Goal: Information Seeking & Learning: Learn about a topic

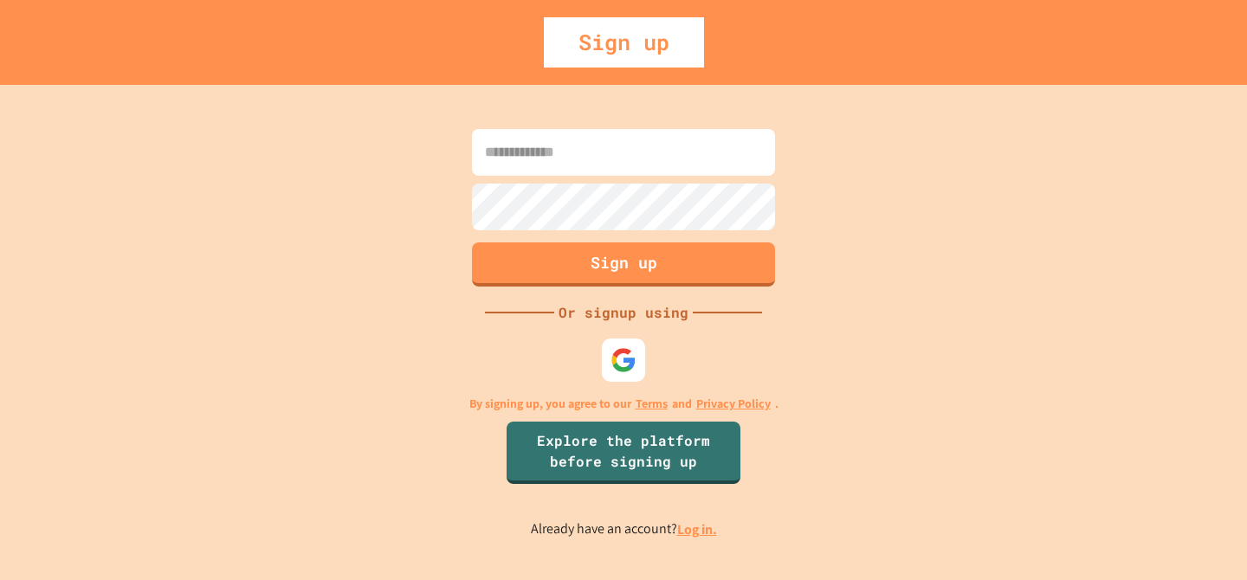
click at [550, 158] on input at bounding box center [623, 152] width 303 height 47
click at [625, 346] on img at bounding box center [624, 360] width 29 height 29
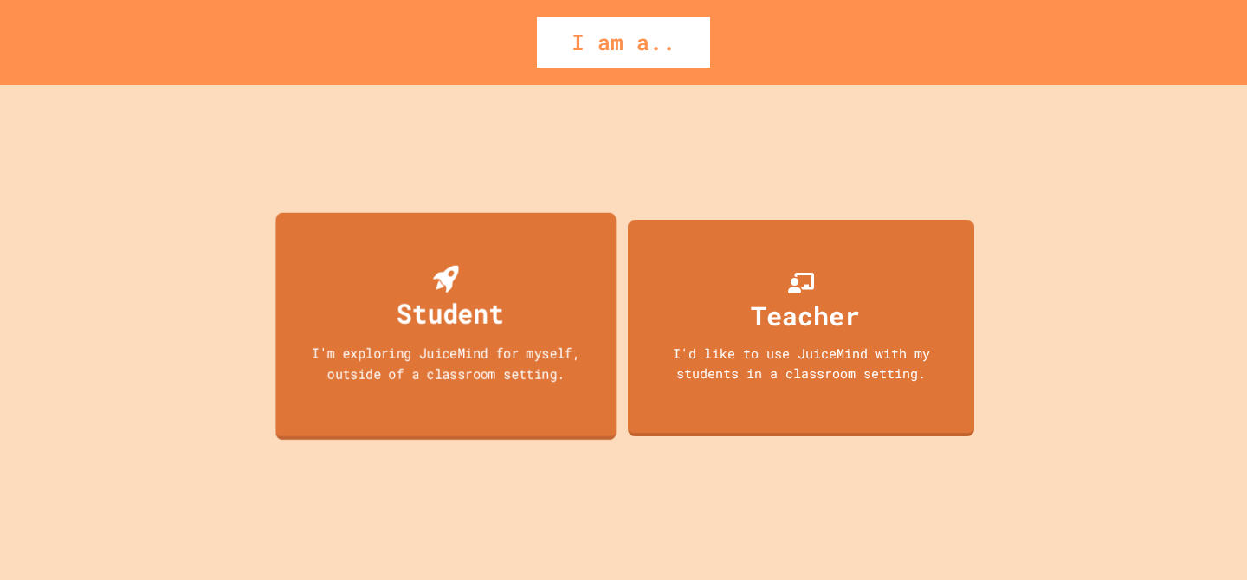
click at [504, 289] on div "Student I'm exploring JuiceMind for myself, outside of a classroom setting." at bounding box center [445, 327] width 340 height 228
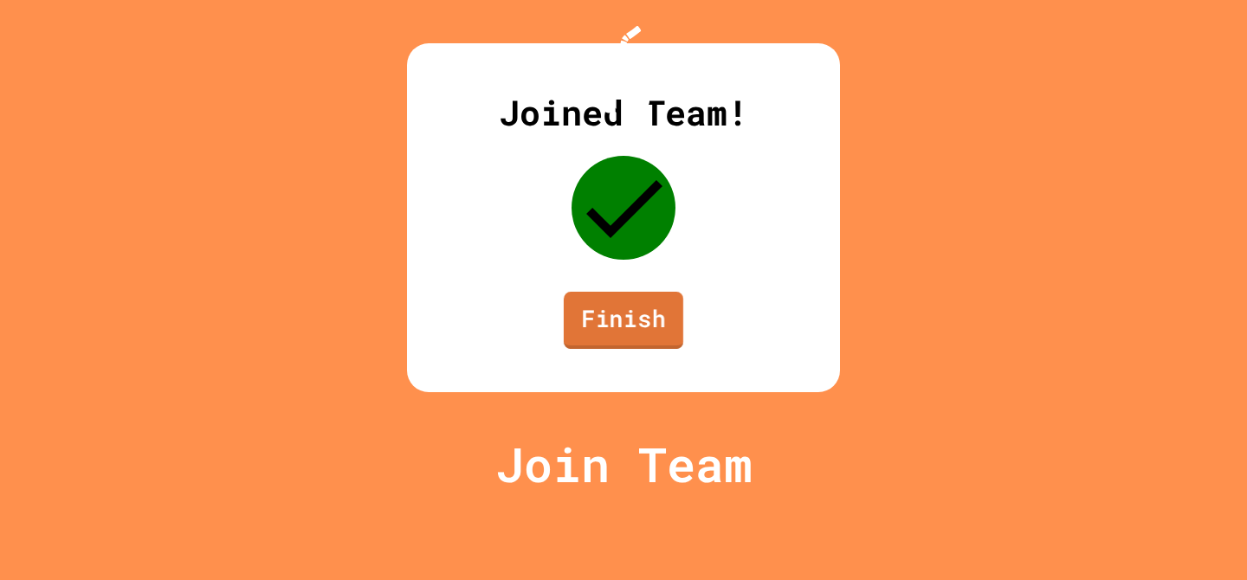
click at [636, 349] on link "Finish" at bounding box center [623, 320] width 119 height 57
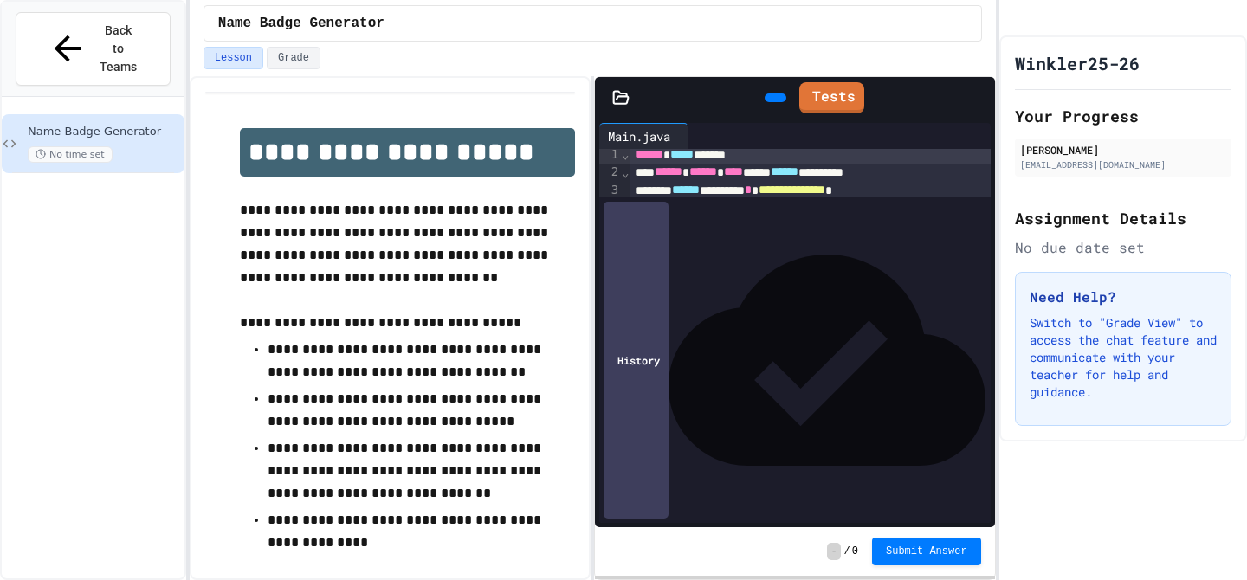
scroll to position [9, 0]
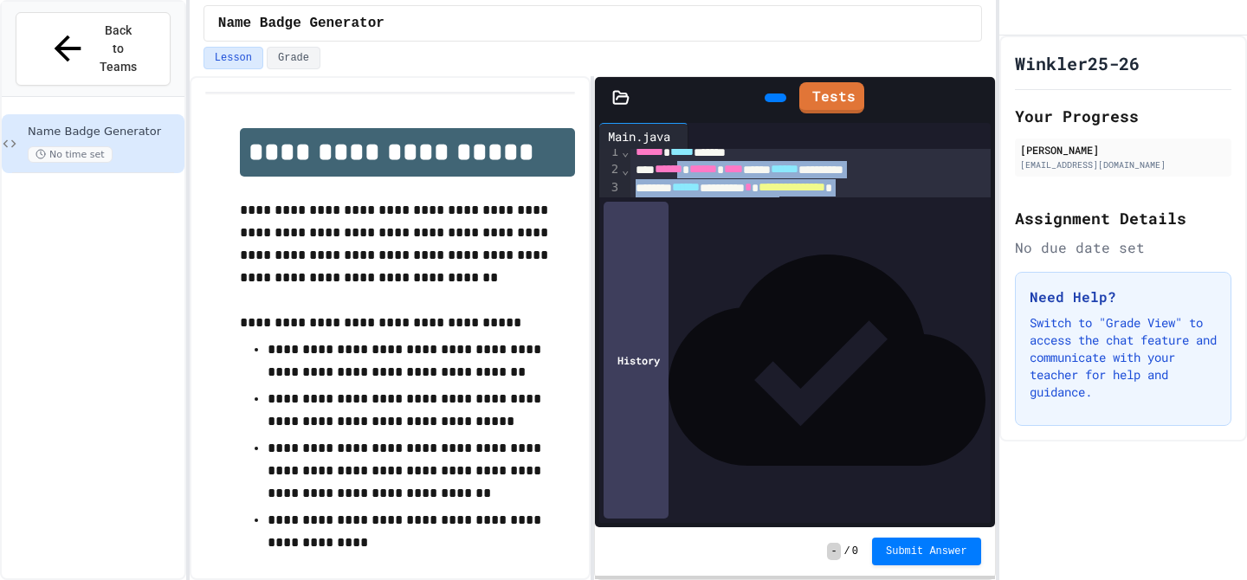
drag, startPoint x: 702, startPoint y: 166, endPoint x: 790, endPoint y: 265, distance: 131.9
click at [790, 264] on div "**********" at bounding box center [810, 457] width 360 height 634
click at [790, 245] on span "**********" at bounding box center [813, 239] width 283 height 12
click at [816, 293] on div at bounding box center [810, 292] width 360 height 17
click at [822, 306] on span "**********" at bounding box center [783, 309] width 223 height 12
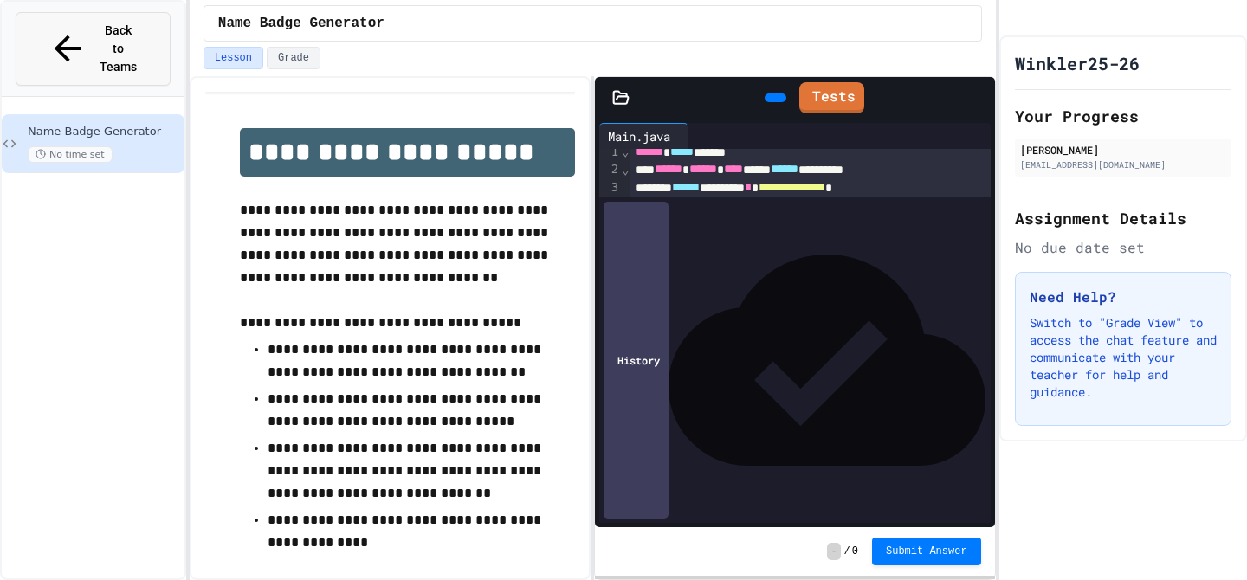
click at [48, 16] on button "Back to Teams" at bounding box center [93, 49] width 155 height 74
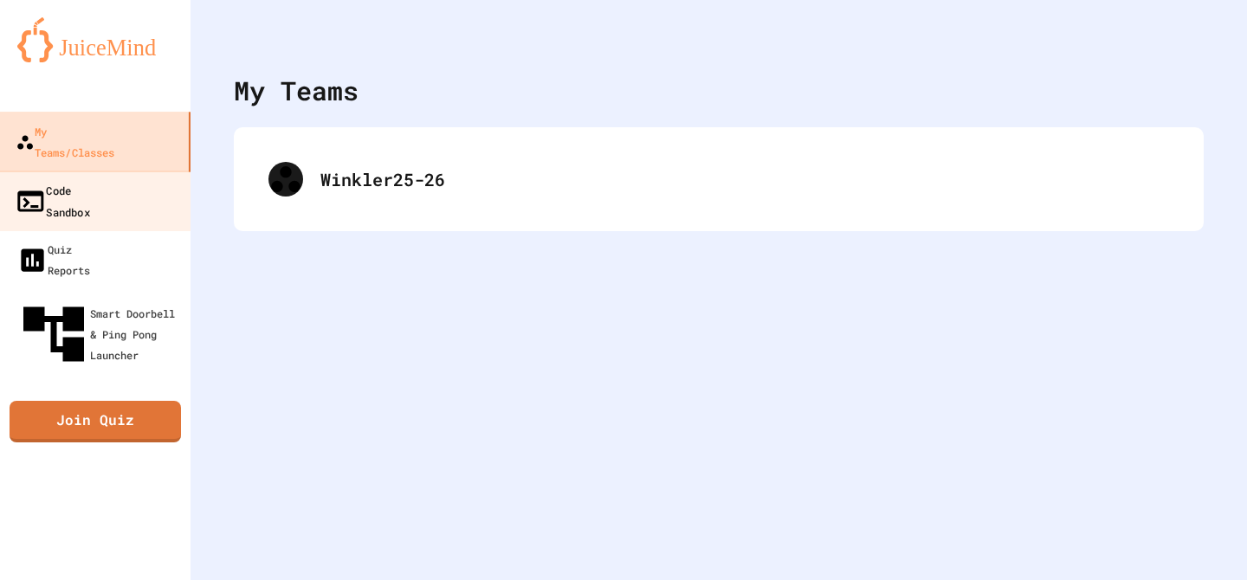
click at [83, 171] on link "Code Sandbox" at bounding box center [95, 201] width 197 height 61
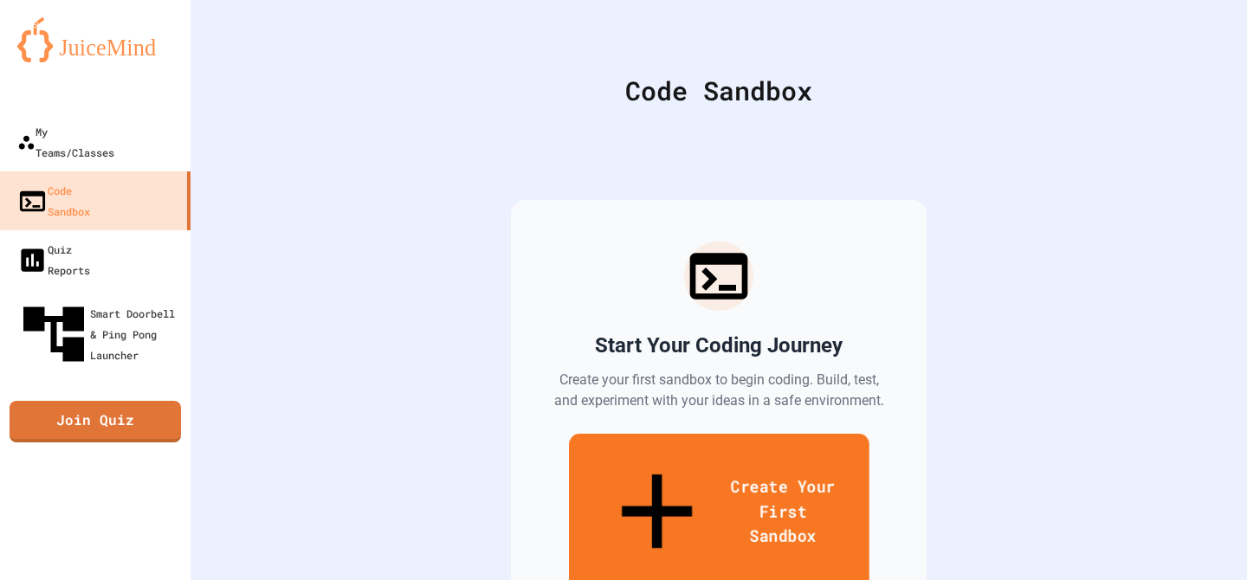
click at [702, 496] on link "Create Your First Sandbox" at bounding box center [719, 513] width 300 height 159
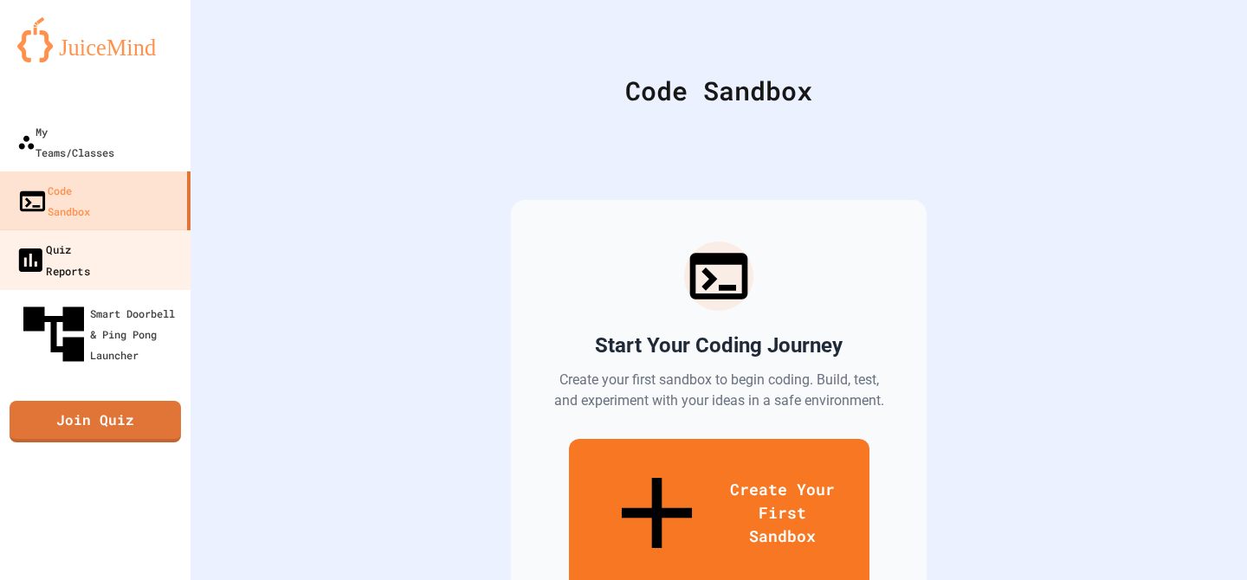
click at [69, 229] on link "Quiz Reports" at bounding box center [95, 259] width 197 height 61
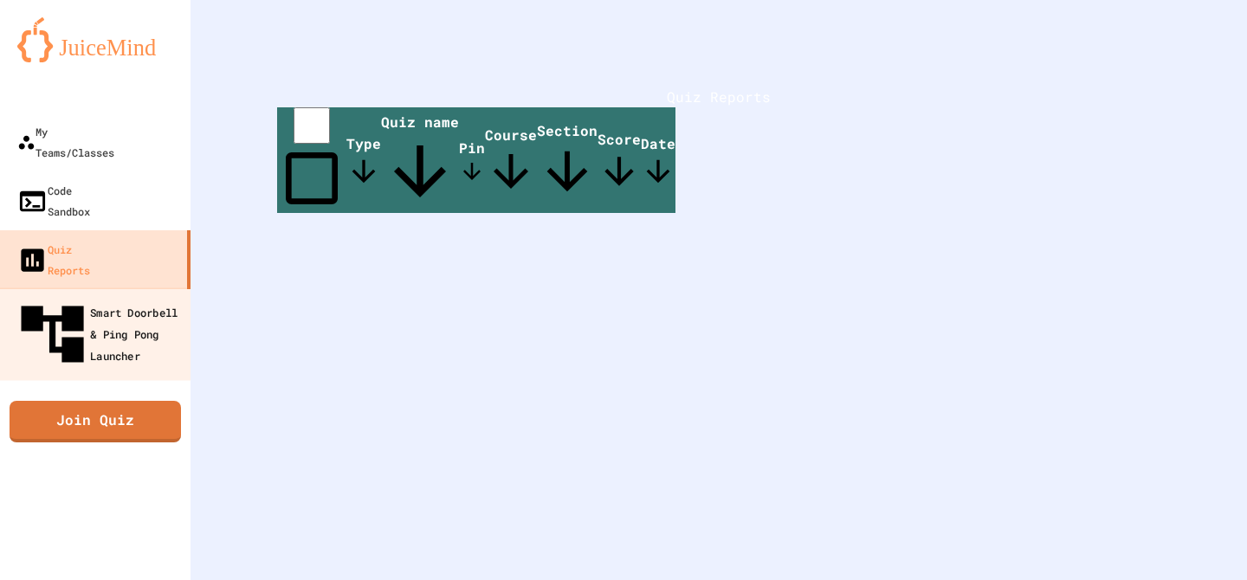
click at [130, 297] on div "Smart Doorbell & Ping Pong Launcher" at bounding box center [100, 334] width 171 height 75
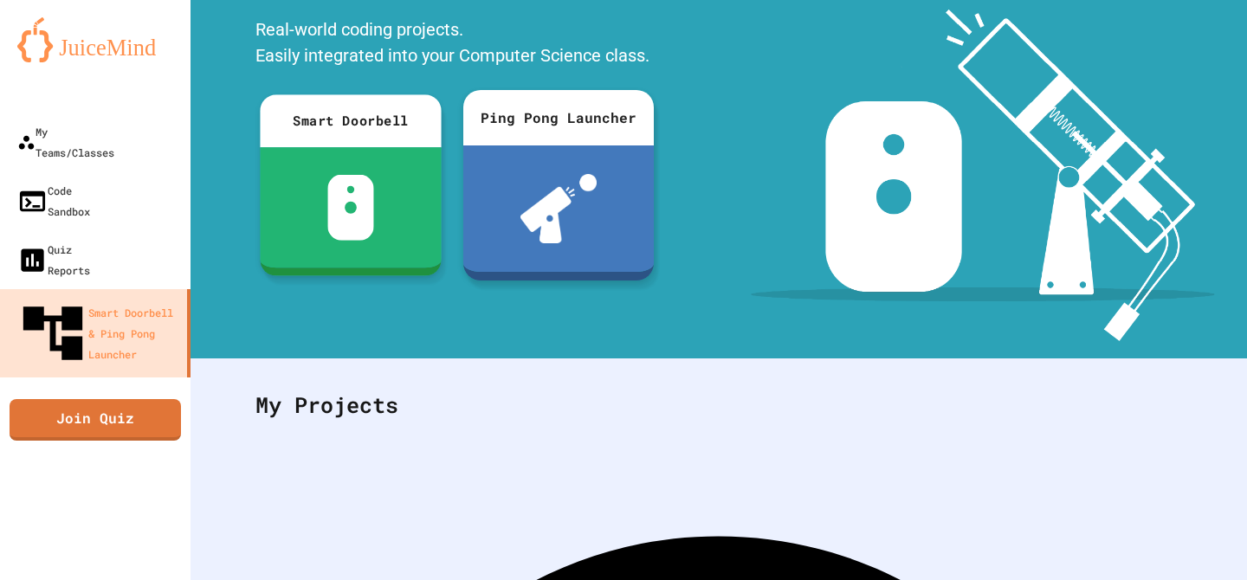
scroll to position [275, 0]
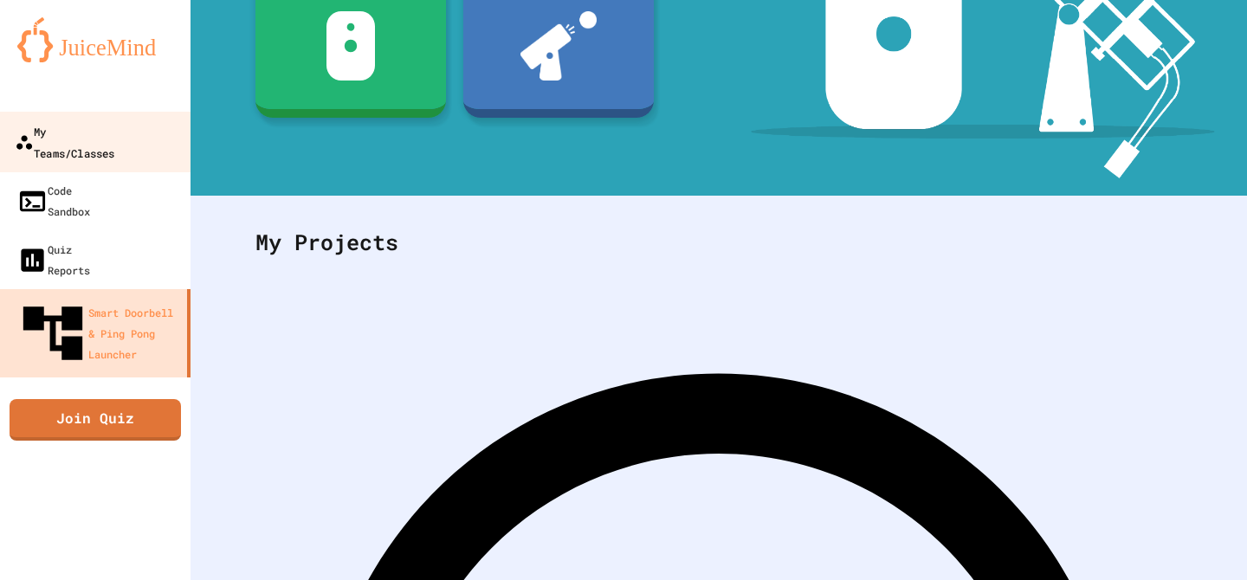
click at [92, 145] on link "My Teams/Classes" at bounding box center [95, 142] width 197 height 61
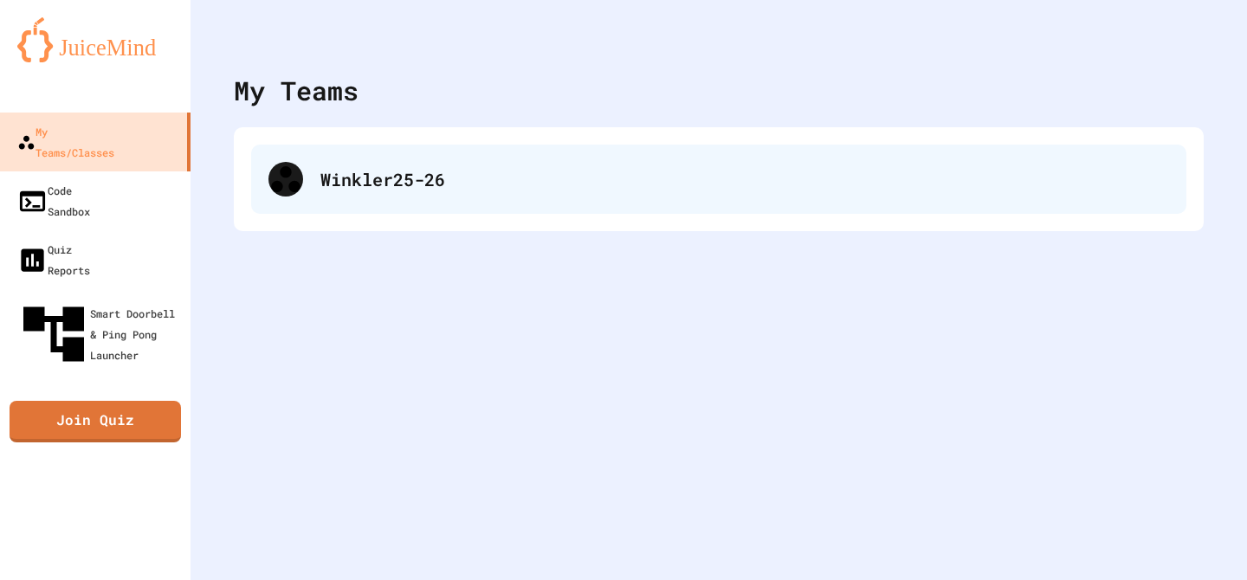
click at [385, 191] on div "Winkler25-26" at bounding box center [744, 179] width 848 height 26
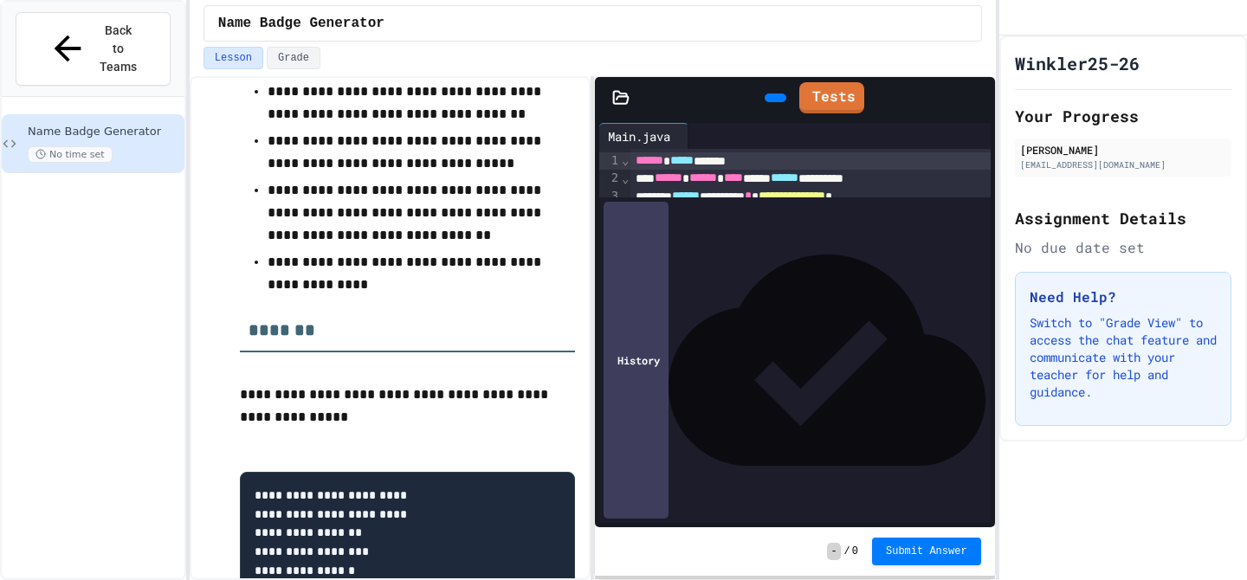
scroll to position [373, 0]
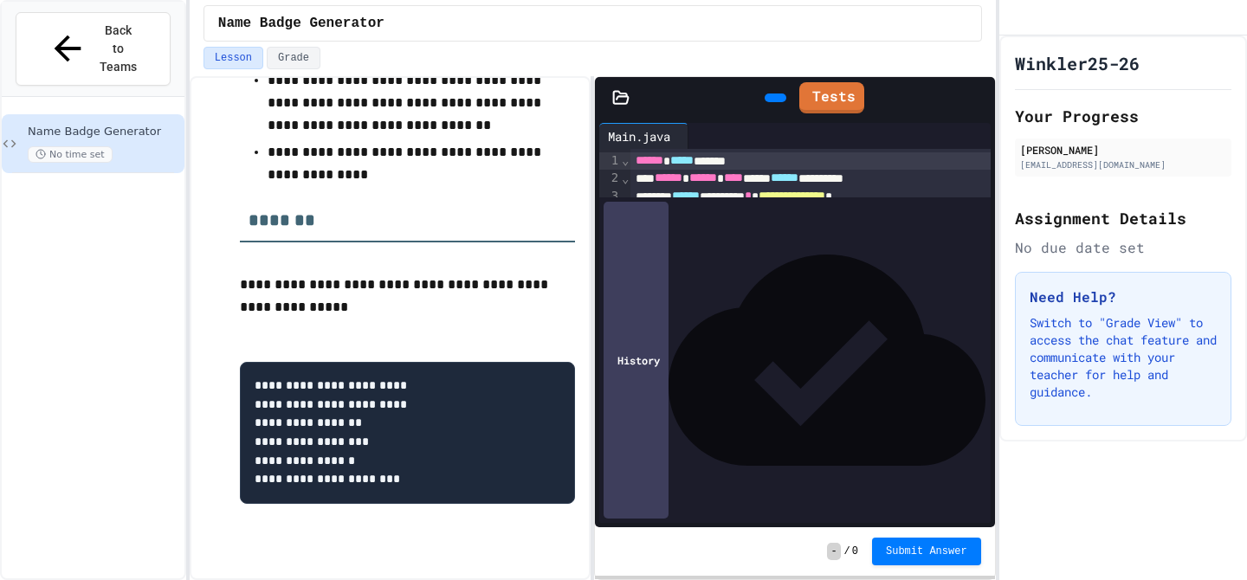
click at [110, 24] on span "Back to Teams" at bounding box center [118, 49] width 41 height 55
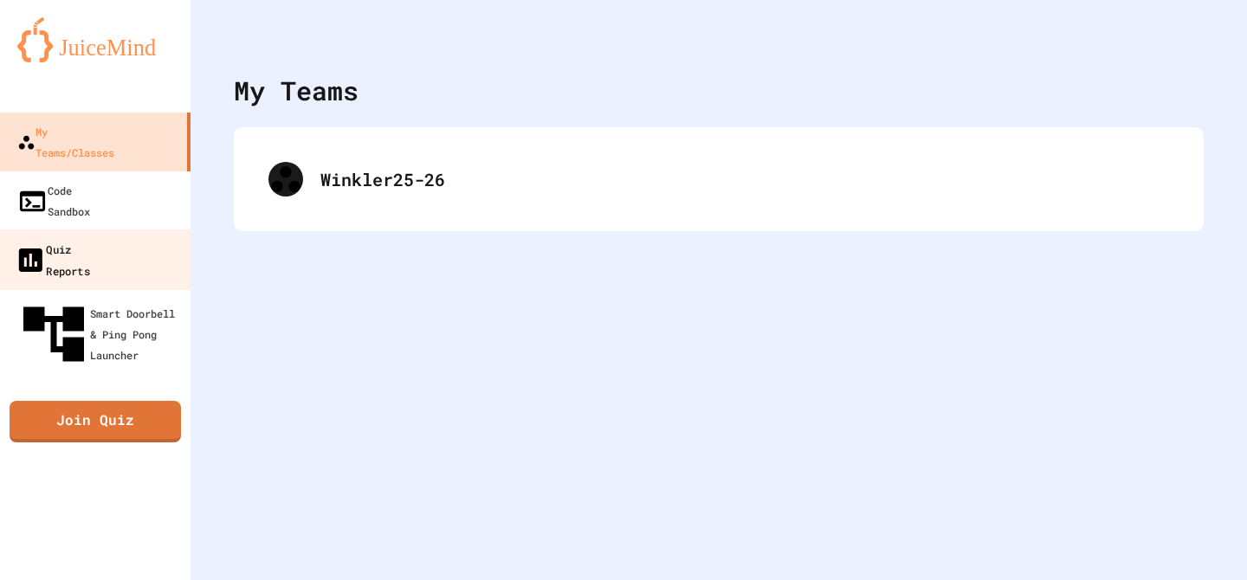
click at [145, 229] on link "Quiz Reports" at bounding box center [95, 259] width 197 height 61
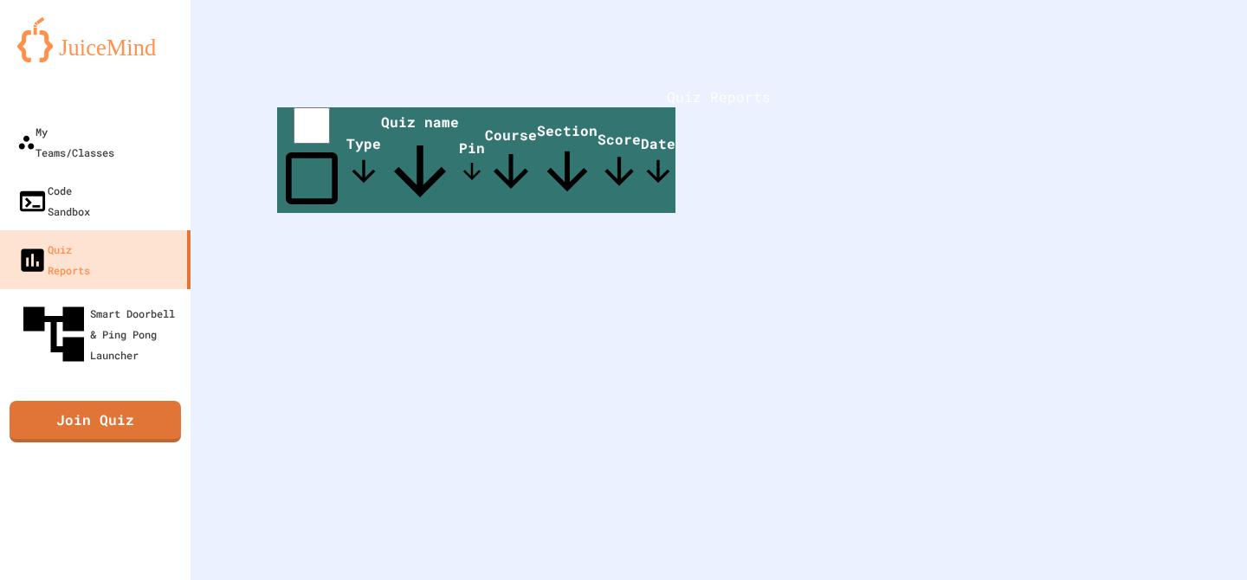
click at [381, 174] on icon at bounding box center [363, 171] width 35 height 35
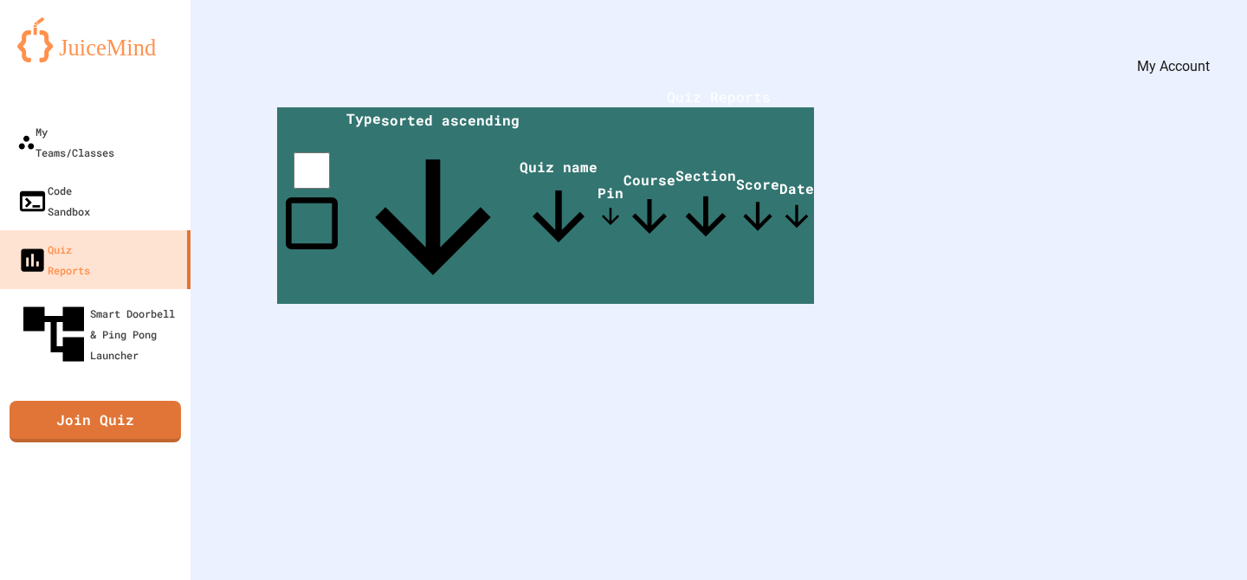
click at [1195, 42] on icon "My Account" at bounding box center [1195, 42] width 0 height 0
click at [138, 579] on div at bounding box center [623, 580] width 1247 height 0
click at [137, 401] on link "Join Quiz" at bounding box center [95, 422] width 171 height 42
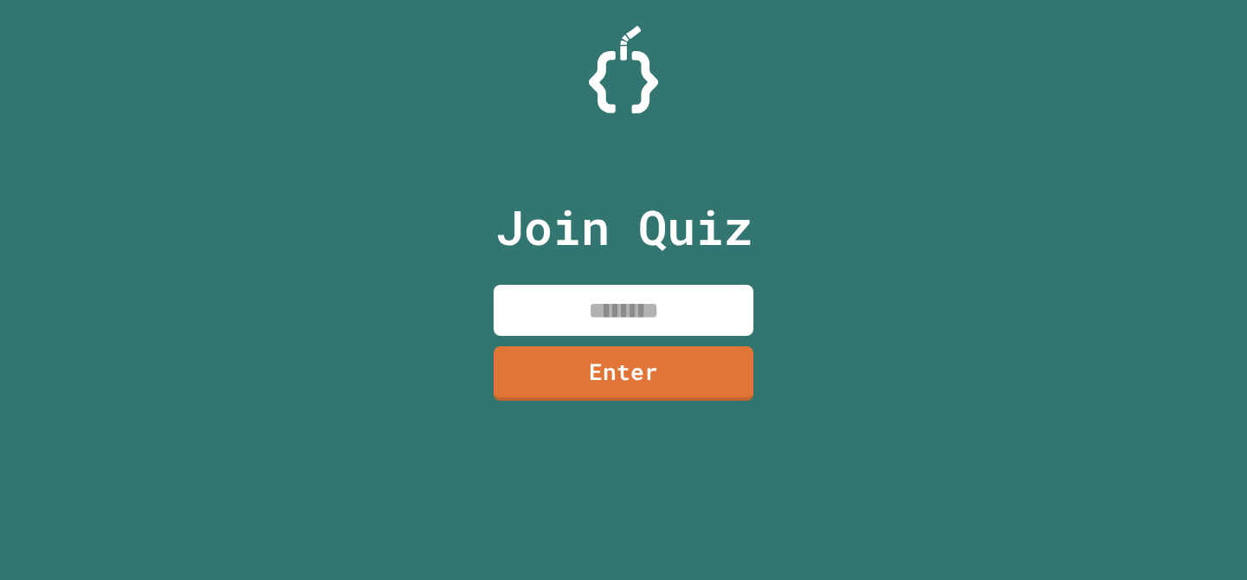
click at [577, 306] on input at bounding box center [623, 310] width 260 height 51
type input "********"
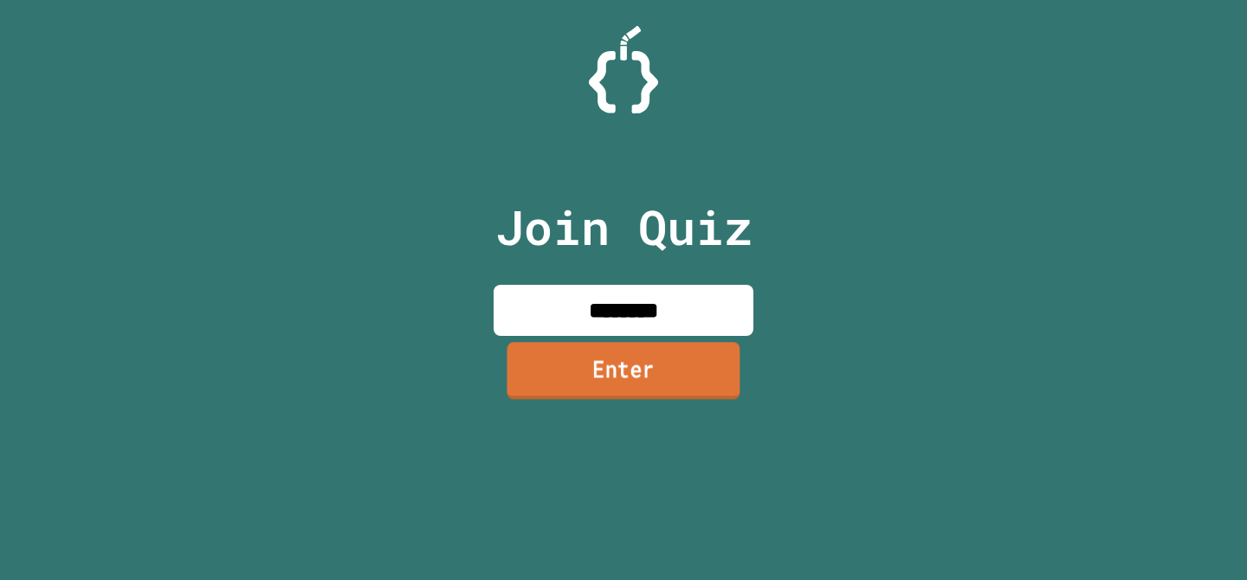
click at [605, 384] on link "Enter" at bounding box center [622, 371] width 233 height 57
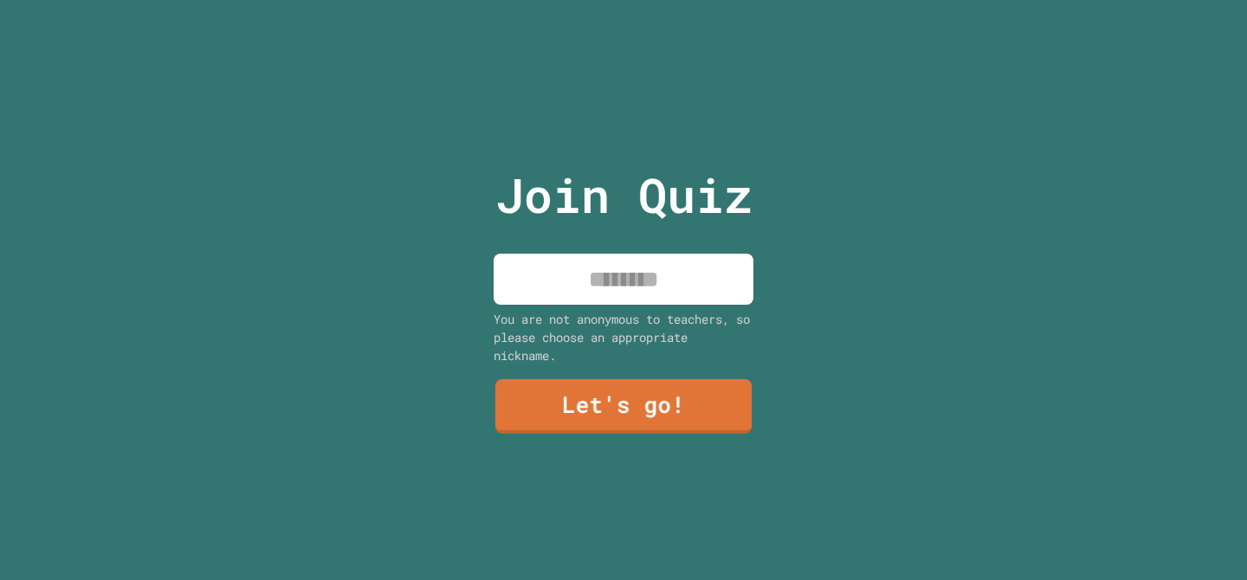
click at [631, 267] on input at bounding box center [623, 279] width 260 height 51
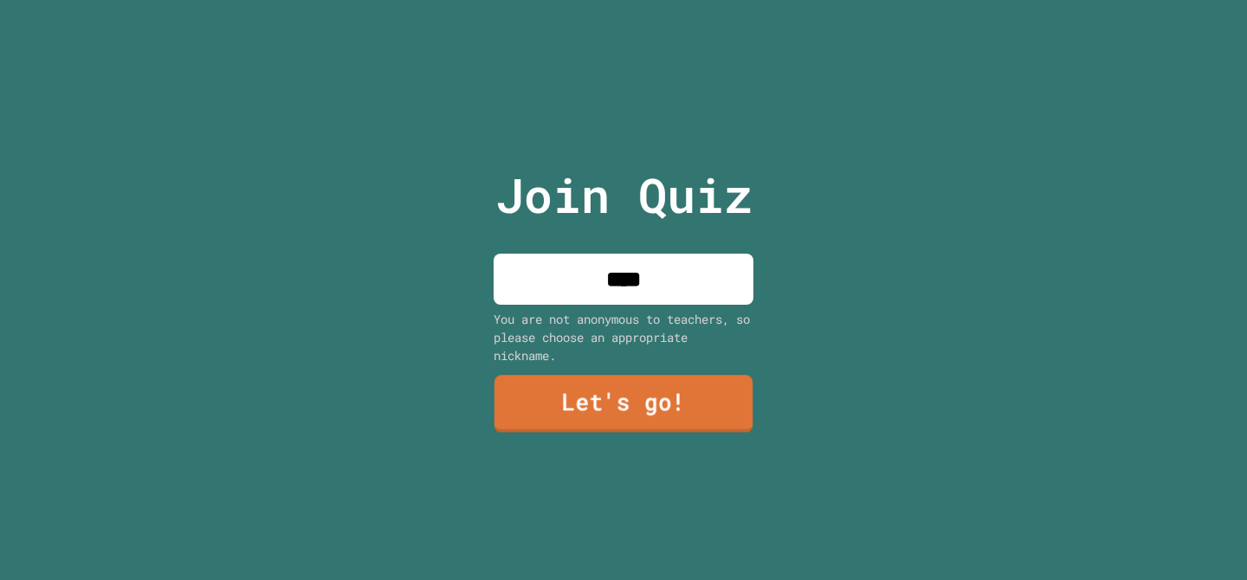
type input "****"
click at [661, 369] on div "Join Quiz **** You are not anonymous to teachers, so please choose an appropria…" at bounding box center [624, 290] width 292 height 580
click at [661, 384] on link "Let's go!" at bounding box center [623, 403] width 249 height 57
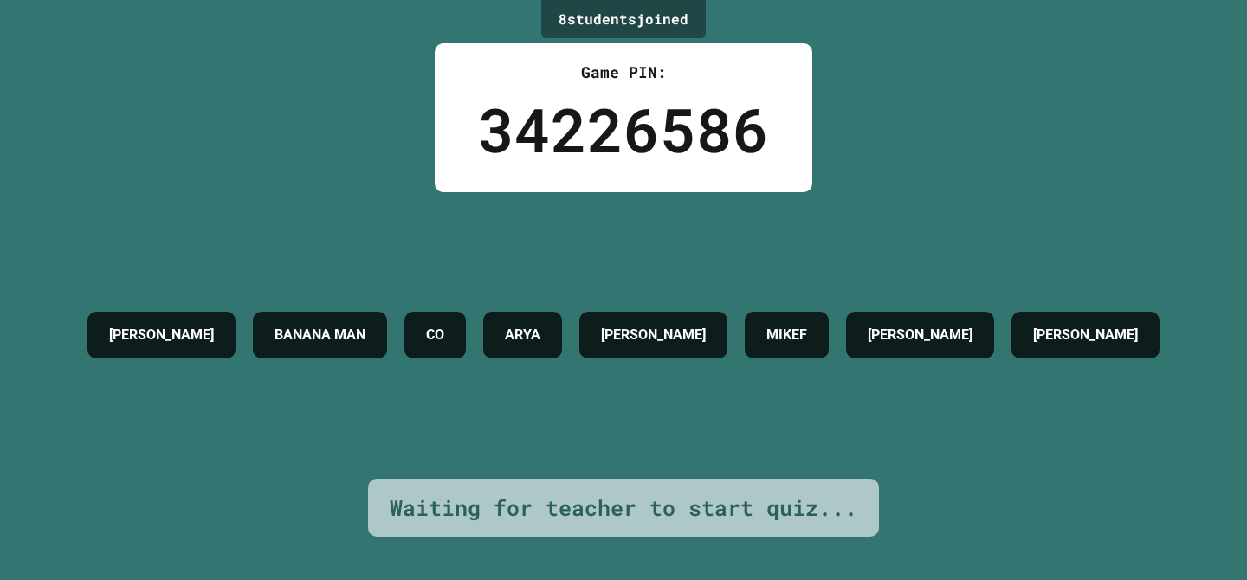
click at [409, 358] on div "ADAM BANANA MAN CO ARYA MATT F. MIKEF XAVIER CHASE MAUDLIN" at bounding box center [623, 335] width 1089 height 64
drag, startPoint x: 607, startPoint y: 377, endPoint x: 687, endPoint y: 358, distance: 82.9
click at [1033, 345] on h4 "CHASE MAUDLIN" at bounding box center [1085, 335] width 105 height 21
click at [972, 325] on h4 "[PERSON_NAME]" at bounding box center [920, 335] width 105 height 21
click at [807, 325] on h4 "MIKEF" at bounding box center [786, 335] width 41 height 21
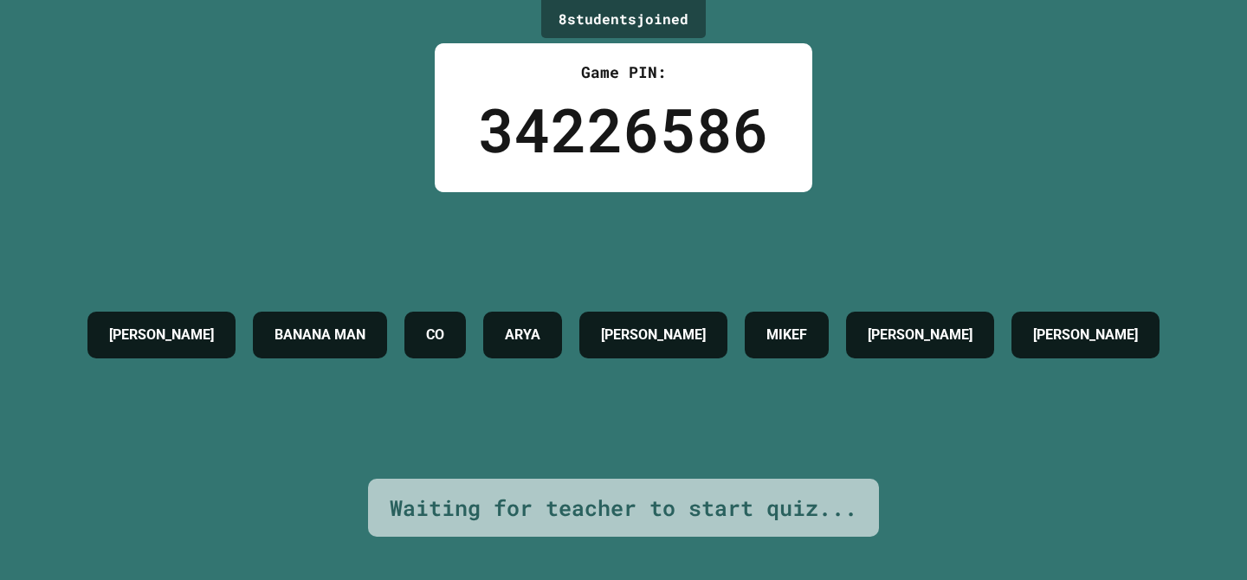
click at [706, 325] on h4 "MATT F." at bounding box center [653, 335] width 105 height 21
click at [562, 312] on div "ARYA" at bounding box center [522, 335] width 79 height 47
click at [444, 325] on h4 "CO" at bounding box center [435, 335] width 18 height 21
click at [354, 325] on h4 "BANANA MAN" at bounding box center [319, 335] width 91 height 21
click at [286, 325] on h4 "BANANA MAN" at bounding box center [319, 335] width 91 height 21
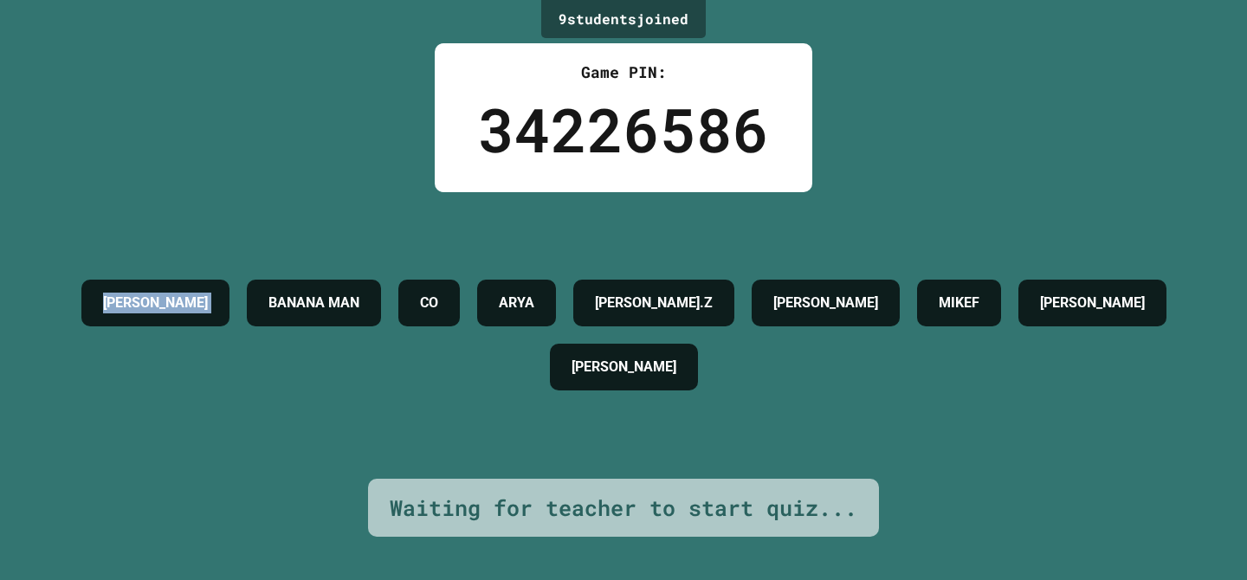
drag, startPoint x: 103, startPoint y: 287, endPoint x: 320, endPoint y: 189, distance: 238.7
click at [320, 189] on div "9 student s joined Game PIN: 34226586 ADAM BANANA MAN CO ARYA MICHAEL.Z MATT F.…" at bounding box center [623, 290] width 1247 height 580
drag, startPoint x: 119, startPoint y: 240, endPoint x: 493, endPoint y: 212, distance: 375.0
click at [493, 212] on div "ADAM BANANA MAN CO ARYA MICHAEL.Z MATT F. MIKEF XAVIER CHASE MAUDLIN" at bounding box center [623, 335] width 1160 height 287
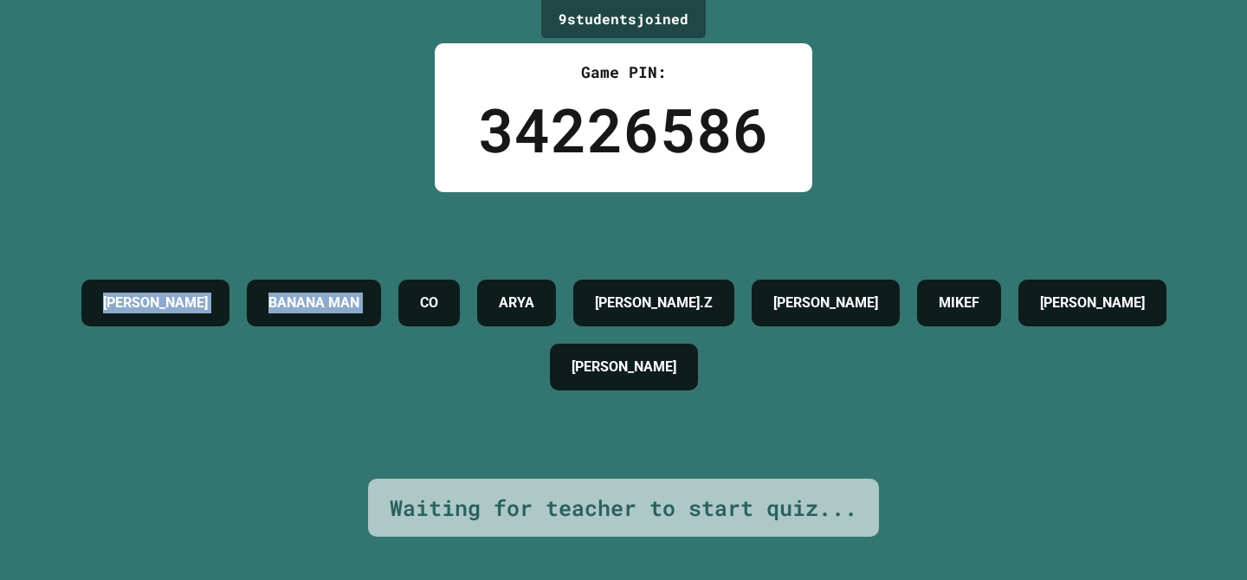
click at [493, 212] on div "ADAM BANANA MAN CO ARYA MICHAEL.Z MATT F. MIKEF XAVIER CHASE MAUDLIN" at bounding box center [623, 335] width 1160 height 287
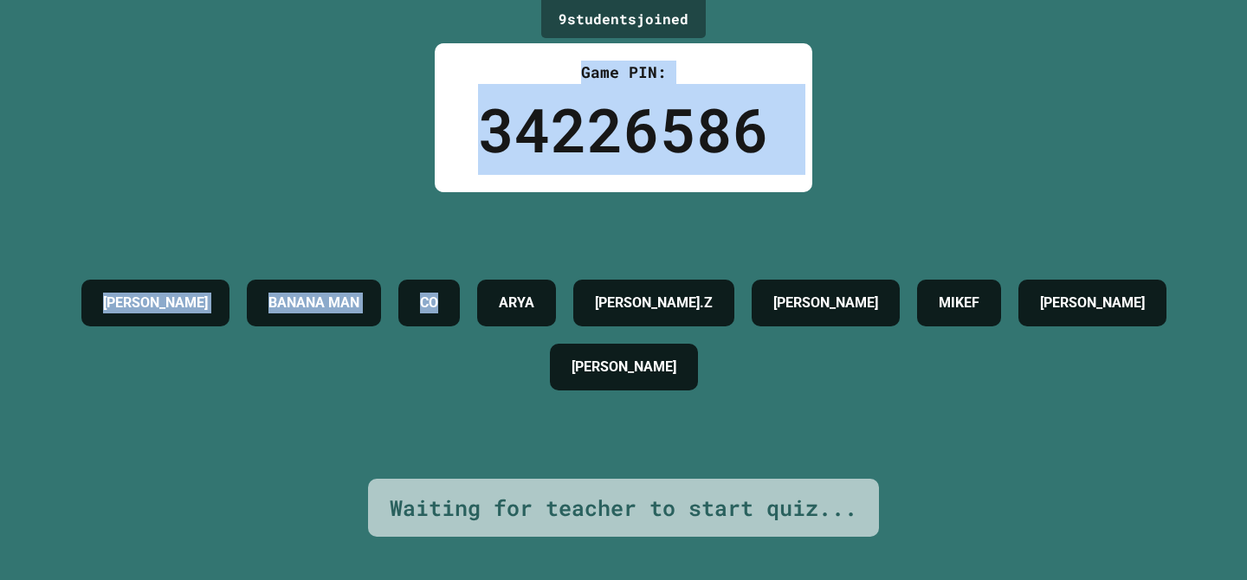
drag, startPoint x: 493, startPoint y: 212, endPoint x: 504, endPoint y: 155, distance: 58.2
click at [504, 155] on div "9 student s joined Game PIN: 34226586 ADAM BANANA MAN CO ARYA MICHAEL.Z MATT F.…" at bounding box center [623, 290] width 1247 height 580
click at [504, 155] on div "34226586" at bounding box center [623, 129] width 291 height 91
drag, startPoint x: 488, startPoint y: 61, endPoint x: 639, endPoint y: 227, distance: 223.7
click at [639, 227] on div "9 student s joined Game PIN: 34226586 ADAM BANANA MAN CO ARYA MICHAEL.Z MATT F.…" at bounding box center [623, 290] width 1247 height 580
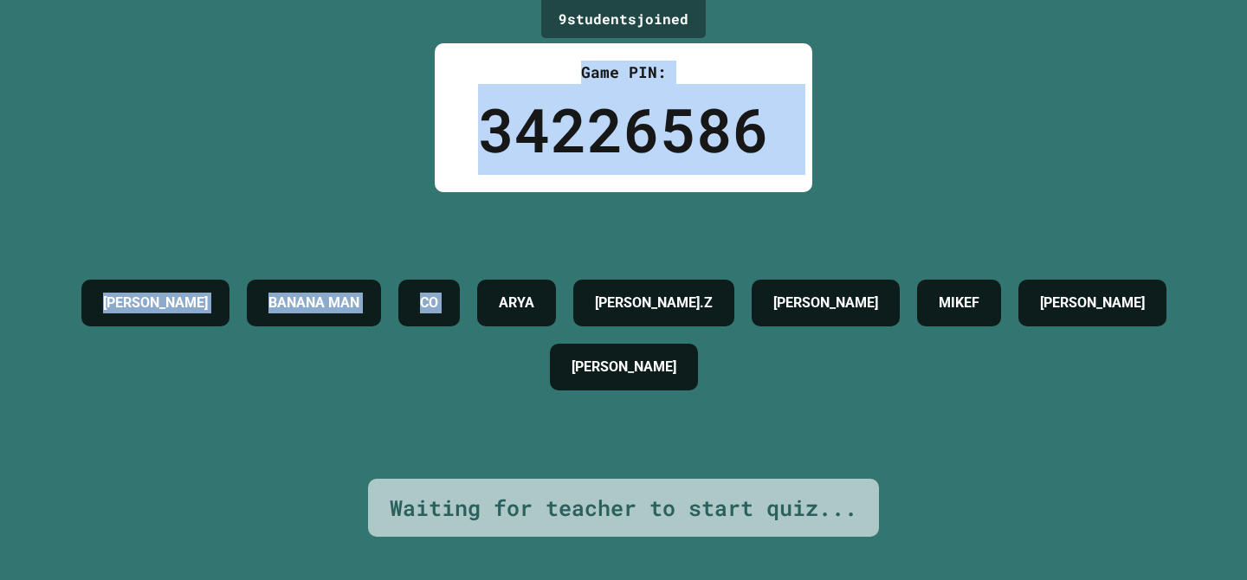
click at [639, 227] on div "ADAM BANANA MAN CO ARYA MICHAEL.Z MATT F. MIKEF XAVIER CHASE MAUDLIN" at bounding box center [623, 335] width 1160 height 287
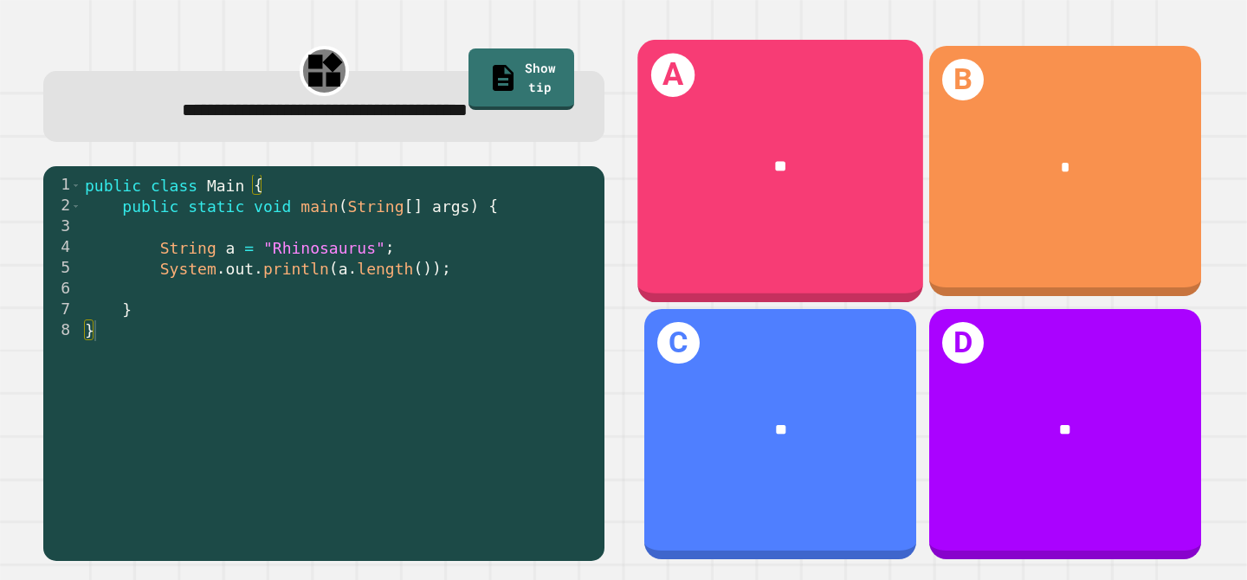
click at [743, 203] on div "**" at bounding box center [781, 166] width 286 height 87
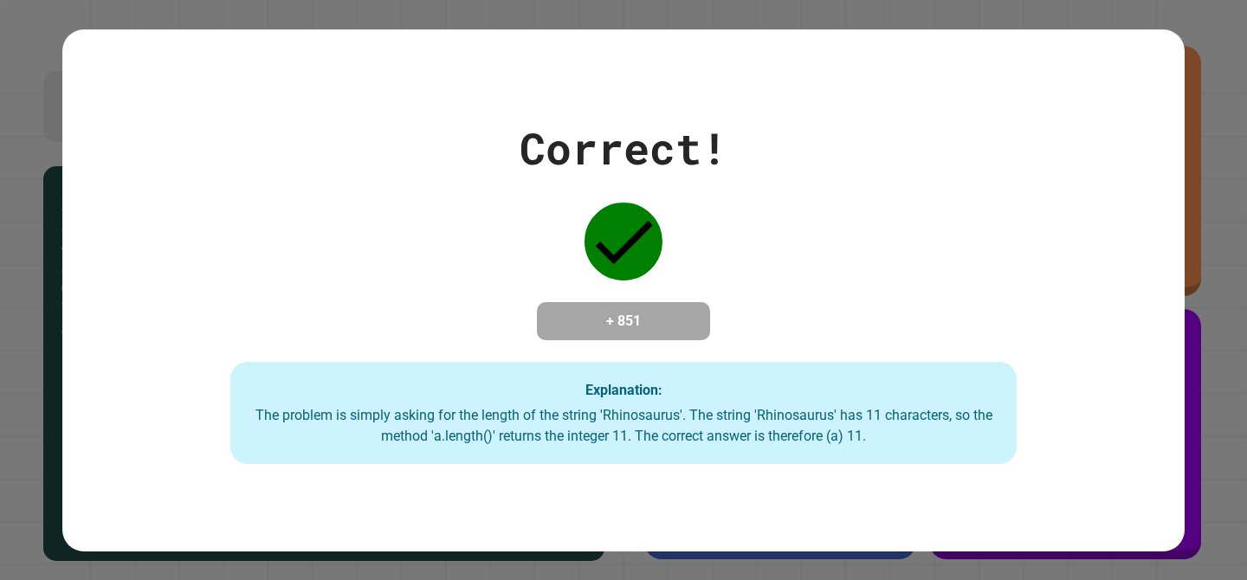
click at [737, 334] on div "Correct! + 851 Explanation: The problem is simply asking for the length of the …" at bounding box center [623, 290] width 1122 height 348
click at [708, 498] on div "Correct! + 851 Explanation: The problem is simply asking for the length of the …" at bounding box center [623, 290] width 1122 height 522
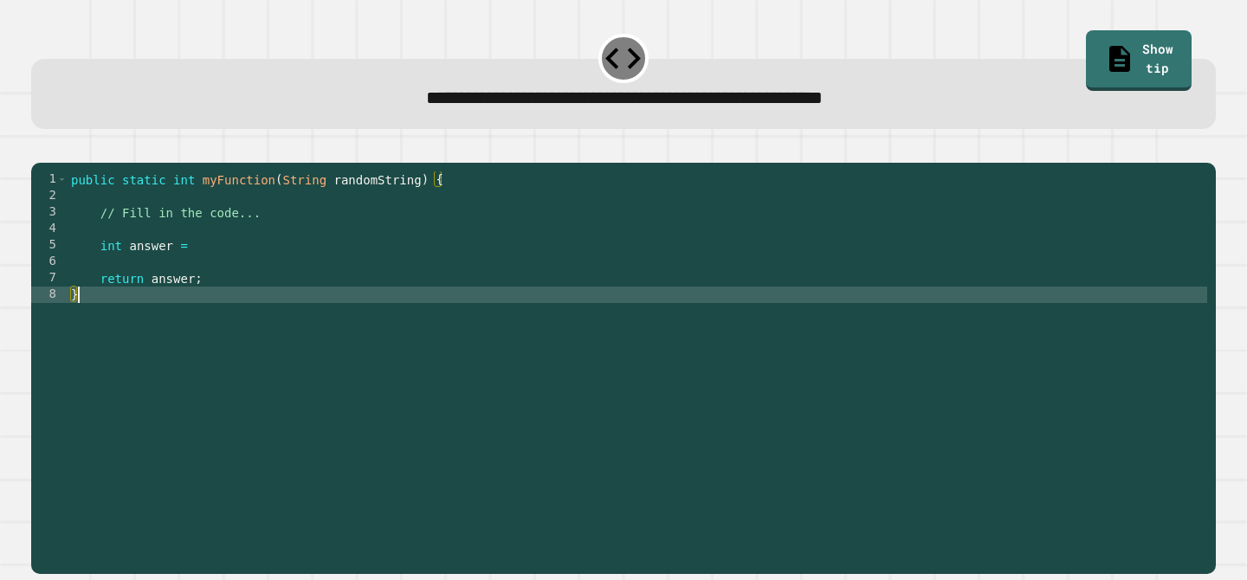
click at [328, 329] on div "public static int myFunction ( String randomString ) { // Fill in the code... i…" at bounding box center [637, 360] width 1139 height 378
click at [299, 263] on div "public static int myFunction ( String randomString ) { // Fill in the code... i…" at bounding box center [637, 360] width 1139 height 378
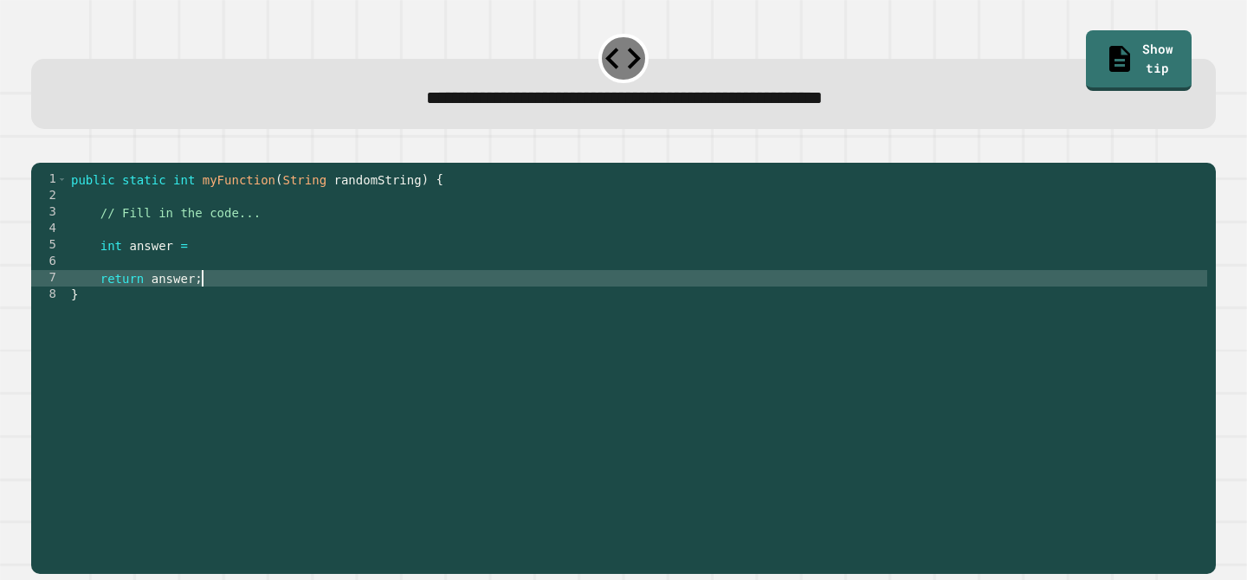
click at [276, 296] on div "public static int myFunction ( String randomString ) { // Fill in the code... i…" at bounding box center [637, 360] width 1139 height 378
click at [273, 318] on div "public static int myFunction ( String randomString ) { // Fill in the code... i…" at bounding box center [637, 360] width 1139 height 378
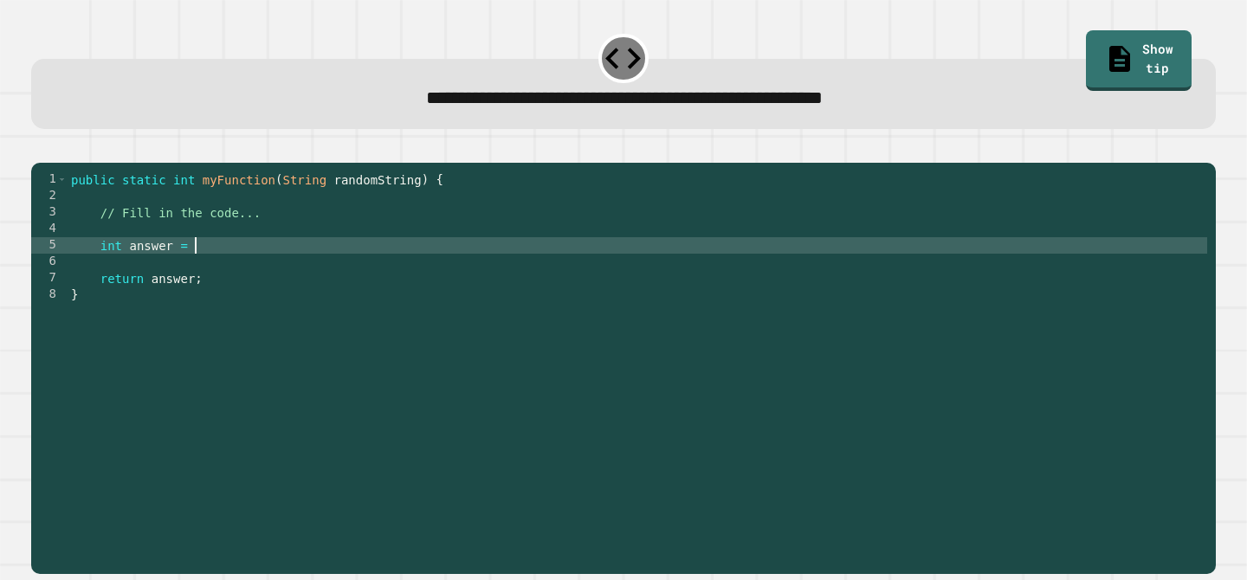
click at [306, 263] on div "public static int myFunction ( String randomString ) { // Fill in the code... i…" at bounding box center [637, 360] width 1139 height 378
click at [195, 269] on div "public static int myFunction ( String randomString ) { // Fill in the code... i…" at bounding box center [637, 360] width 1139 height 378
click at [196, 268] on div "public static int myFunction ( String randomString ) { // Fill in the code... i…" at bounding box center [637, 360] width 1139 height 378
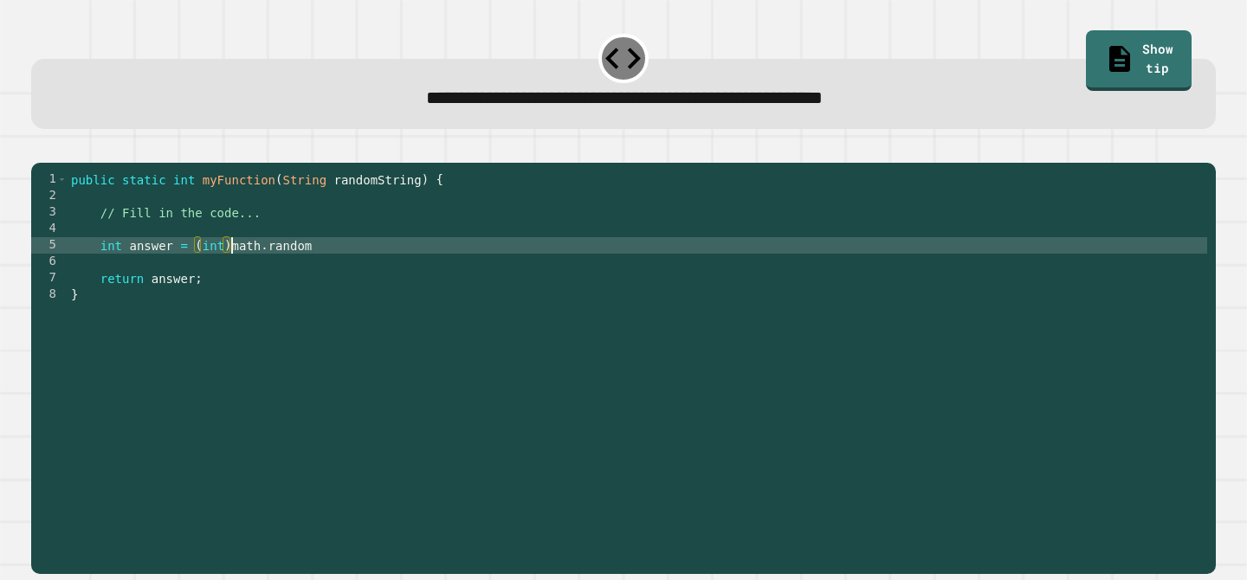
click at [233, 270] on div "public static int myFunction ( String randomString ) { // Fill in the code... i…" at bounding box center [637, 360] width 1139 height 378
click at [195, 267] on div "public static int myFunction ( String randomString ) { // Fill in the code... i…" at bounding box center [637, 360] width 1139 height 378
click at [328, 268] on div "public static int myFunction ( String randomString ) { // Fill in the code... i…" at bounding box center [637, 360] width 1139 height 378
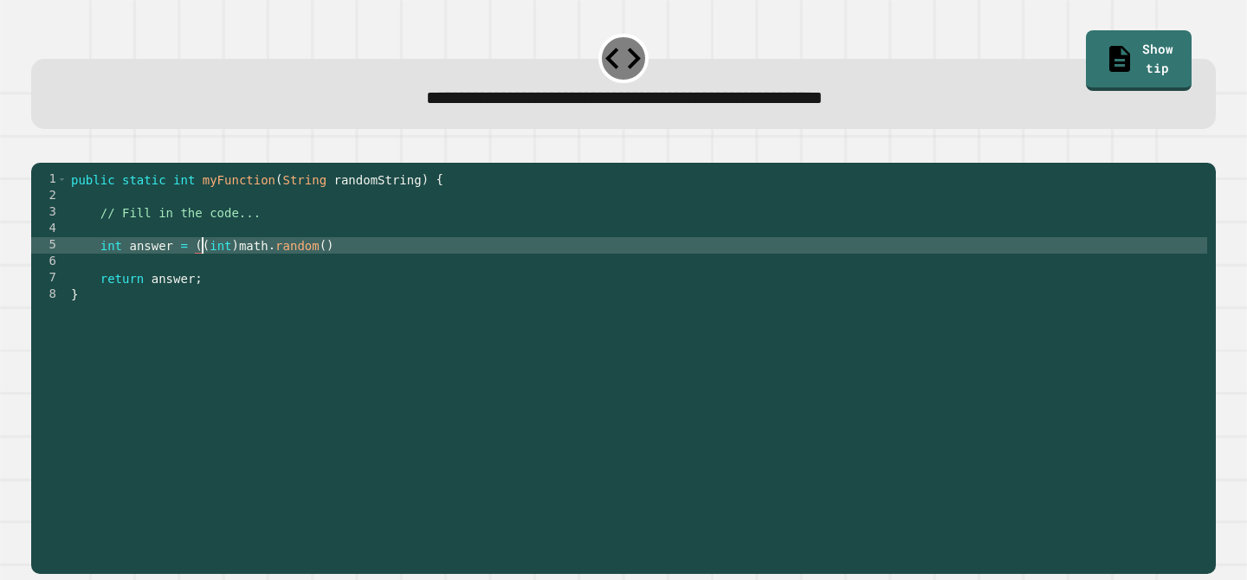
click at [202, 271] on div "public static int myFunction ( String randomString ) { // Fill in the code... i…" at bounding box center [637, 360] width 1139 height 378
click at [40, 148] on icon "button" at bounding box center [40, 148] width 0 height 0
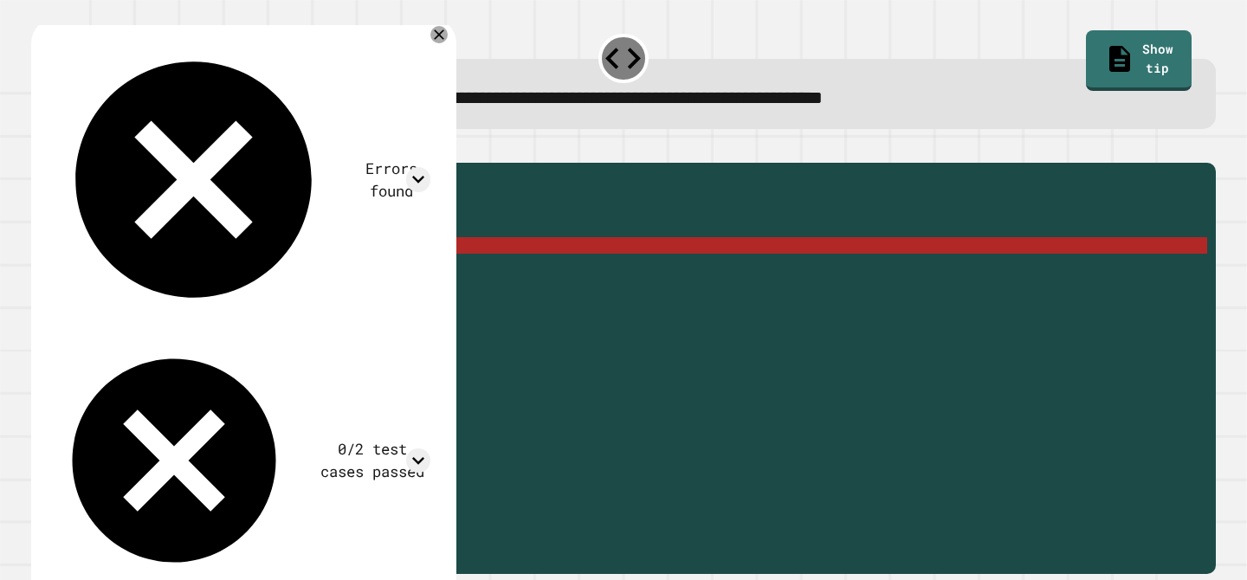
click at [231, 270] on div "public static int myFunction ( String randomString ) { // Fill in the code... i…" at bounding box center [637, 360] width 1139 height 378
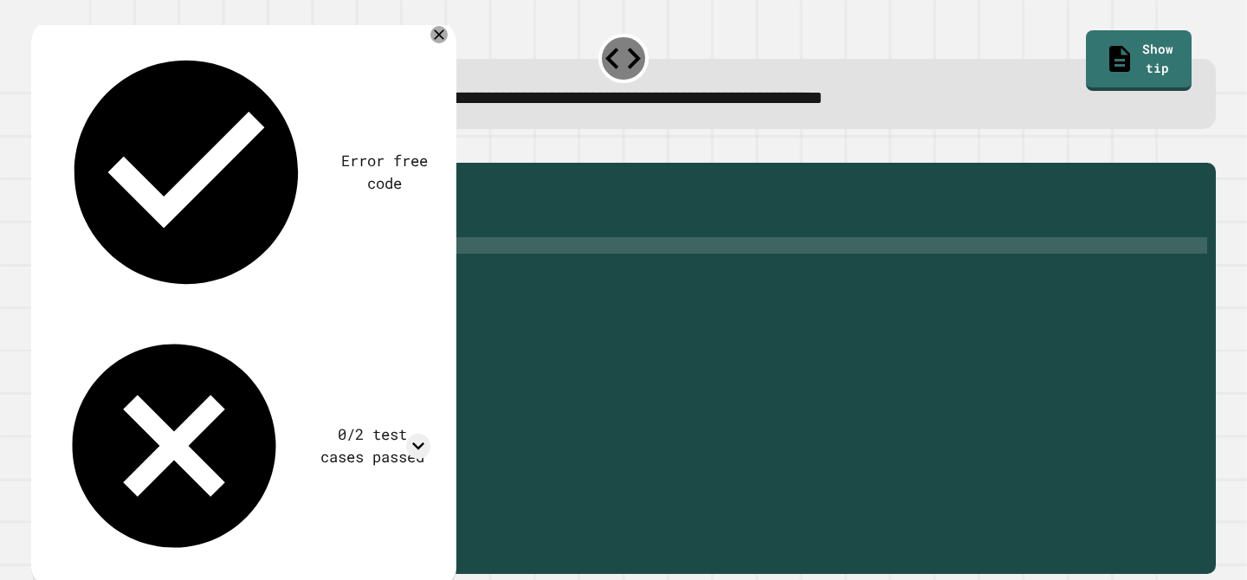
scroll to position [0, 14]
click at [231, 270] on div "public static int myFunction ( String randomString ) { // Fill in the code... i…" at bounding box center [637, 360] width 1139 height 378
click at [190, 273] on div "public static int myFunction ( String randomString ) { // Fill in the code... i…" at bounding box center [637, 360] width 1139 height 378
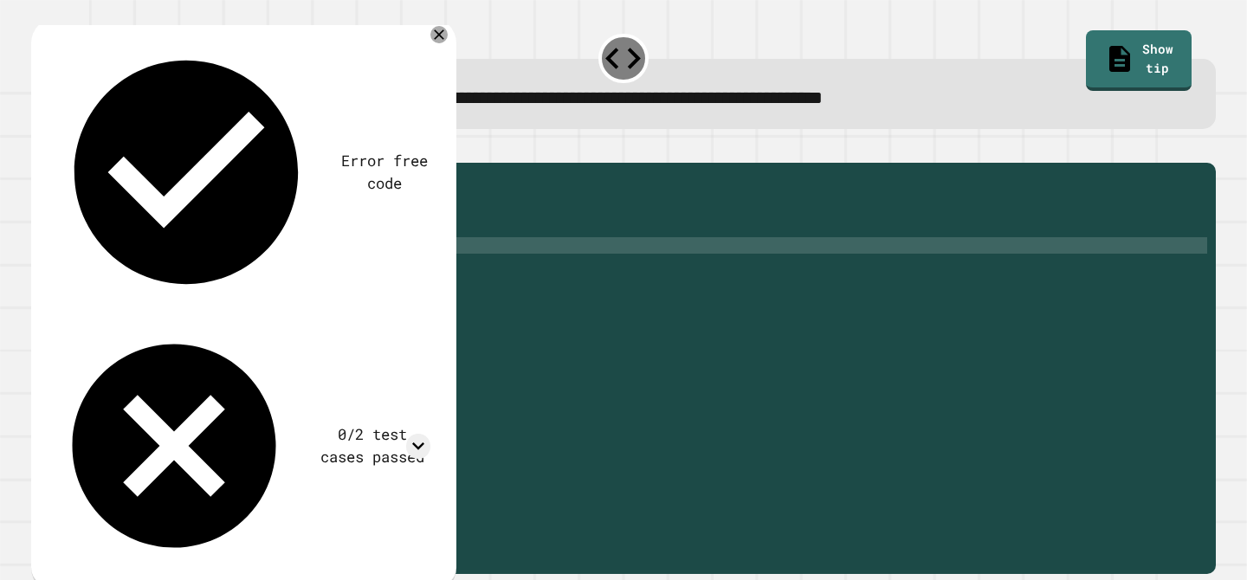
click at [252, 271] on div "public static int myFunction ( String randomString ) { // Fill in the code... i…" at bounding box center [637, 360] width 1139 height 378
click at [245, 271] on div "public static int myFunction ( String randomString ) { // Fill in the code... i…" at bounding box center [637, 360] width 1139 height 378
click at [40, 148] on button "button" at bounding box center [40, 148] width 0 height 0
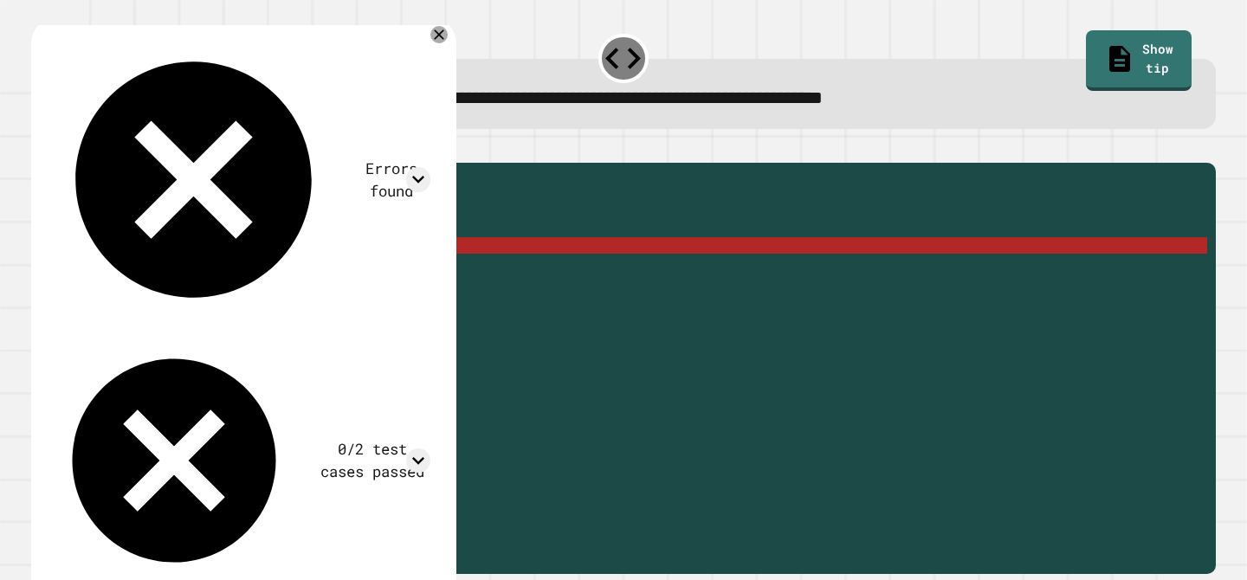
click at [193, 267] on div "public static int myFunction ( String randomString ) { // Fill in the code... i…" at bounding box center [637, 360] width 1139 height 378
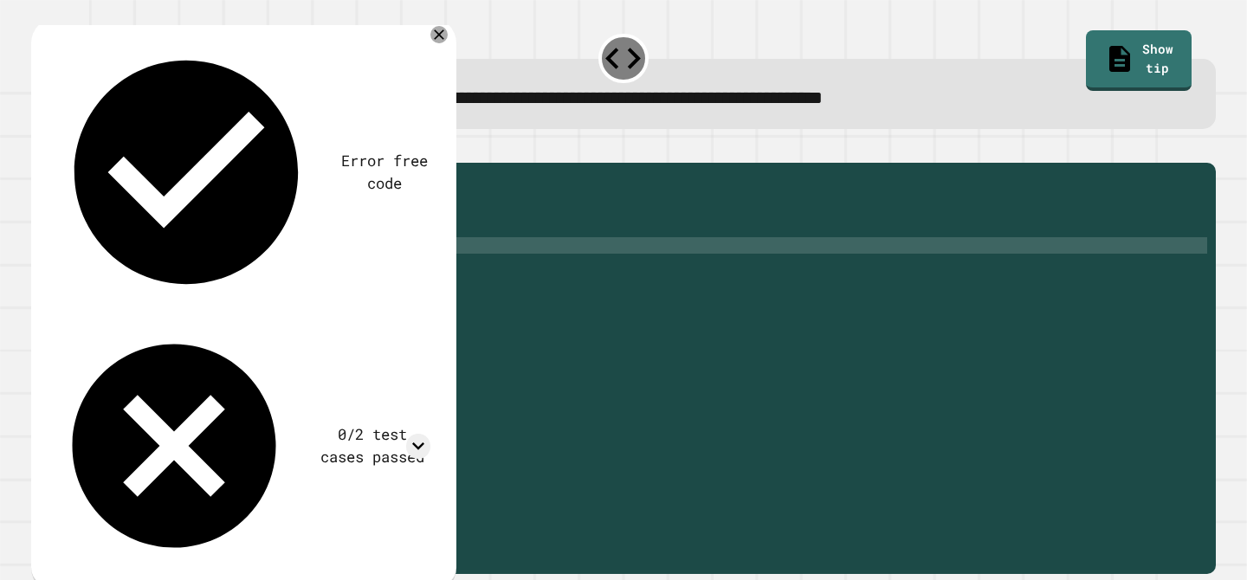
scroll to position [0, 10]
click at [193, 270] on div "public static int myFunction ( String randomString ) { // Fill in the code... i…" at bounding box center [637, 360] width 1139 height 378
click at [340, 268] on div "public static int myFunction ( String randomString ) { // Fill in the code... i…" at bounding box center [637, 360] width 1139 height 378
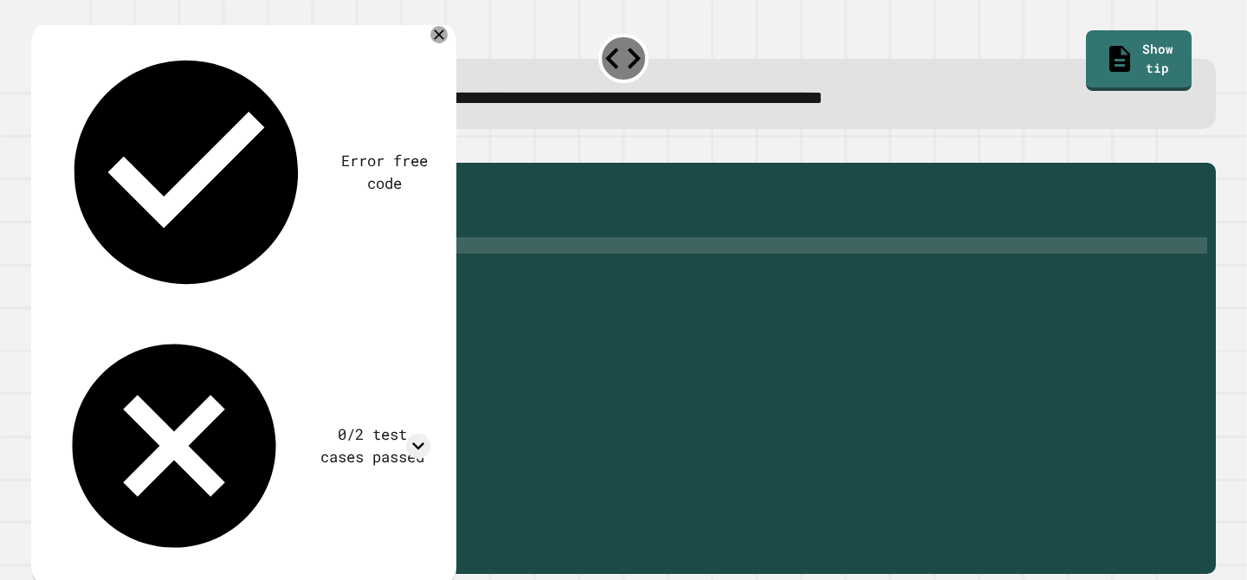
click at [40, 148] on icon "button" at bounding box center [40, 148] width 0 height 0
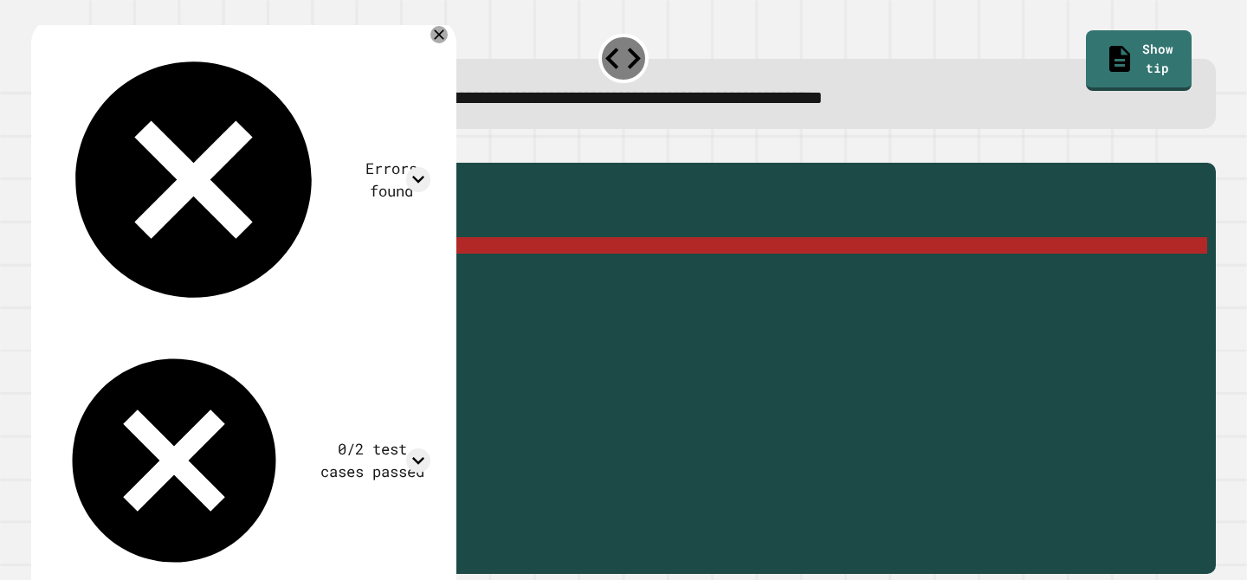
click at [202, 272] on div "public static int myFunction ( String randomString ) { // Fill in the code... i…" at bounding box center [637, 360] width 1139 height 378
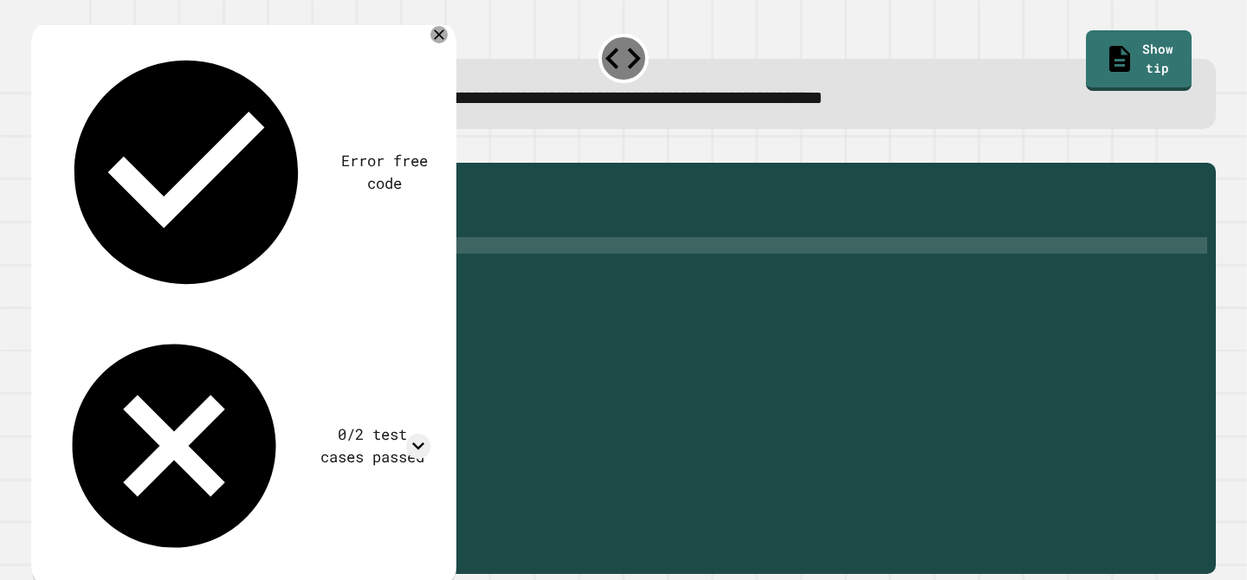
click at [234, 273] on div "public static int myFunction ( String randomString ) { // Fill in the code... i…" at bounding box center [637, 360] width 1139 height 378
click at [229, 272] on div "public static int myFunction ( String randomString ) { // Fill in the code... i…" at bounding box center [637, 360] width 1139 height 378
click at [40, 148] on icon "button" at bounding box center [40, 148] width 0 height 0
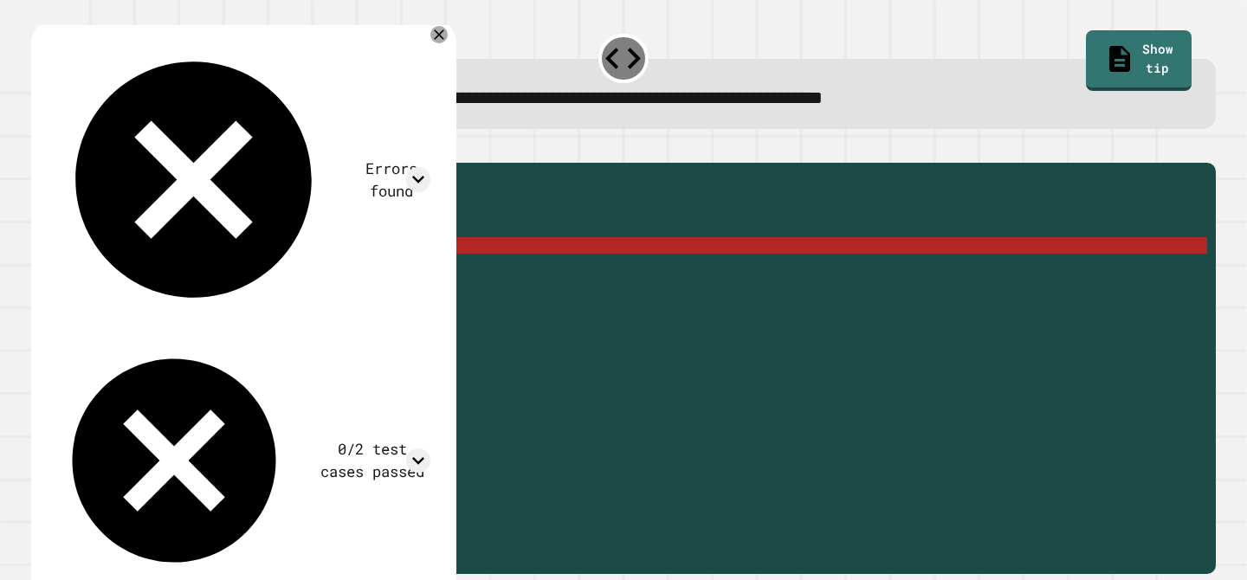
click at [345, 275] on div "public static int myFunction ( String randomString ) { // Fill in the code... i…" at bounding box center [637, 360] width 1139 height 378
click at [338, 268] on div "public static int myFunction ( String randomString ) { // Fill in the code... i…" at bounding box center [637, 360] width 1139 height 378
click at [360, 272] on div "public static int myFunction ( String randomString ) { // Fill in the code... i…" at bounding box center [637, 360] width 1139 height 378
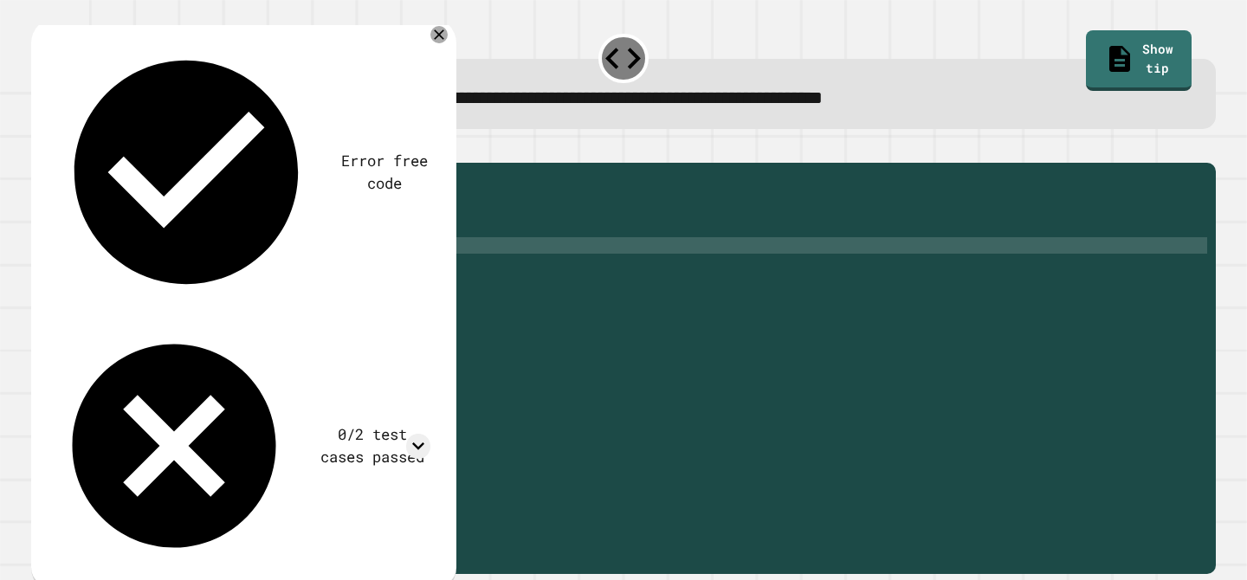
click at [249, 268] on div "public static int myFunction ( String randomString ) { // Fill in the code... i…" at bounding box center [637, 360] width 1139 height 378
click at [246, 268] on div "public static int myFunction ( String randomString ) { // Fill in the code... i…" at bounding box center [637, 360] width 1139 height 378
click at [227, 268] on div "public static int myFunction ( String randomString ) { // Fill in the code... i…" at bounding box center [637, 360] width 1139 height 378
click at [235, 268] on div "public static int myFunction ( String randomString ) { // Fill in the code... i…" at bounding box center [637, 360] width 1139 height 378
click at [40, 148] on icon "button" at bounding box center [40, 148] width 0 height 0
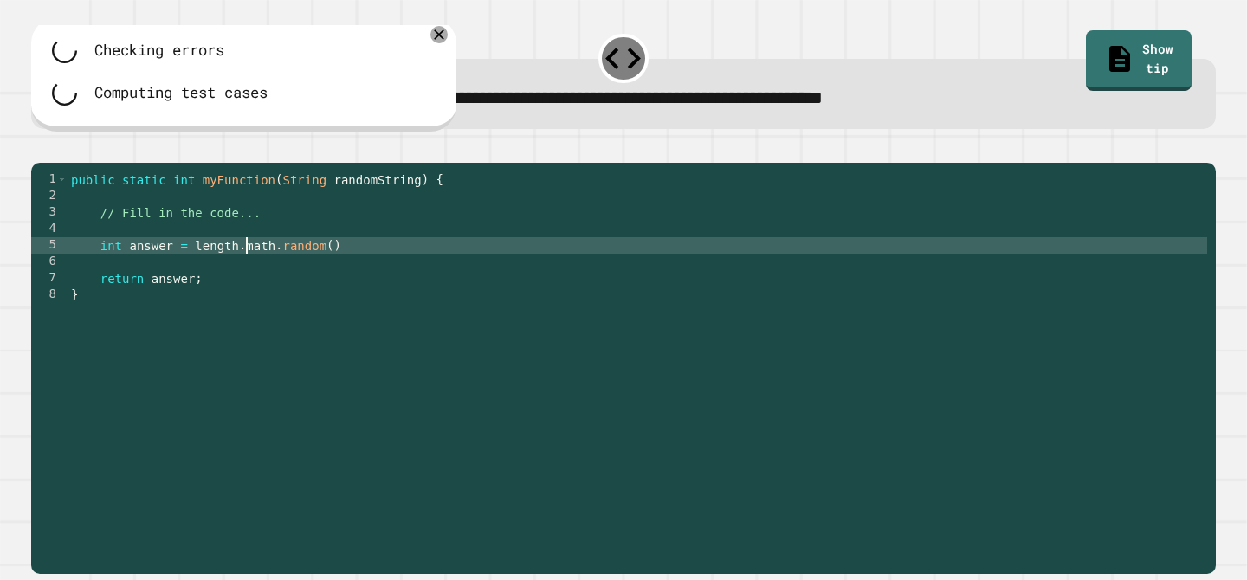
click at [247, 274] on div "public static int myFunction ( String randomString ) { // Fill in the code... i…" at bounding box center [637, 360] width 1139 height 378
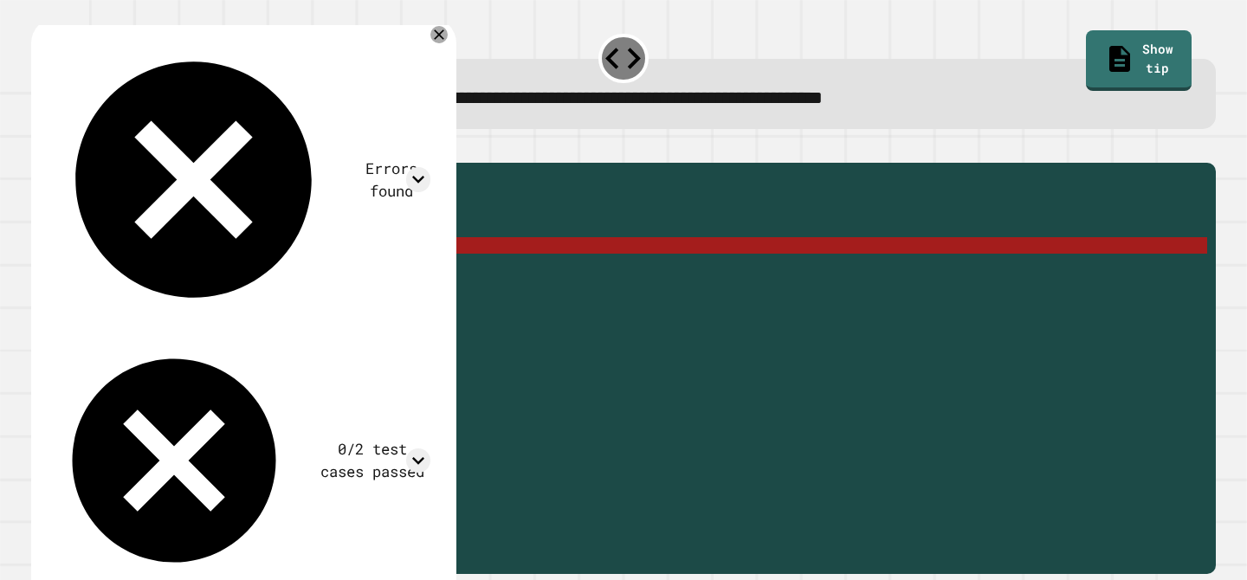
drag, startPoint x: 196, startPoint y: 268, endPoint x: 355, endPoint y: 270, distance: 159.3
click at [355, 270] on div "public static int myFunction ( String randomString ) { // Fill in the code... i…" at bounding box center [637, 360] width 1139 height 378
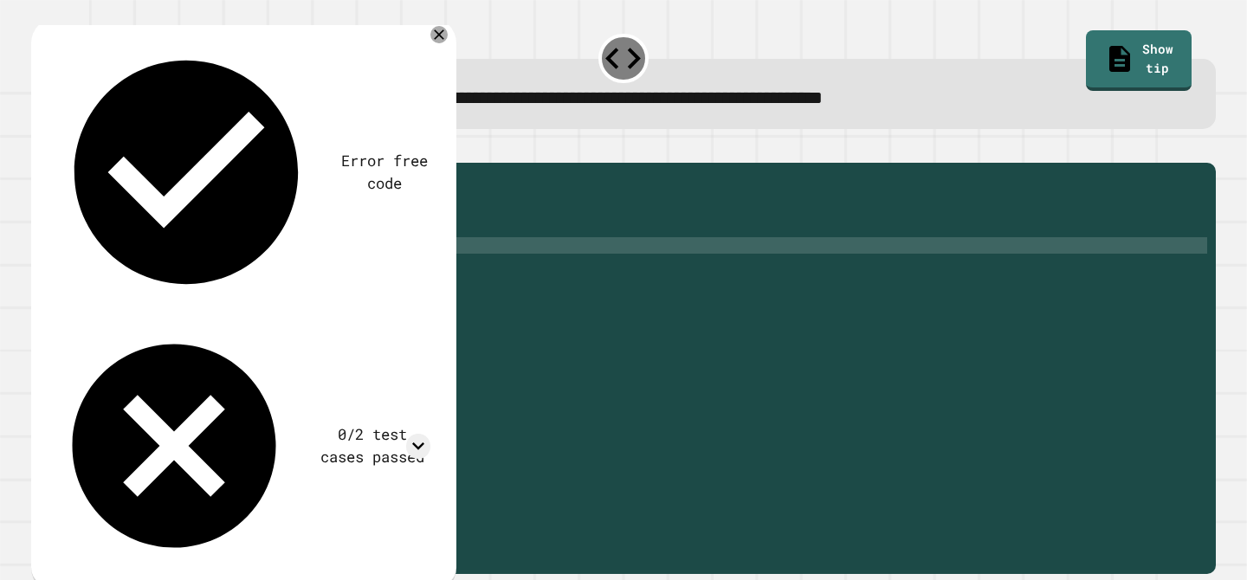
scroll to position [0, 17]
click at [40, 148] on icon "button" at bounding box center [40, 148] width 0 height 0
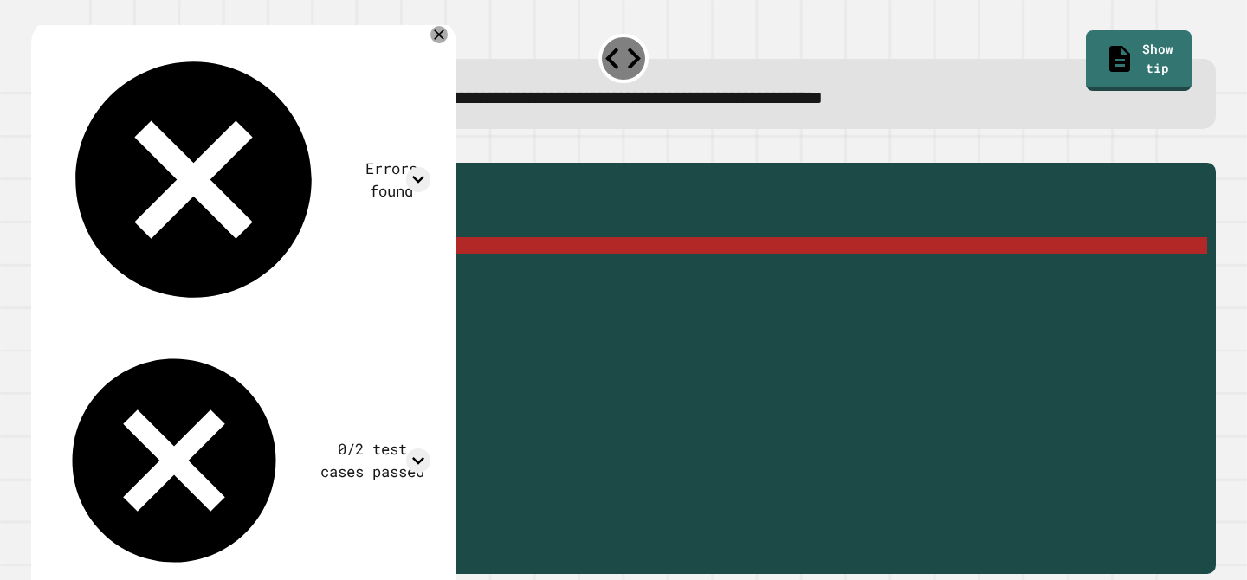
click at [246, 270] on div "public static int myFunction ( String randomString ) { // Fill in the code... i…" at bounding box center [637, 360] width 1139 height 378
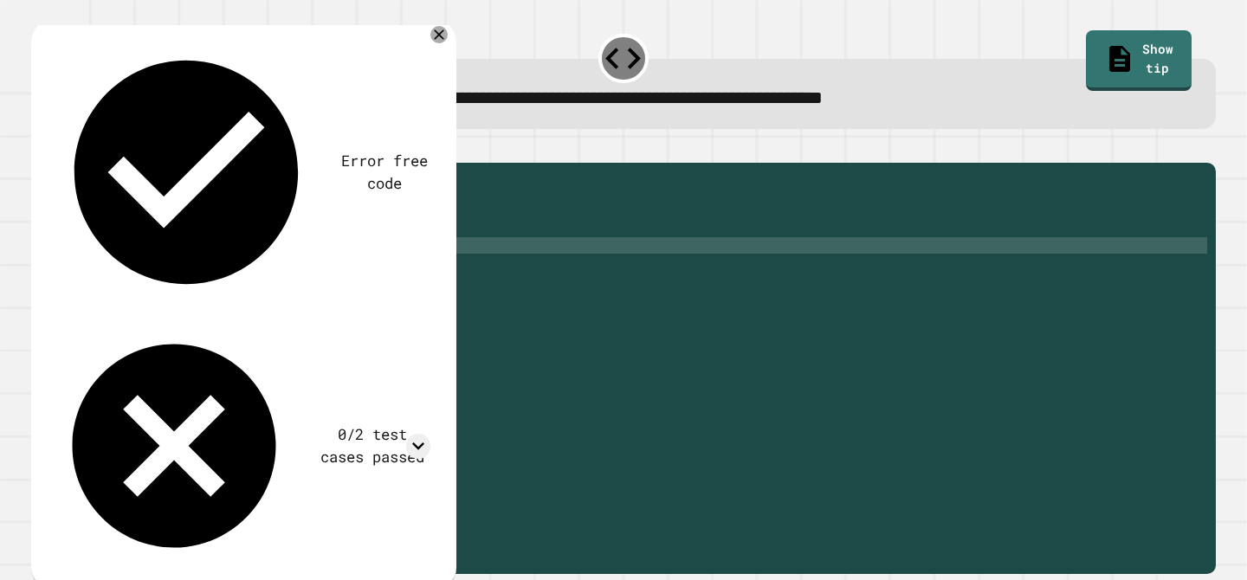
scroll to position [0, 12]
type textarea "**********"
click at [40, 148] on icon "button" at bounding box center [40, 148] width 0 height 0
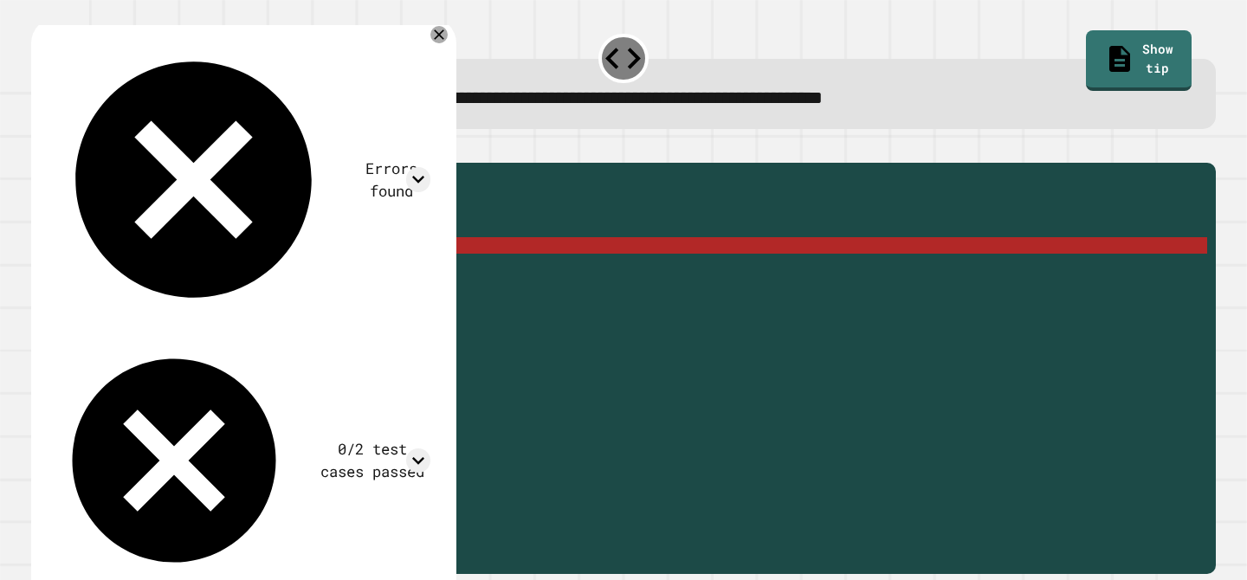
click at [249, 276] on div "public static int myFunction ( String randomString ) { // Fill in the code... i…" at bounding box center [637, 360] width 1139 height 378
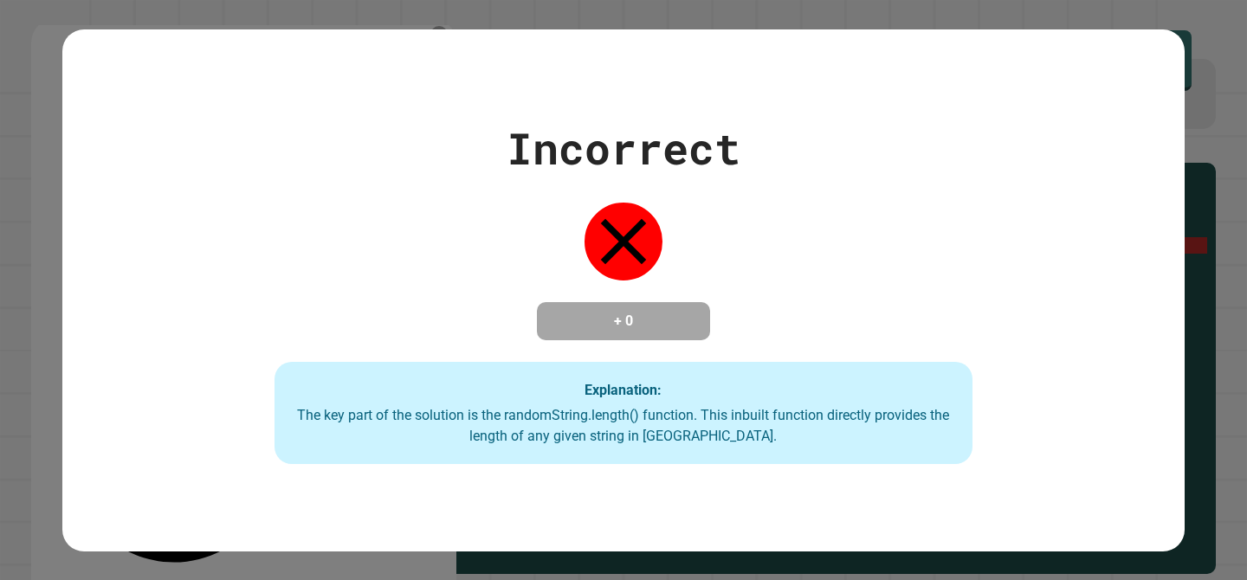
click at [597, 328] on h4 "+ 0" at bounding box center [623, 321] width 139 height 21
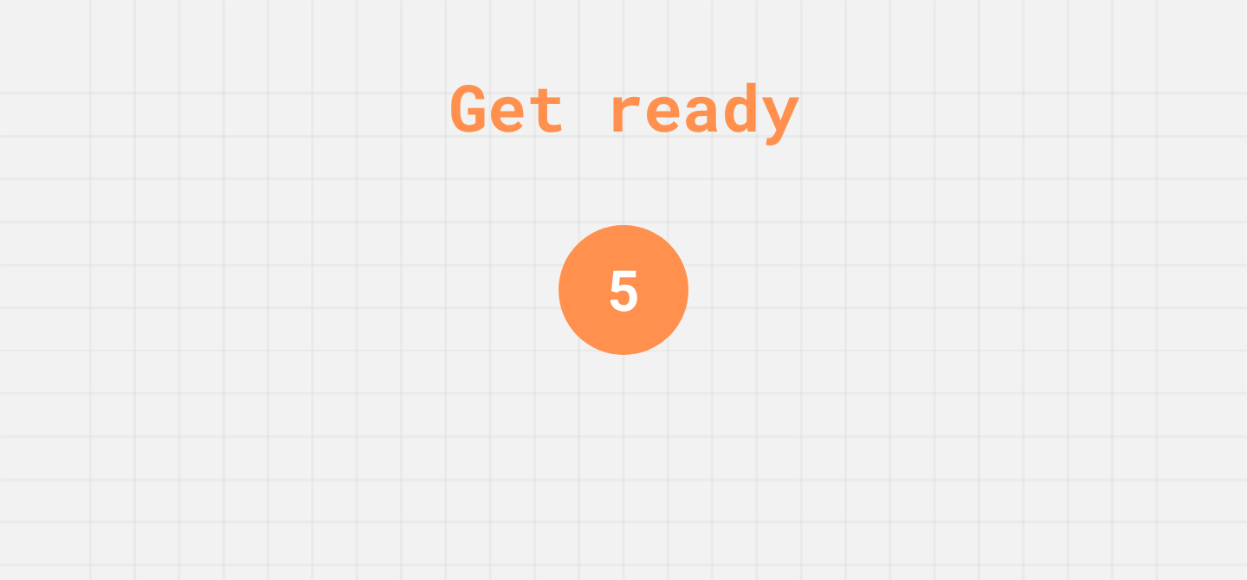
scroll to position [0, 0]
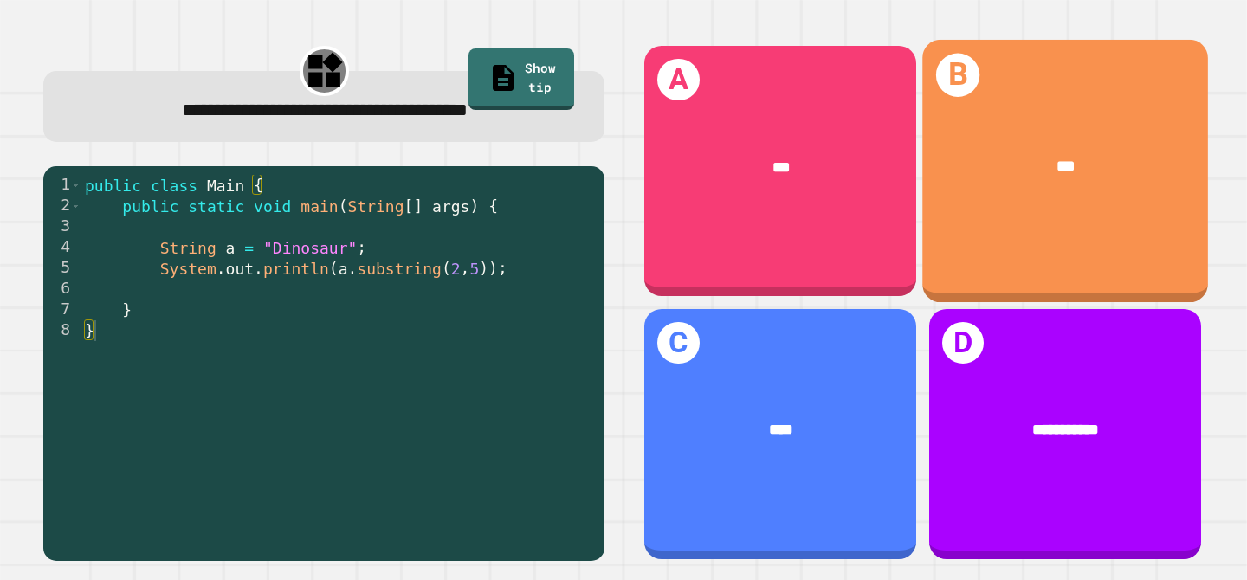
click at [1025, 243] on div "B ***" at bounding box center [1065, 171] width 286 height 262
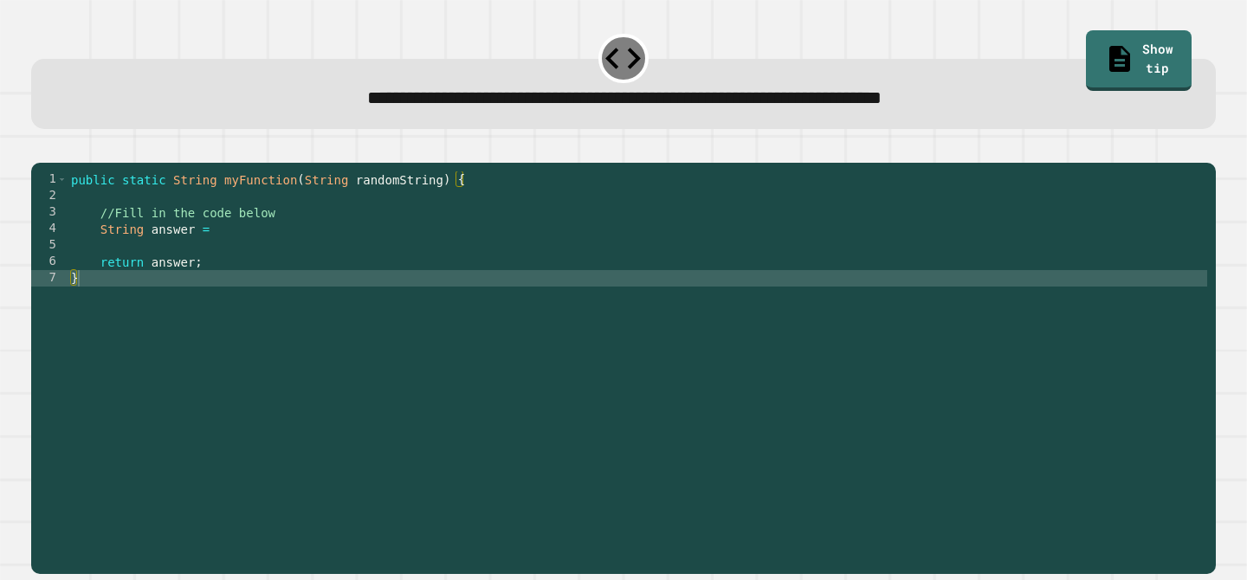
click at [400, 297] on div "public static String myFunction ( String randomString ) { //Fill in the code be…" at bounding box center [637, 360] width 1139 height 378
click at [339, 259] on div "public static String myFunction ( String randomString ) { //Fill in the code be…" at bounding box center [637, 360] width 1139 height 378
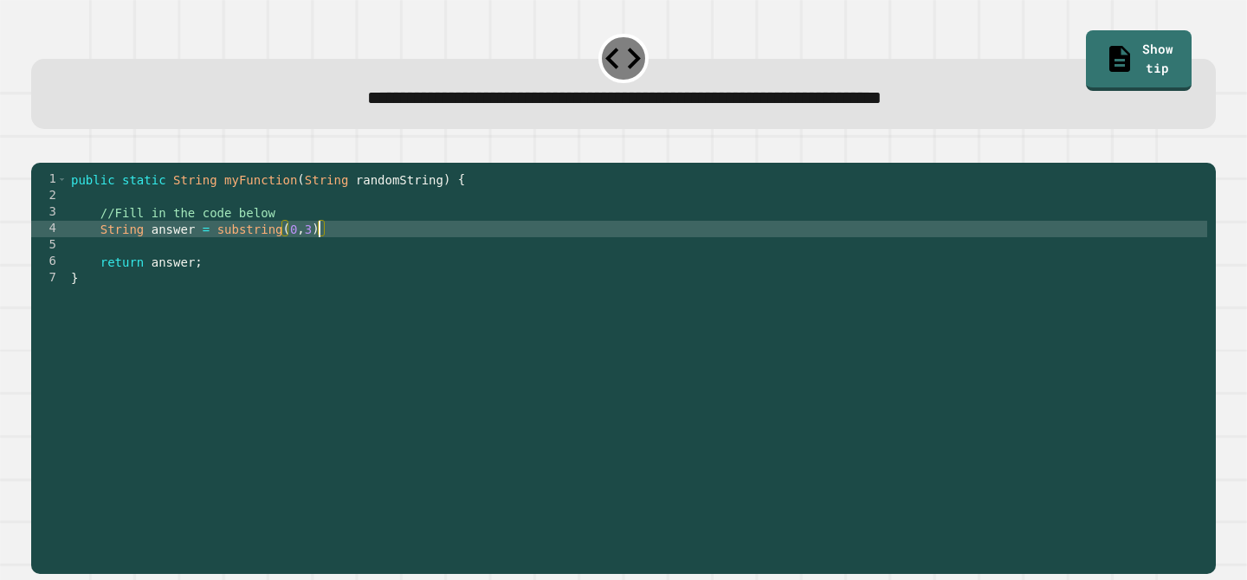
scroll to position [0, 17]
click at [40, 148] on icon "button" at bounding box center [40, 148] width 0 height 0
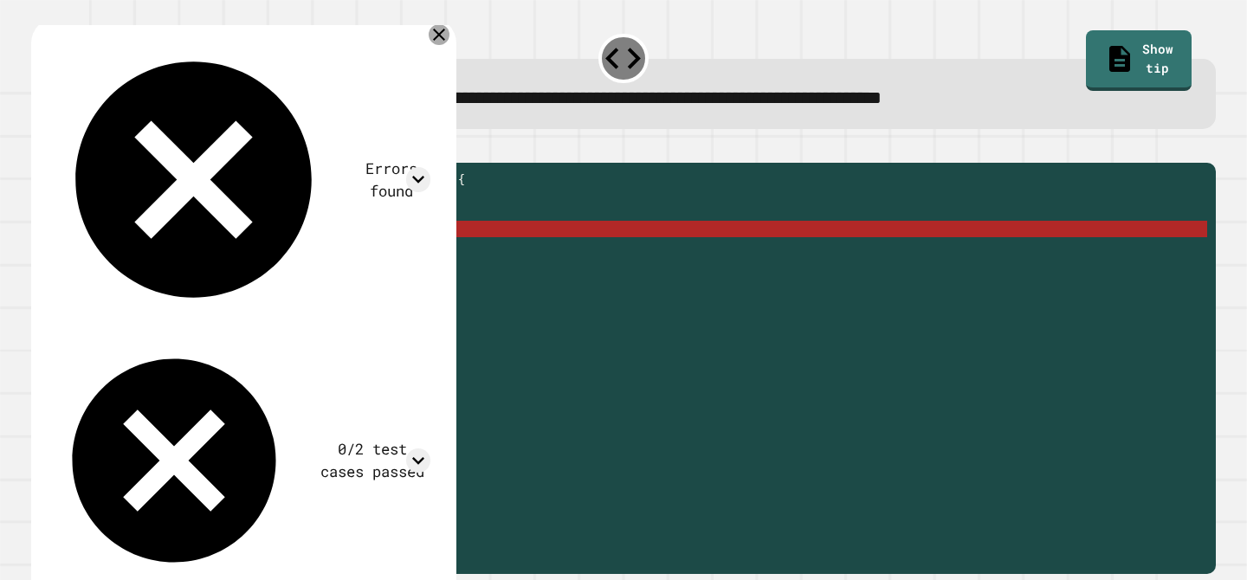
click at [449, 36] on icon at bounding box center [439, 34] width 21 height 21
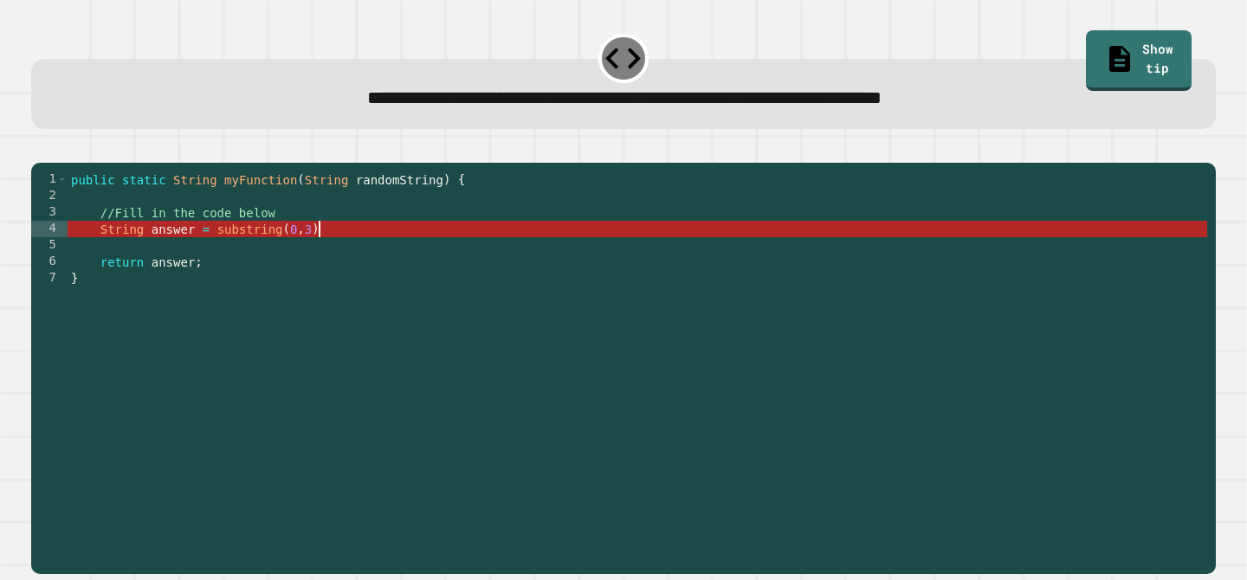
click at [320, 254] on div "public static String myFunction ( String randomString ) { //Fill in the code be…" at bounding box center [637, 360] width 1139 height 378
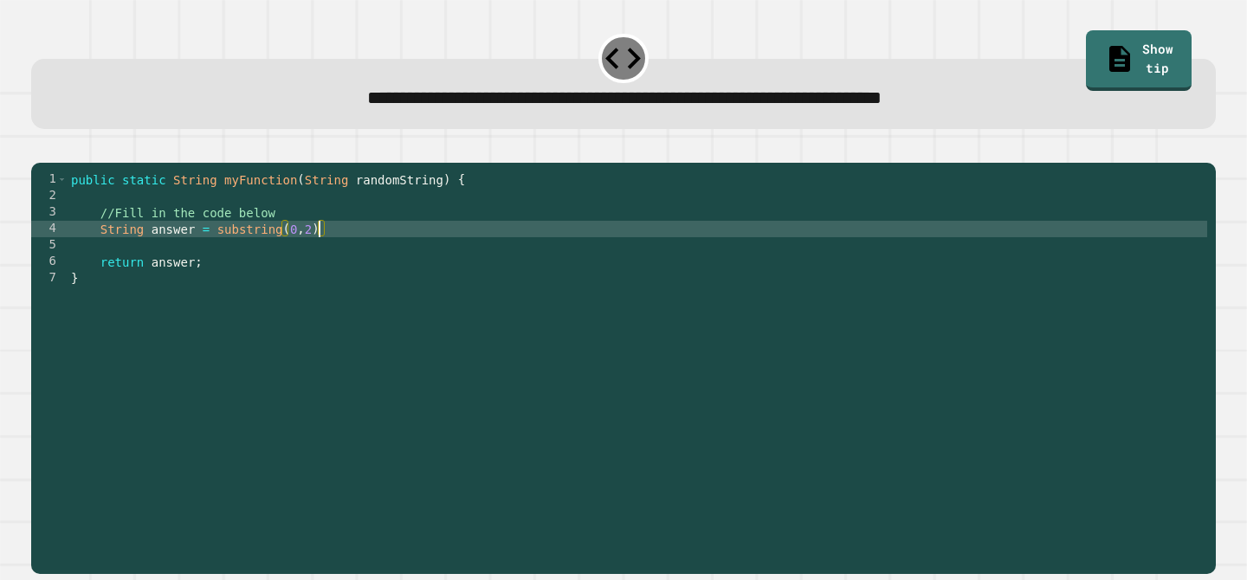
click at [40, 148] on button "button" at bounding box center [40, 148] width 0 height 0
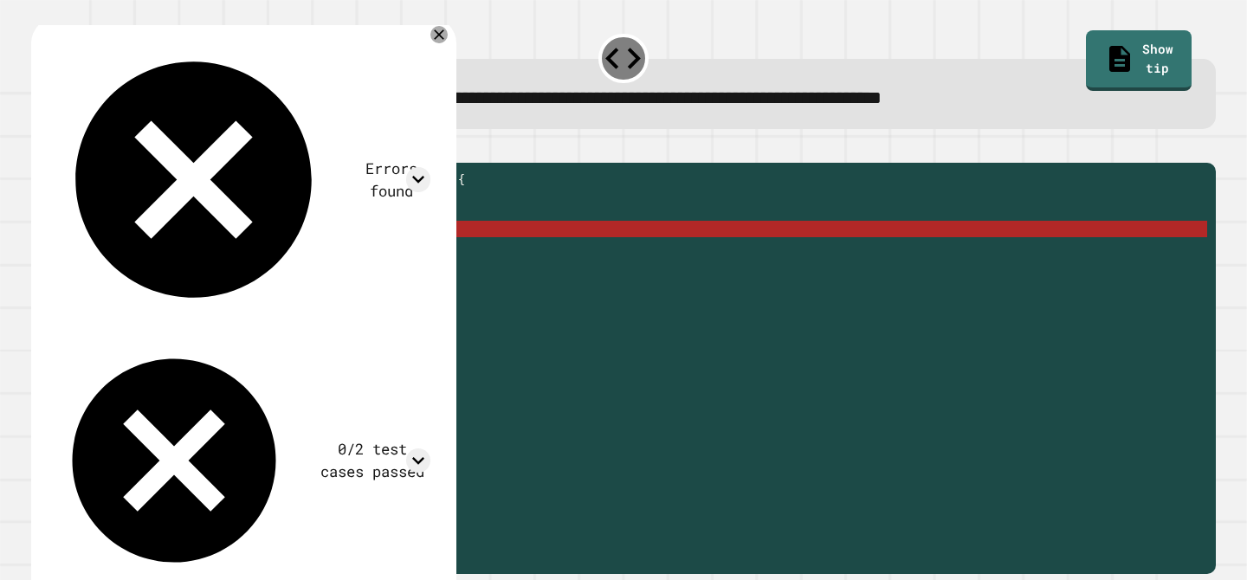
click at [217, 255] on div "public static String myFunction ( String randomString ) { //Fill in the code be…" at bounding box center [637, 360] width 1139 height 378
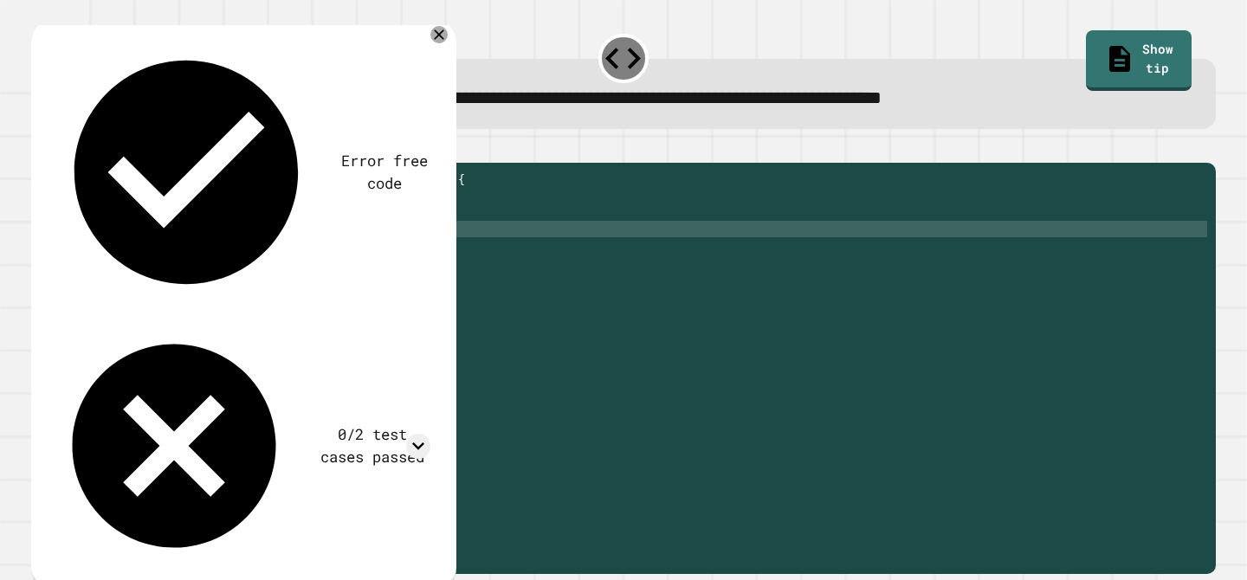
scroll to position [0, 10]
click at [318, 257] on div "public static String myFunction ( String randomString ) { //Fill in the code be…" at bounding box center [637, 360] width 1139 height 378
click at [217, 254] on div "public static String myFunction ( String randomString ) { //Fill in the code be…" at bounding box center [637, 360] width 1139 height 378
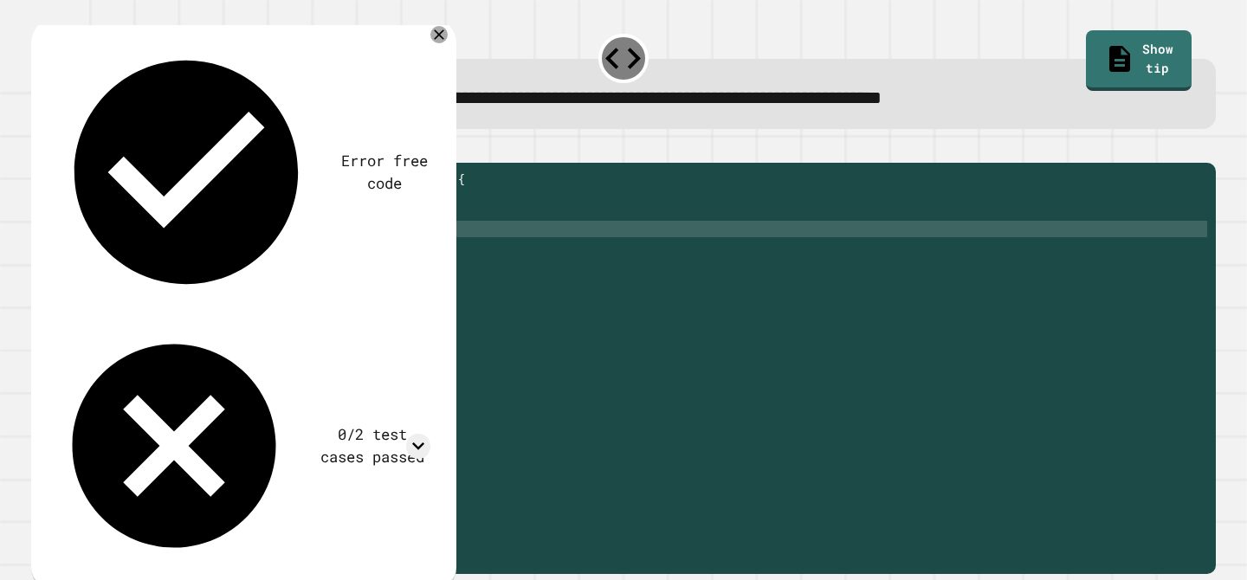
click at [329, 240] on div "public static String myFunction ( String randomString ) { //Fill in the code be…" at bounding box center [637, 360] width 1139 height 378
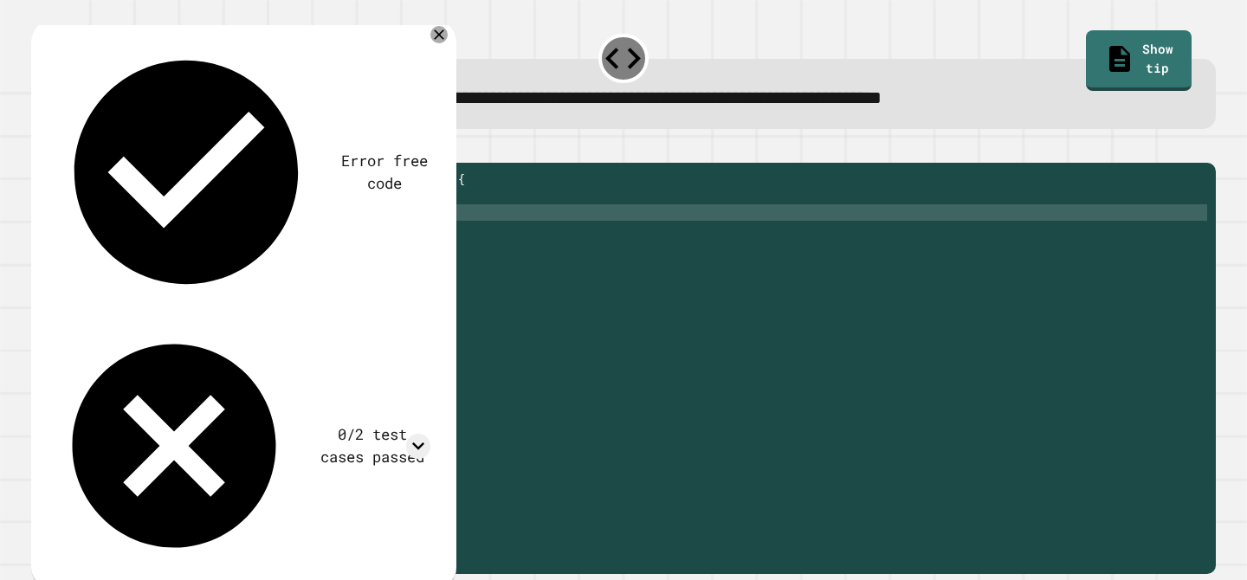
click at [319, 256] on div "public static String myFunction ( String randomString ) { //Fill in the code be…" at bounding box center [637, 360] width 1139 height 378
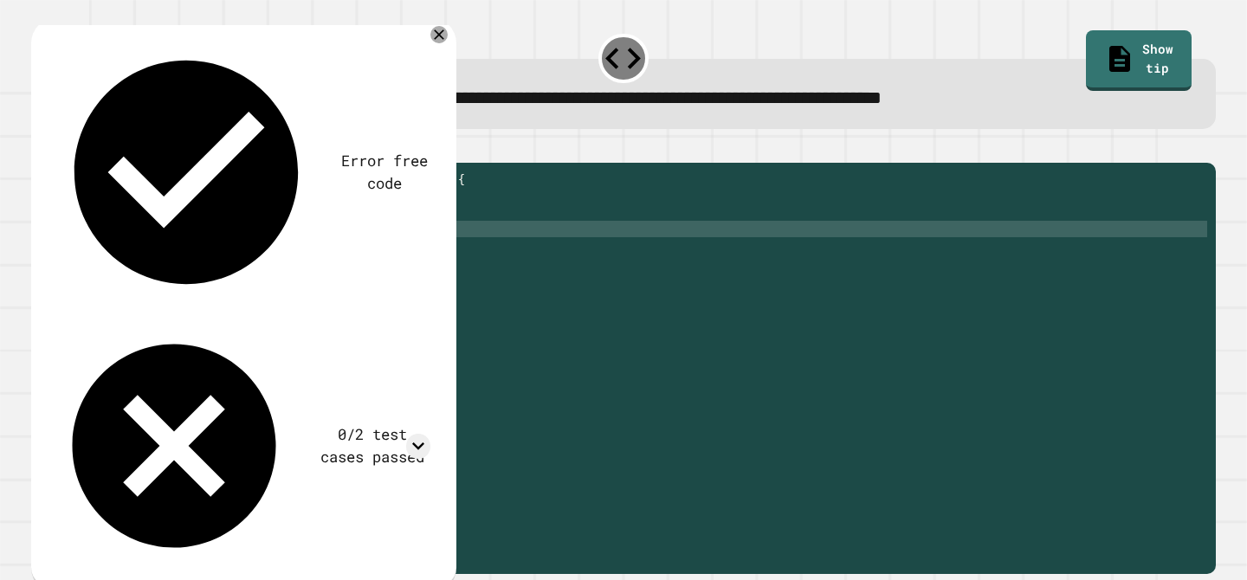
click at [355, 236] on div "public static String myFunction ( String randomString ) { //Fill in the code be…" at bounding box center [637, 360] width 1139 height 378
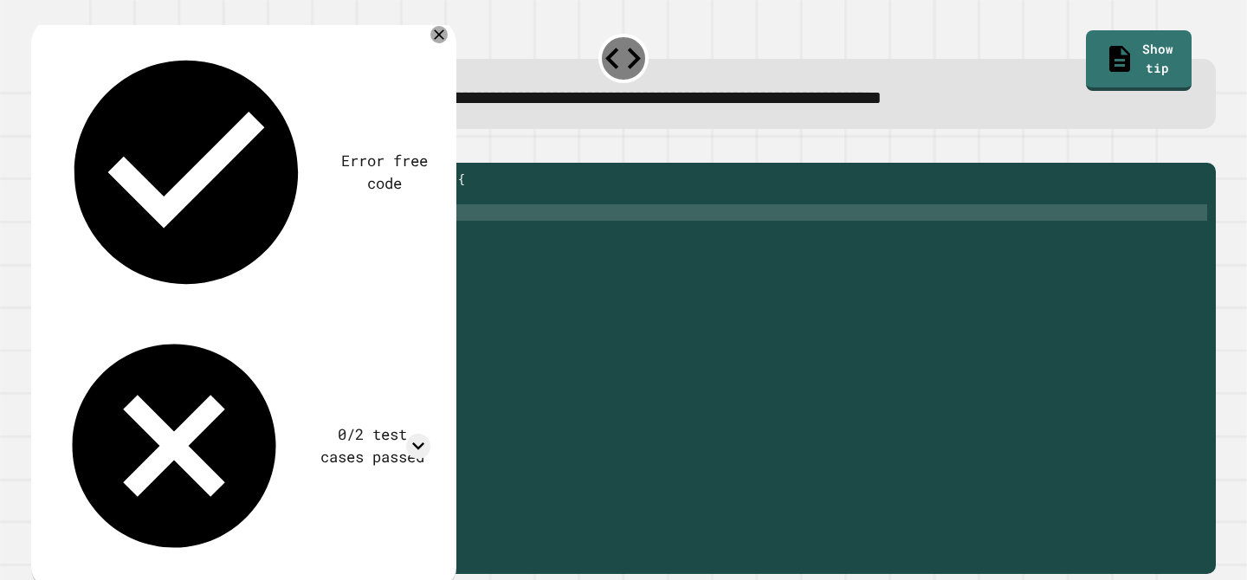
type textarea "**********"
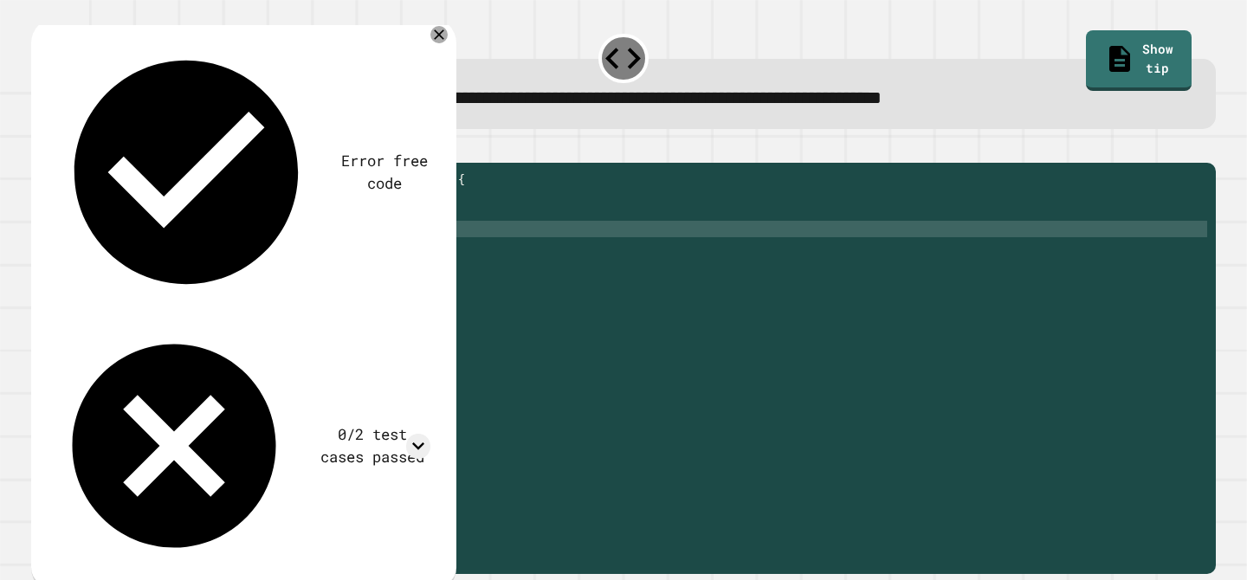
type textarea "*"
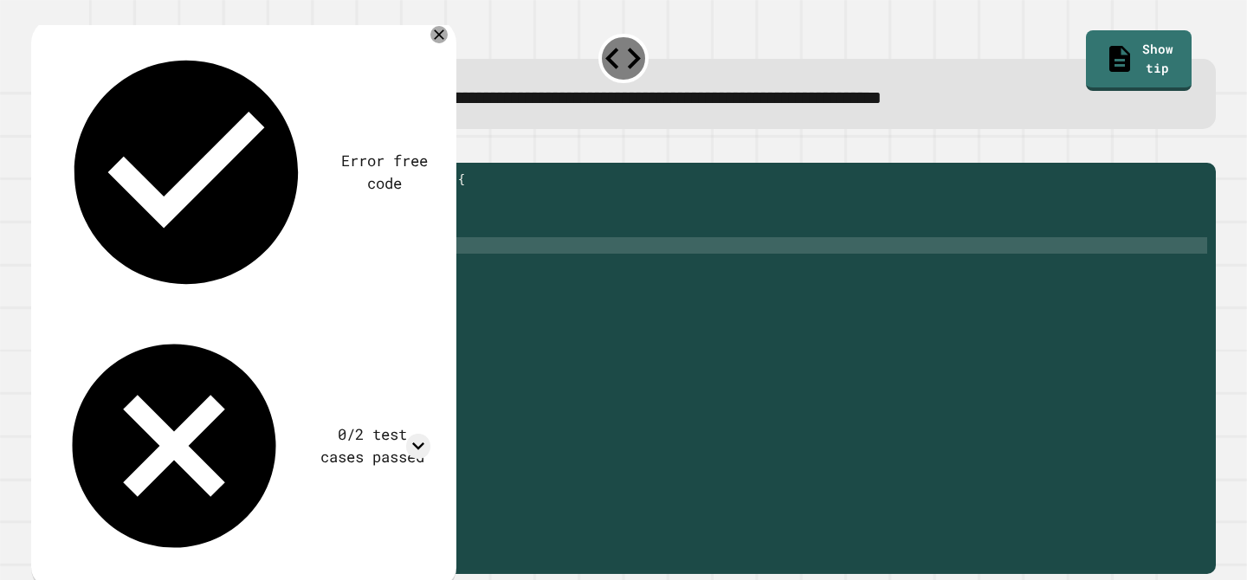
click at [216, 268] on div "public static String myFunction ( String randomString ) { //Fill in the code be…" at bounding box center [637, 360] width 1139 height 378
click at [413, 270] on div "public static String myFunction ( String randomString ) { //Fill in the code be…" at bounding box center [637, 360] width 1139 height 378
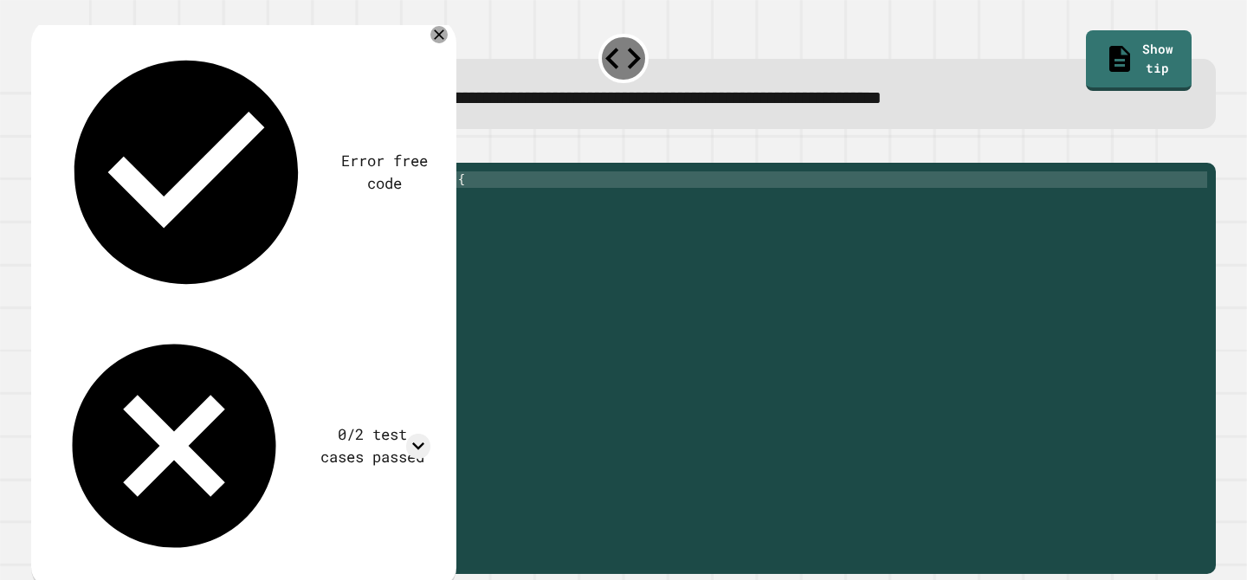
click at [569, 196] on div "public static String myFunction ( String randomString ) { //Fill in the code be…" at bounding box center [637, 360] width 1139 height 378
click at [567, 163] on div at bounding box center [623, 152] width 1184 height 21
click at [449, 35] on icon at bounding box center [439, 34] width 21 height 21
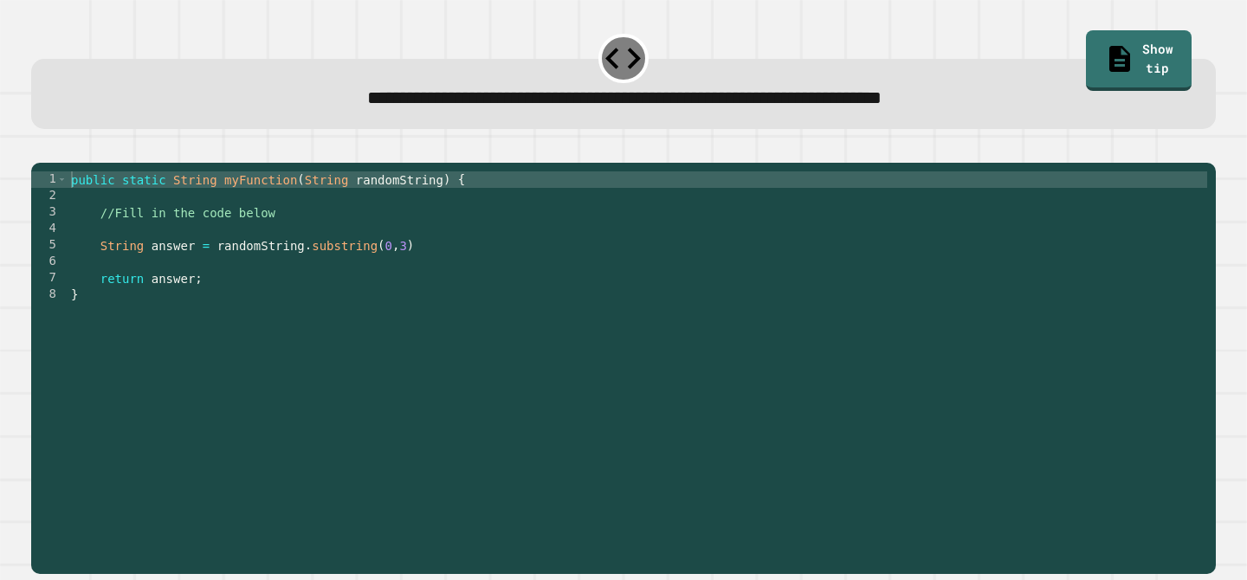
click at [40, 148] on icon "button" at bounding box center [40, 148] width 0 height 0
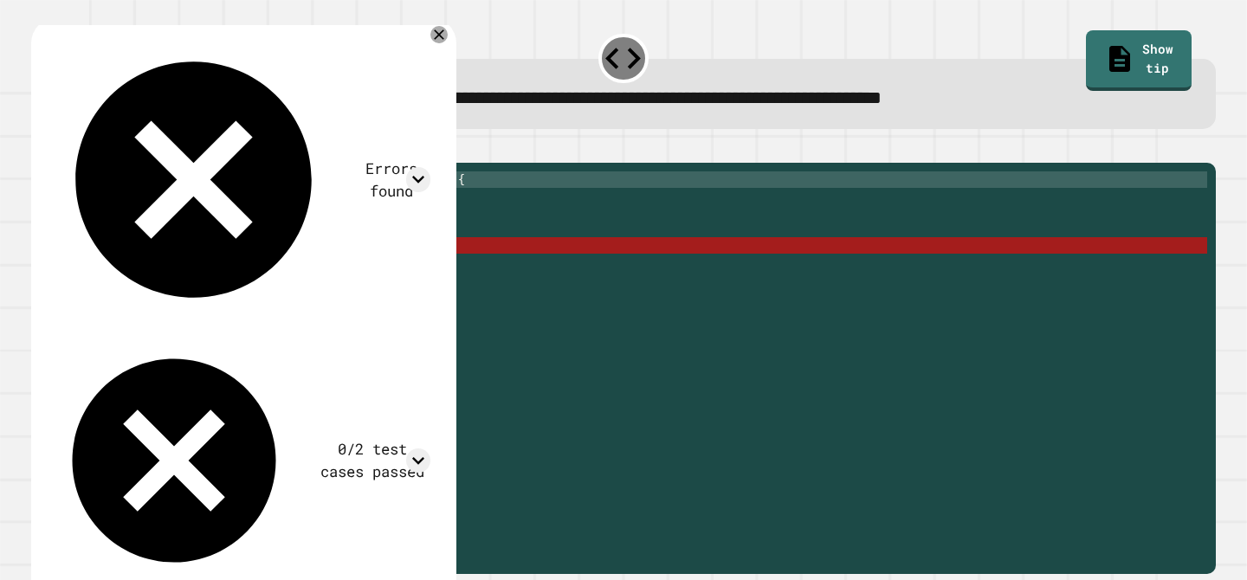
click at [423, 273] on div "public static String myFunction ( String randomString ) { //Fill in the code be…" at bounding box center [637, 360] width 1139 height 378
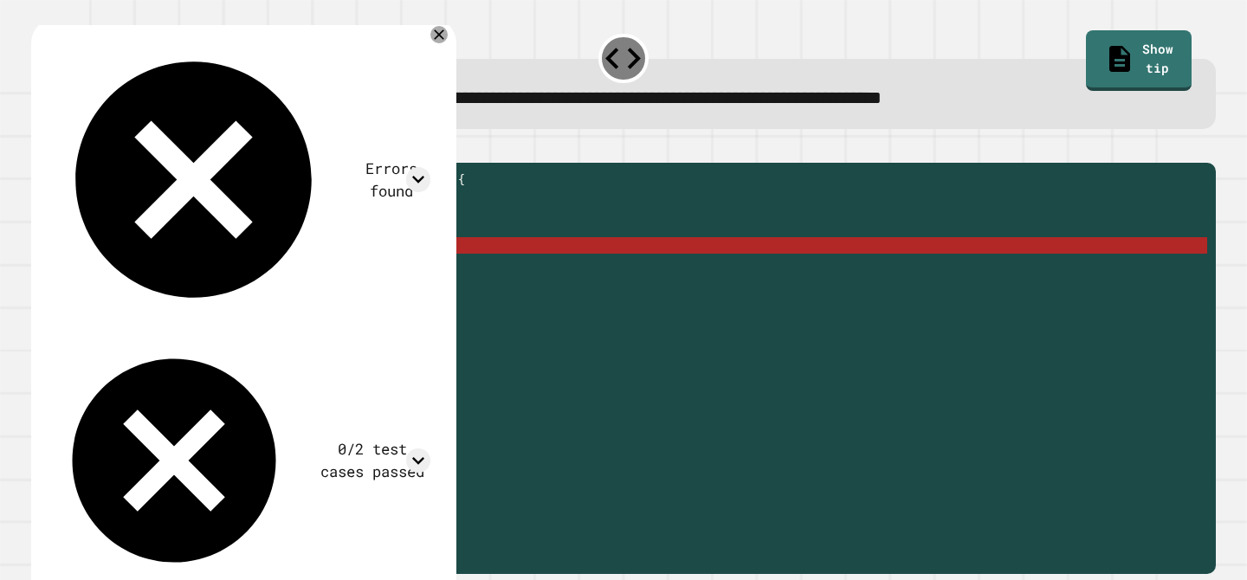
scroll to position [0, 24]
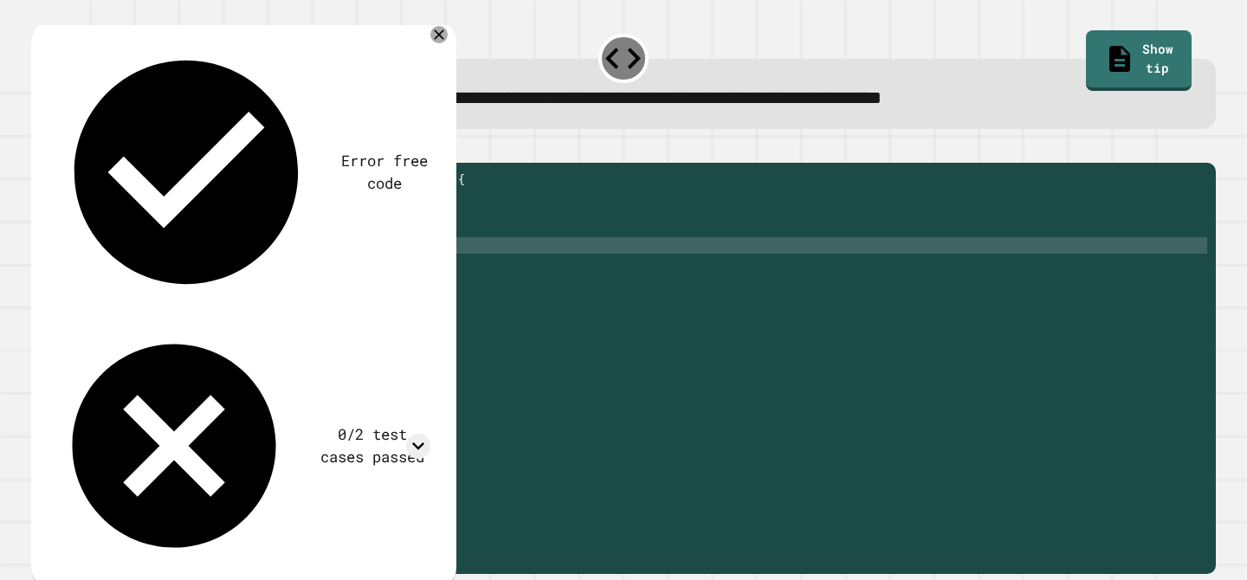
type textarea "**********"
click at [40, 148] on icon "button" at bounding box center [40, 148] width 0 height 0
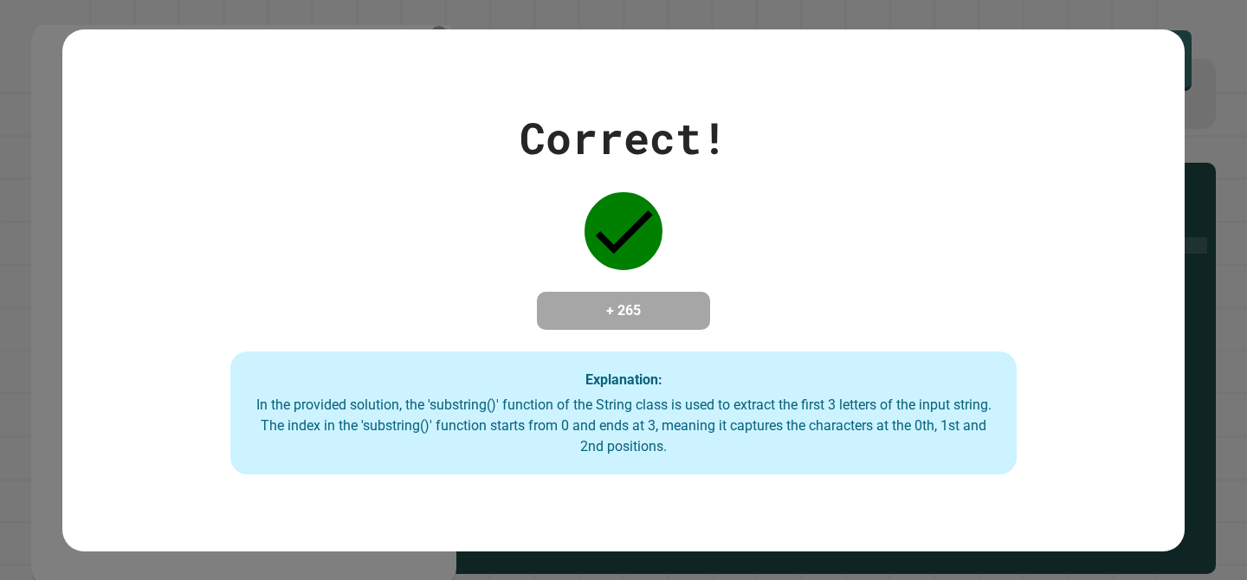
click at [776, 497] on div "Correct! + 265 Explanation: In the provided solution, the 'substring()' functio…" at bounding box center [623, 290] width 1122 height 522
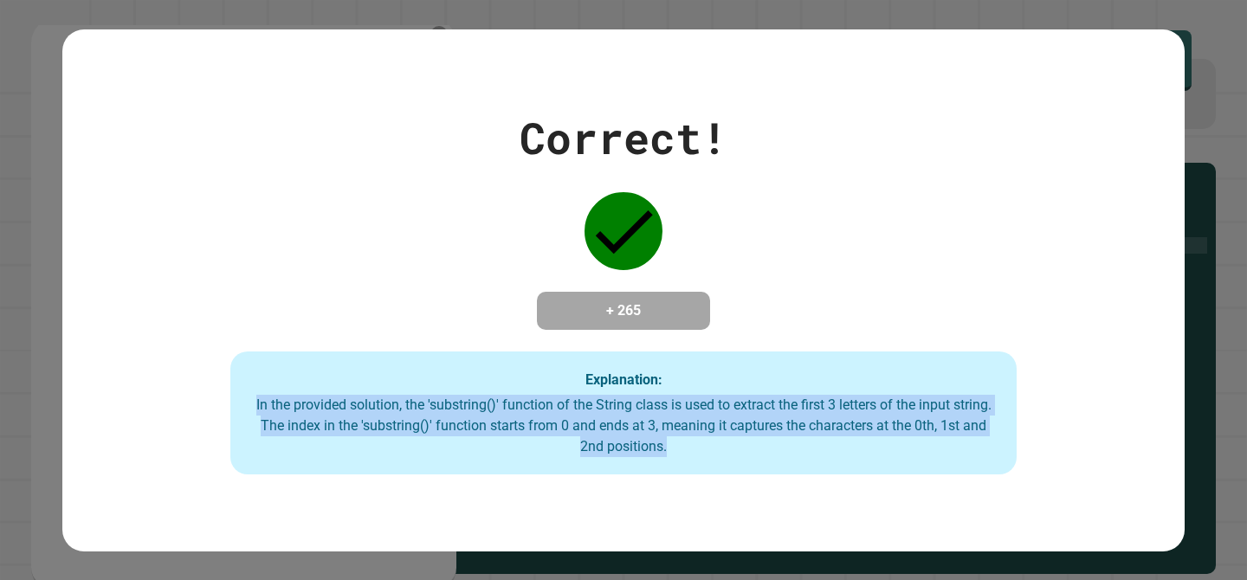
drag, startPoint x: 519, startPoint y: 400, endPoint x: 699, endPoint y: 467, distance: 191.2
click at [699, 467] on div "Explanation: In the provided solution, the 'substring()' function of the String…" at bounding box center [622, 413] width 785 height 123
drag, startPoint x: 699, startPoint y: 459, endPoint x: 492, endPoint y: 380, distance: 221.4
click at [492, 380] on div "Explanation: In the provided solution, the 'substring()' function of the String…" at bounding box center [622, 413] width 785 height 123
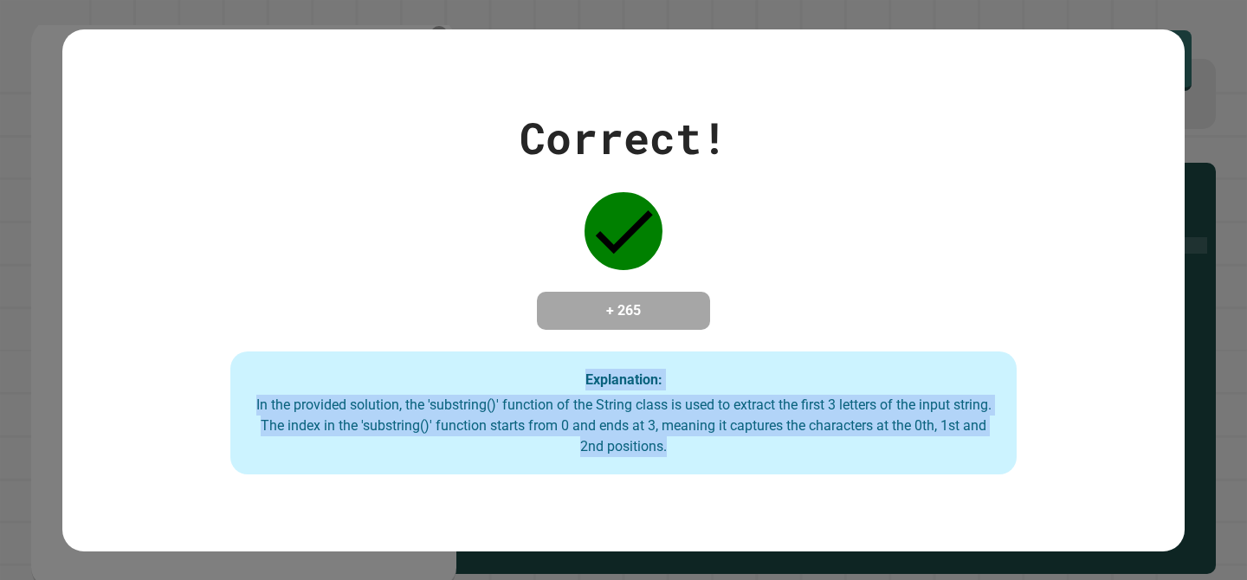
click at [492, 380] on div "Explanation: In the provided solution, the 'substring()' function of the String…" at bounding box center [622, 413] width 785 height 123
drag, startPoint x: 524, startPoint y: 390, endPoint x: 689, endPoint y: 465, distance: 181.4
click at [689, 465] on div "Explanation: In the provided solution, the 'substring()' function of the String…" at bounding box center [622, 413] width 785 height 123
click at [689, 467] on div "Explanation: In the provided solution, the 'substring()' function of the String…" at bounding box center [622, 413] width 785 height 123
drag, startPoint x: 720, startPoint y: 445, endPoint x: 539, endPoint y: 358, distance: 201.4
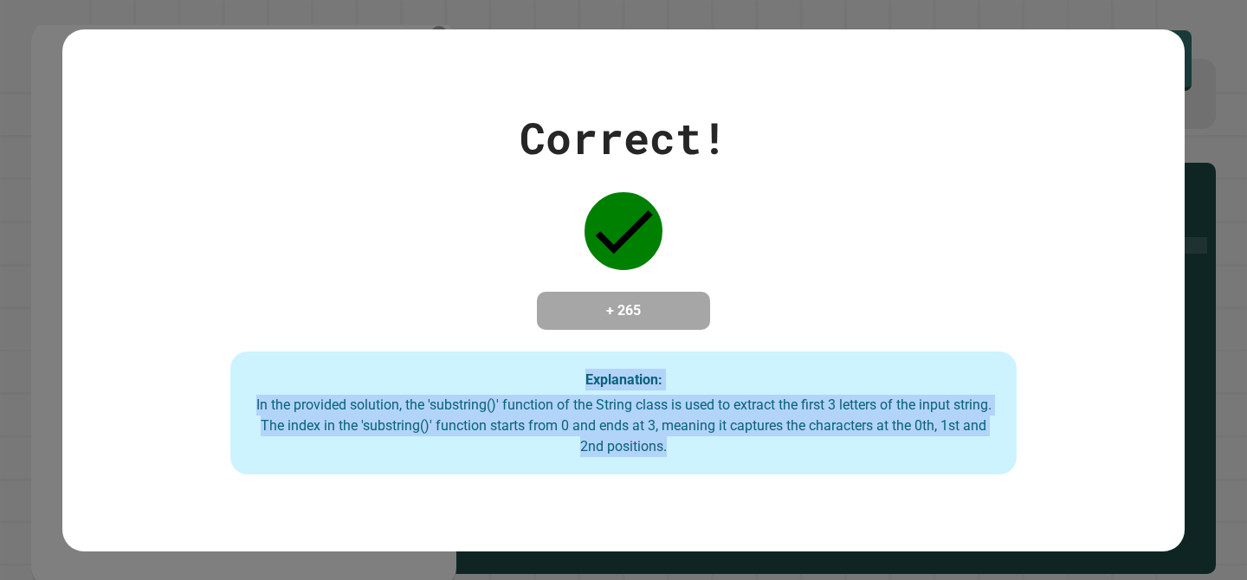
click at [539, 358] on div "Explanation: In the provided solution, the 'substring()' function of the String…" at bounding box center [622, 413] width 785 height 123
drag, startPoint x: 544, startPoint y: 368, endPoint x: 693, endPoint y: 451, distance: 170.5
click at [693, 451] on div "Explanation: In the provided solution, the 'substring()' function of the String…" at bounding box center [622, 413] width 785 height 123
click at [693, 451] on div "In the provided solution, the 'substring()' function of the String class is use…" at bounding box center [623, 426] width 751 height 62
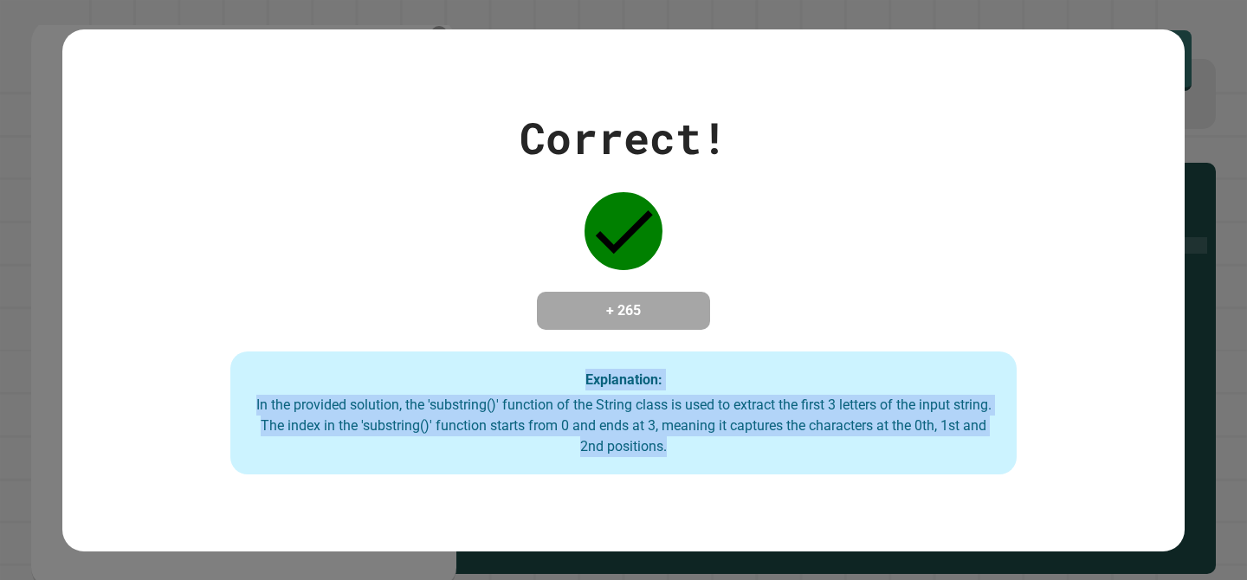
drag, startPoint x: 693, startPoint y: 451, endPoint x: 590, endPoint y: 378, distance: 126.1
click at [590, 378] on div "Explanation: In the provided solution, the 'substring()' function of the String…" at bounding box center [622, 413] width 785 height 123
drag, startPoint x: 581, startPoint y: 384, endPoint x: 721, endPoint y: 480, distance: 169.5
click at [721, 474] on div "Explanation: In the provided solution, the 'substring()' function of the String…" at bounding box center [622, 413] width 785 height 123
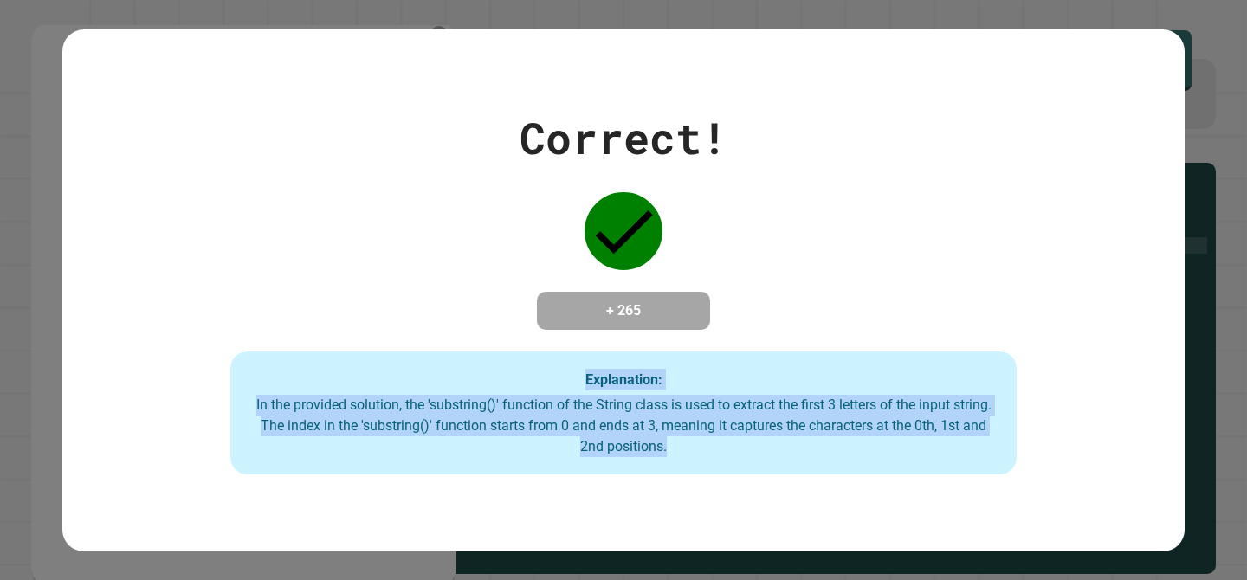
click at [721, 474] on div "Explanation: In the provided solution, the 'substring()' function of the String…" at bounding box center [622, 413] width 785 height 123
drag, startPoint x: 714, startPoint y: 462, endPoint x: 582, endPoint y: 377, distance: 157.3
click at [582, 377] on div "Explanation: In the provided solution, the 'substring()' function of the String…" at bounding box center [622, 413] width 785 height 123
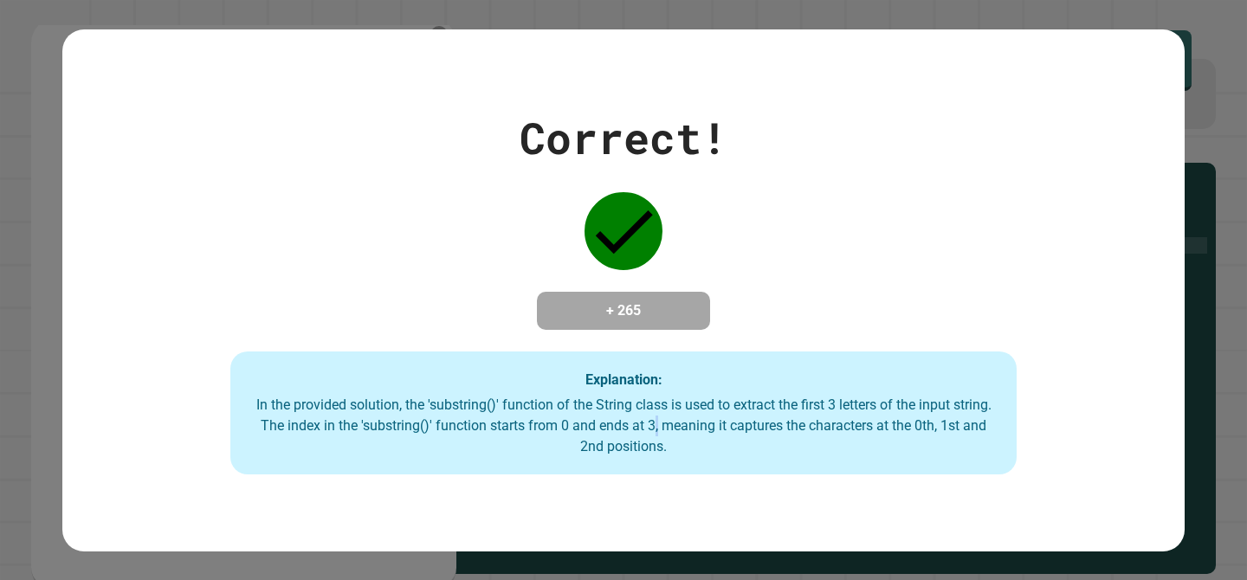
click at [706, 441] on div "In the provided solution, the 'substring()' function of the String class is use…" at bounding box center [623, 426] width 751 height 62
click at [590, 387] on strong "Explanation:" at bounding box center [623, 379] width 77 height 16
click at [605, 388] on strong "Explanation:" at bounding box center [623, 379] width 77 height 16
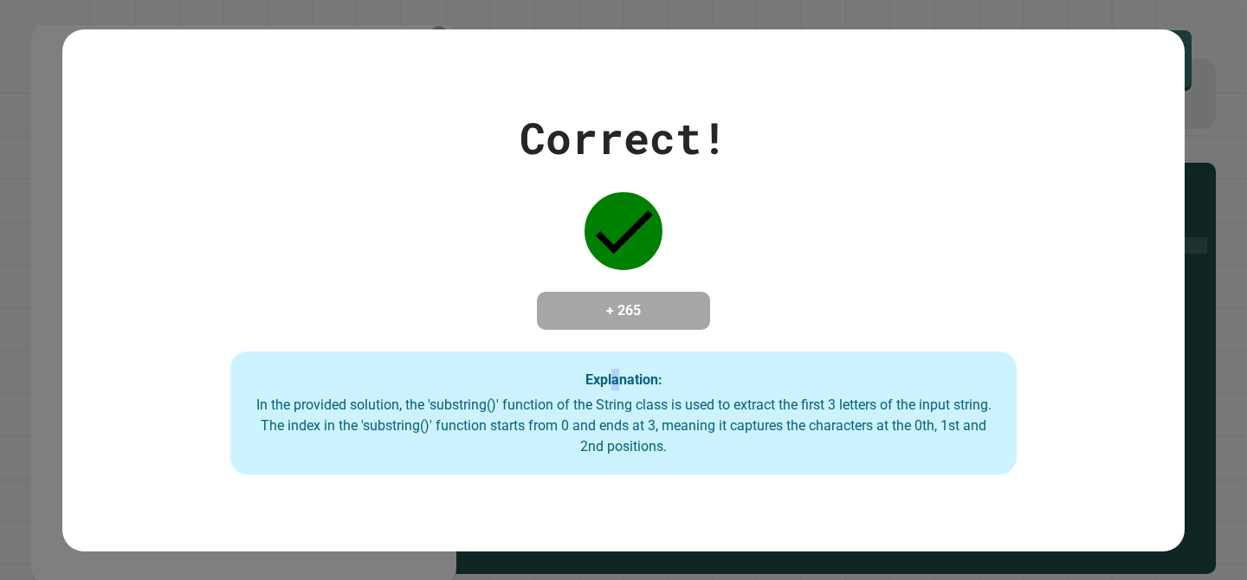
click at [616, 388] on strong "Explanation:" at bounding box center [623, 379] width 77 height 16
drag, startPoint x: 628, startPoint y: 389, endPoint x: 637, endPoint y: 389, distance: 9.5
click at [637, 388] on strong "Explanation:" at bounding box center [623, 379] width 77 height 16
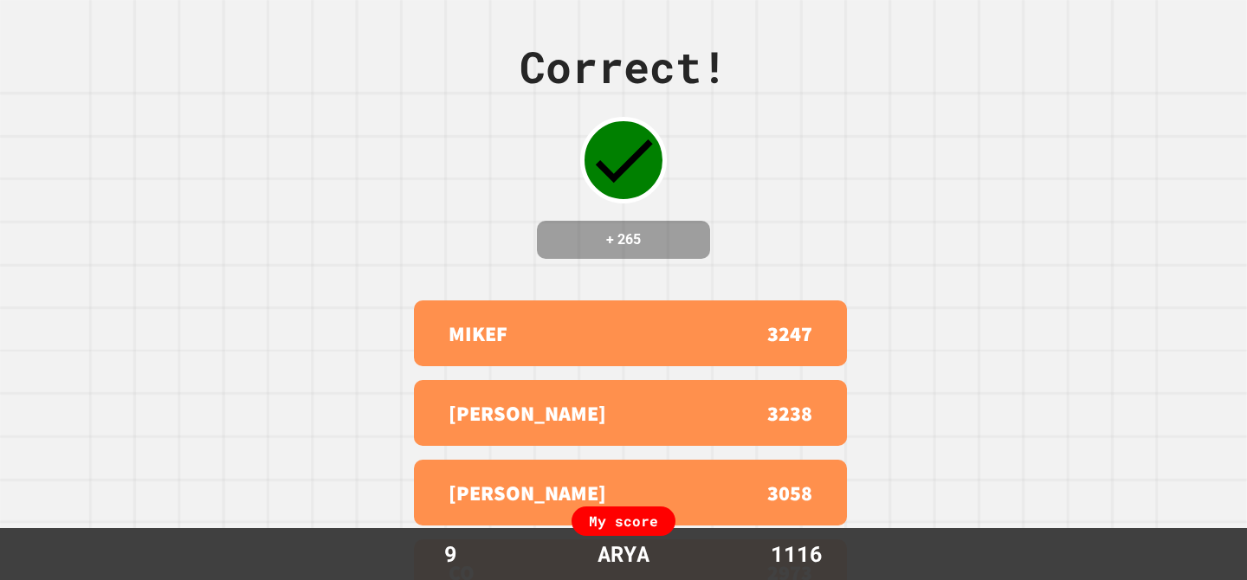
click at [637, 389] on div "MIKEF 3247 MATT F. 3238 XAVIER 3058 CO 2973 ADAM 2425" at bounding box center [623, 492] width 433 height 398
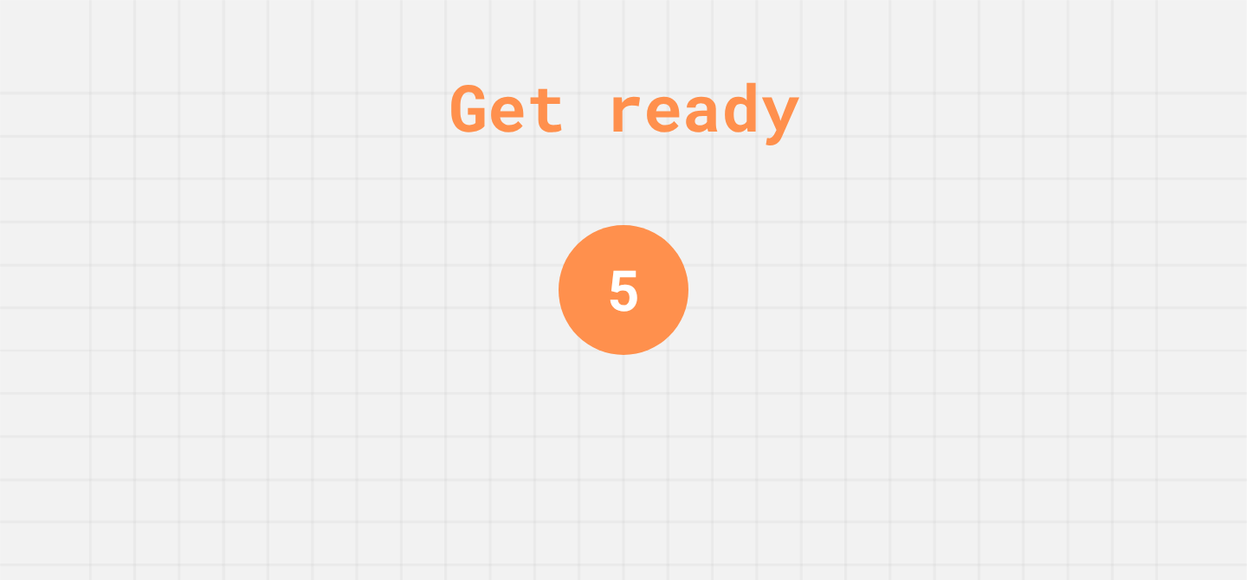
scroll to position [0, 0]
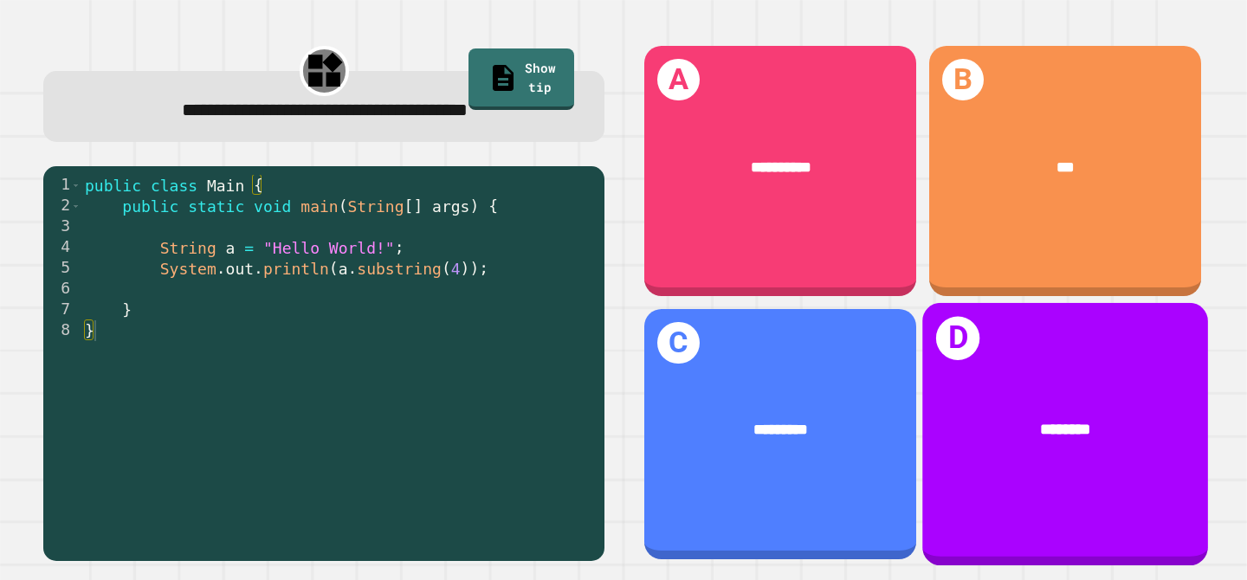
click at [1014, 404] on div "********" at bounding box center [1065, 428] width 286 height 87
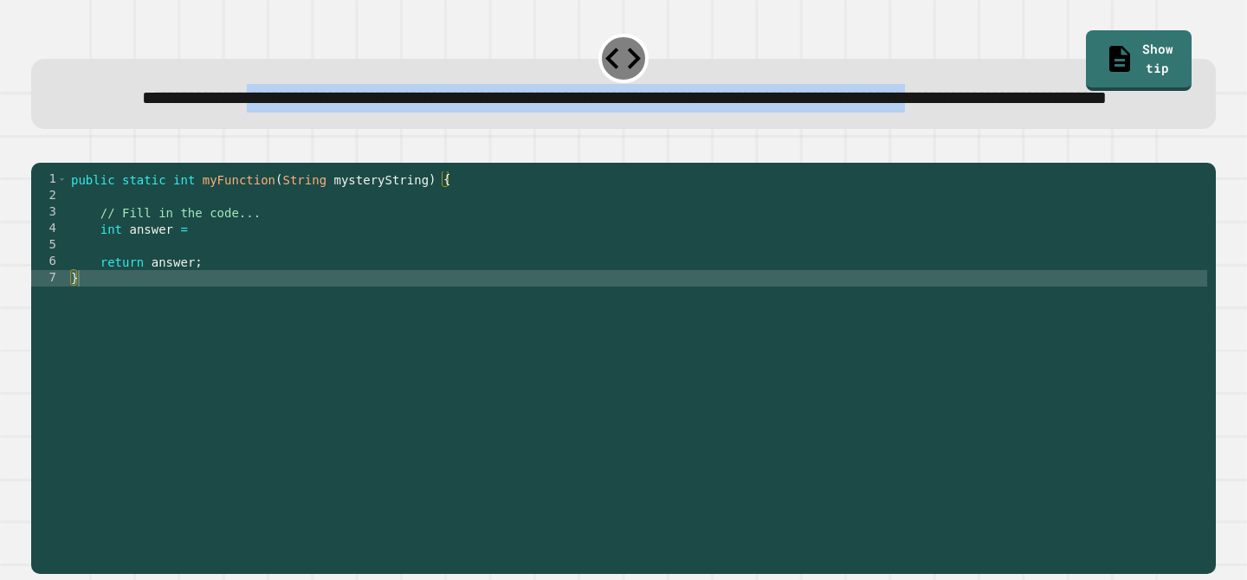
drag, startPoint x: 242, startPoint y: 96, endPoint x: 528, endPoint y: 141, distance: 289.2
click at [528, 106] on span "**********" at bounding box center [624, 96] width 964 height 19
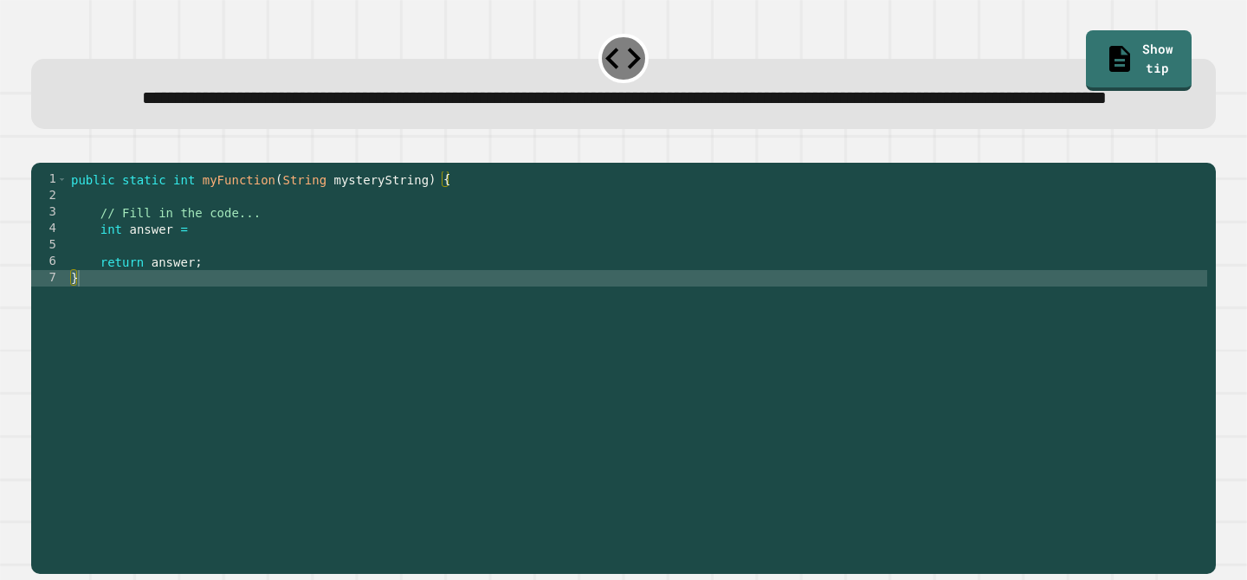
click at [261, 275] on div "public static int myFunction ( String mysteryString ) { // Fill in the code... …" at bounding box center [637, 352] width 1139 height 362
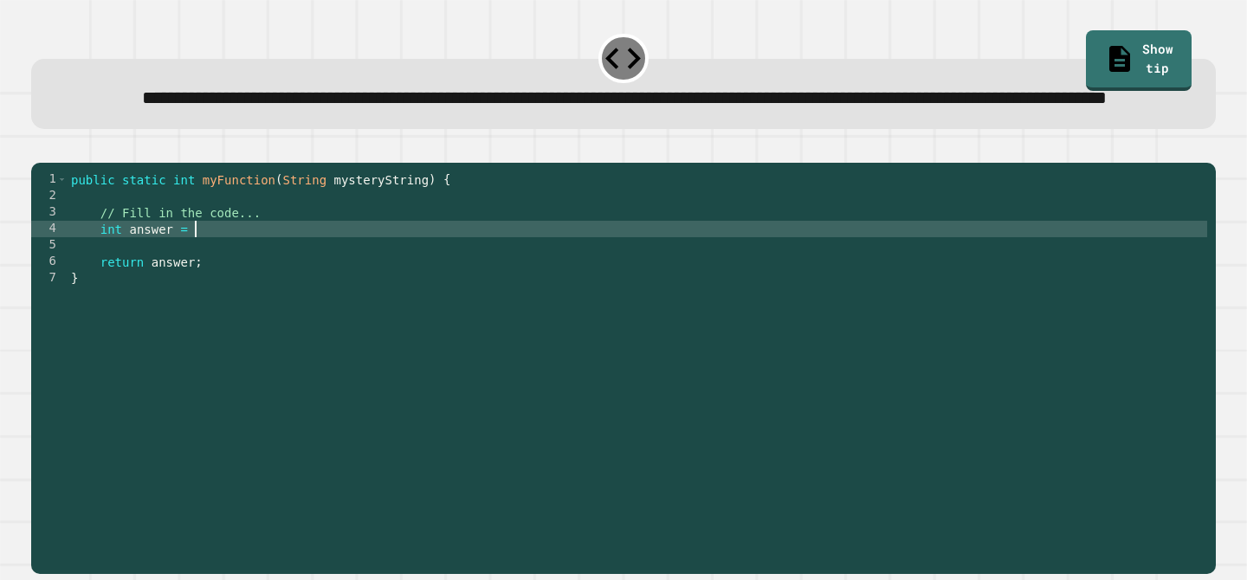
click at [270, 289] on div "public static int myFunction ( String mysteryString ) { // Fill in the code... …" at bounding box center [637, 352] width 1139 height 362
click at [362, 287] on div "public static int myFunction ( String mysteryString ) { // Fill in the code... …" at bounding box center [637, 352] width 1139 height 362
click at [55, 164] on icon "button" at bounding box center [52, 158] width 10 height 12
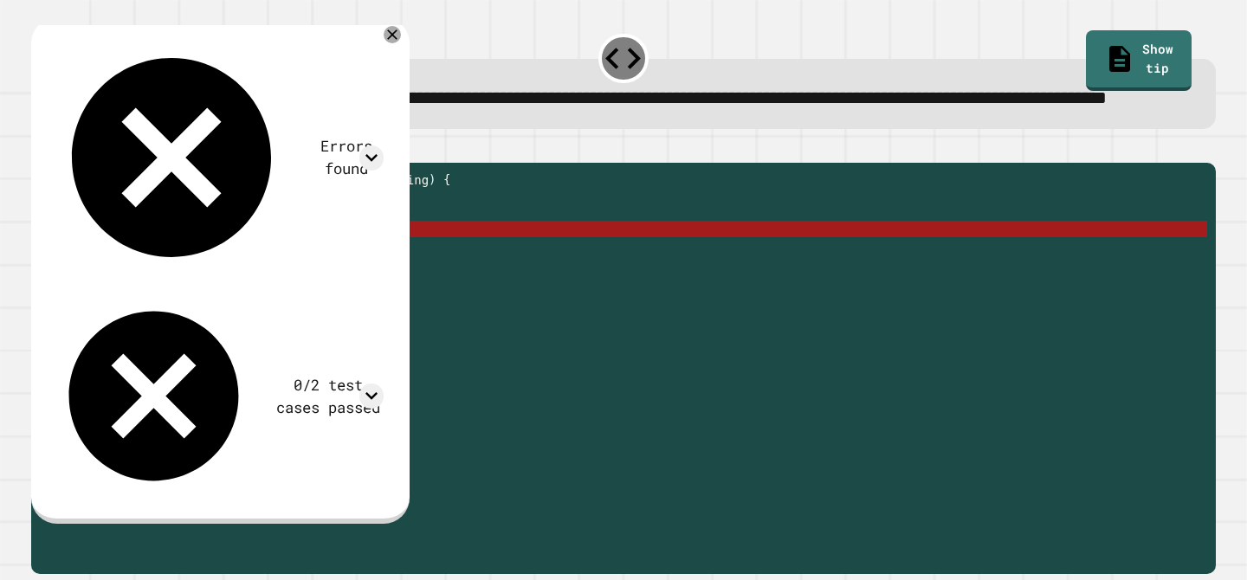
drag, startPoint x: 267, startPoint y: 285, endPoint x: 197, endPoint y: 284, distance: 70.1
click at [197, 284] on div "public static int myFunction ( String mysteryString ) { // Fill in the code... …" at bounding box center [637, 352] width 1139 height 362
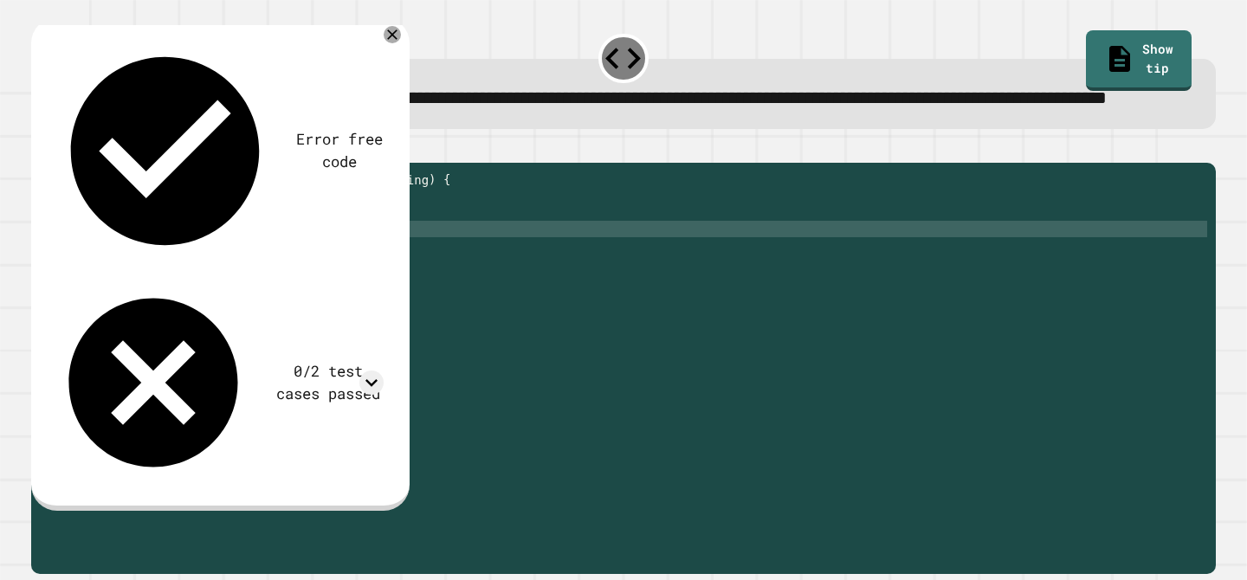
scroll to position [0, 15]
click at [40, 148] on icon "button" at bounding box center [40, 148] width 0 height 0
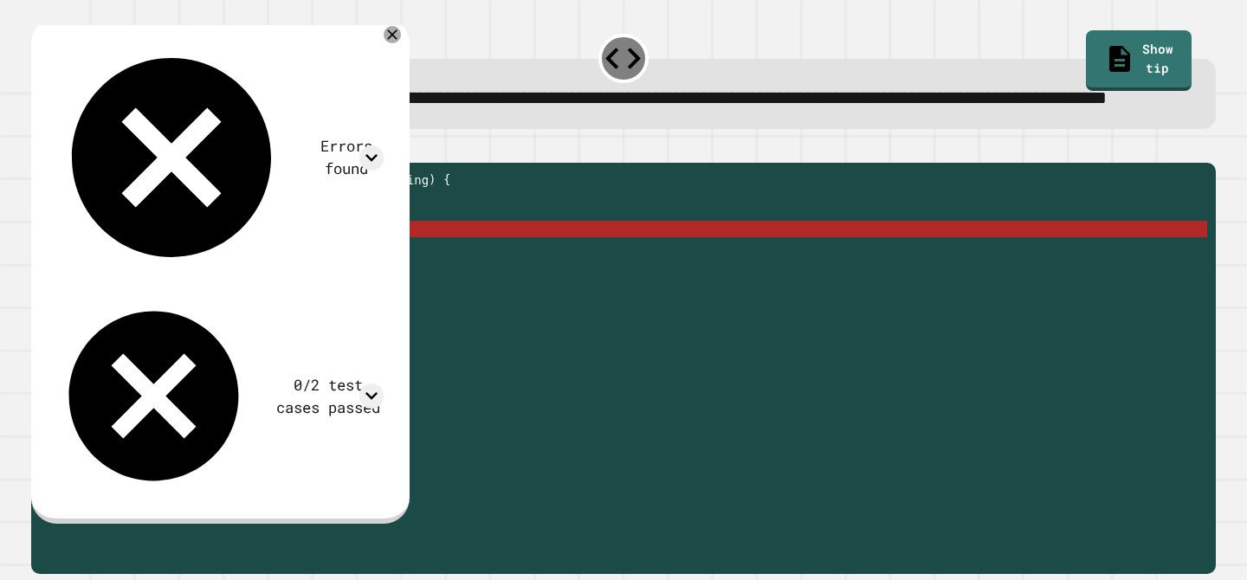
click at [298, 282] on div "public static int myFunction ( String mysteryString ) { // Fill in the code... …" at bounding box center [637, 352] width 1139 height 362
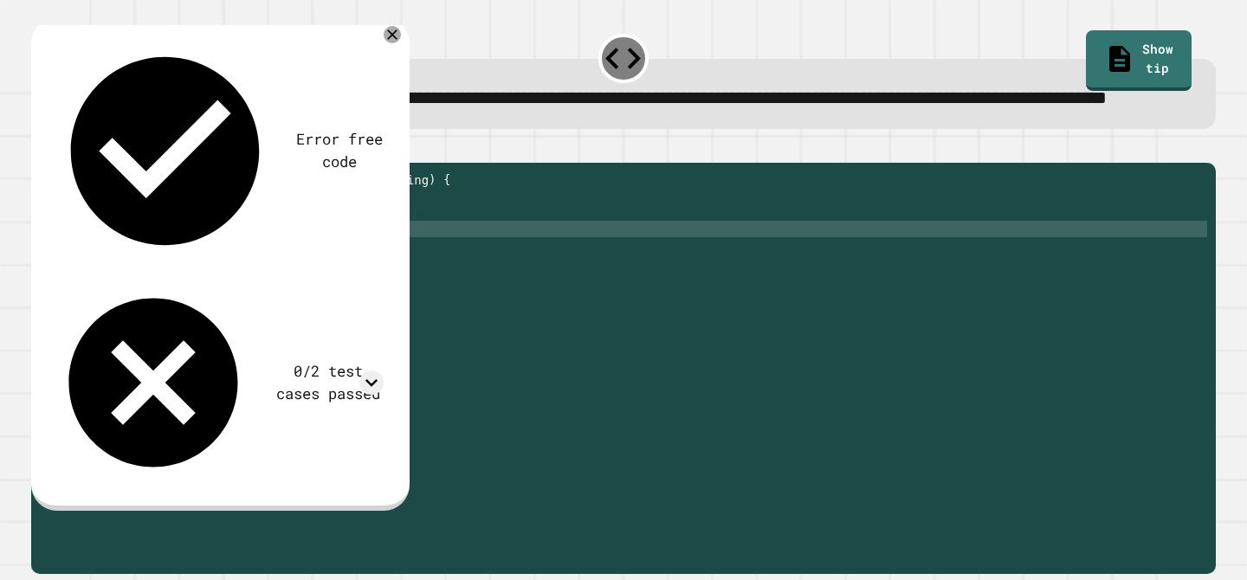
scroll to position [0, 17]
click at [350, 163] on div at bounding box center [623, 152] width 1184 height 21
click at [398, 41] on icon at bounding box center [392, 35] width 12 height 12
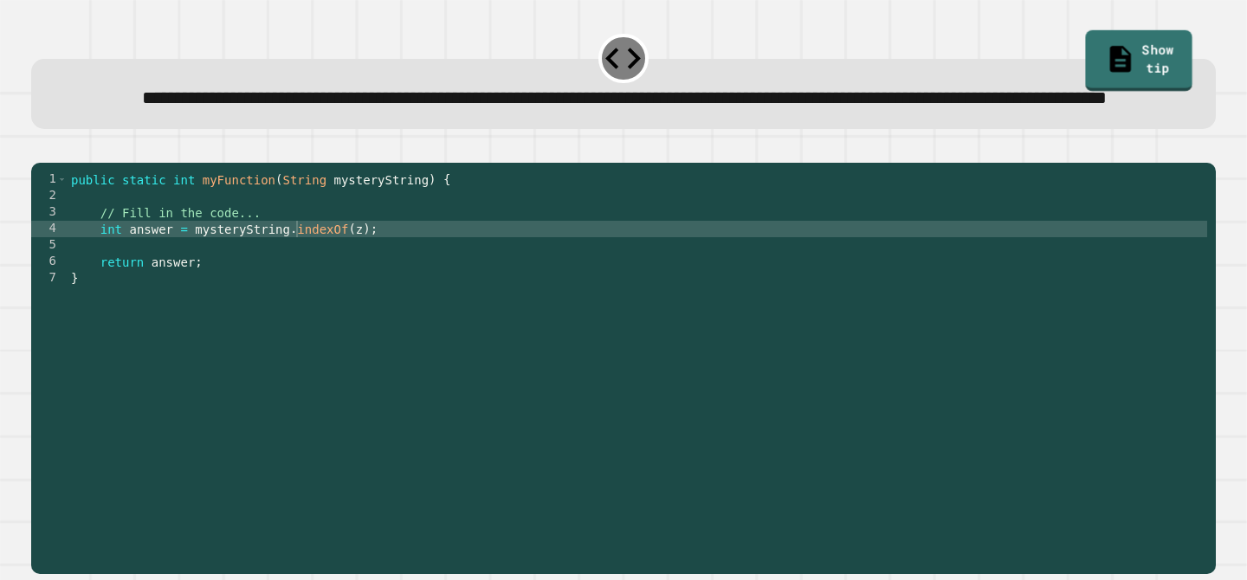
click at [1177, 58] on link "Show tip" at bounding box center [1138, 60] width 107 height 61
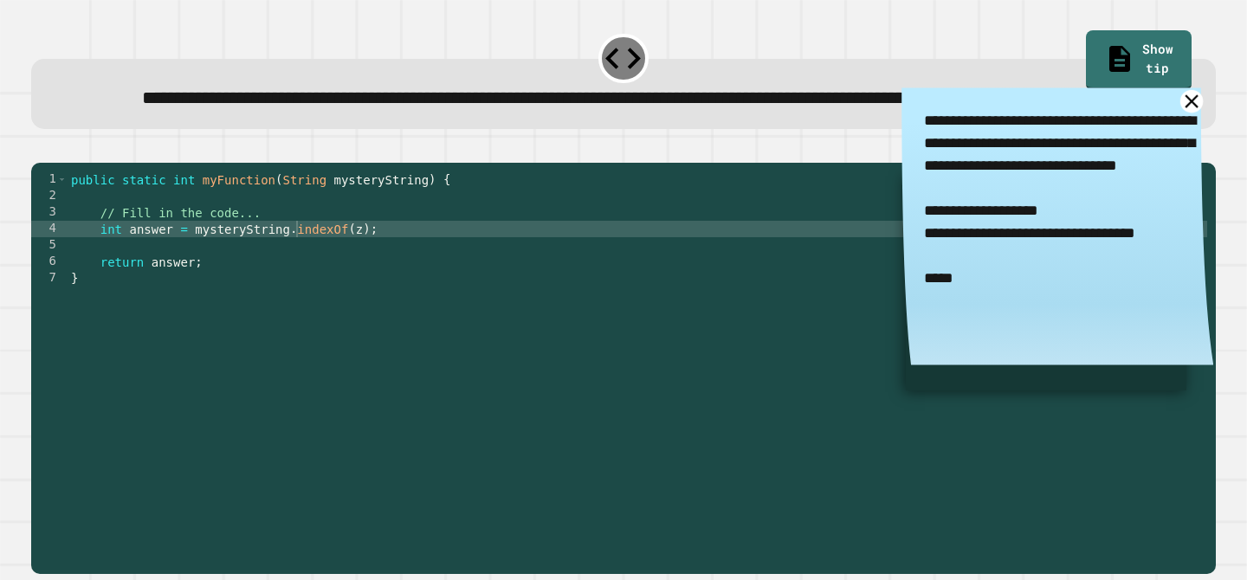
click at [1190, 113] on icon at bounding box center [1191, 101] width 23 height 23
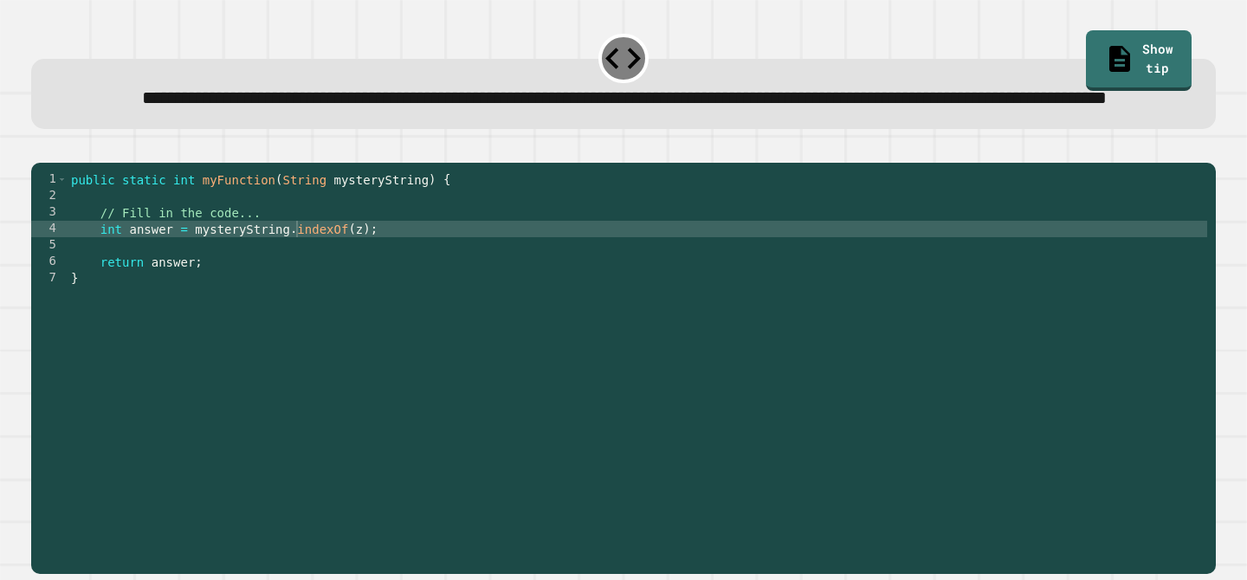
click at [196, 286] on div "public static int myFunction ( String mysteryString ) { // Fill in the code... …" at bounding box center [637, 352] width 1139 height 362
click at [378, 285] on div "public static int myFunction ( String mysteryString ) { // Fill in the code... …" at bounding box center [637, 352] width 1139 height 362
click at [40, 148] on icon "button" at bounding box center [40, 148] width 0 height 0
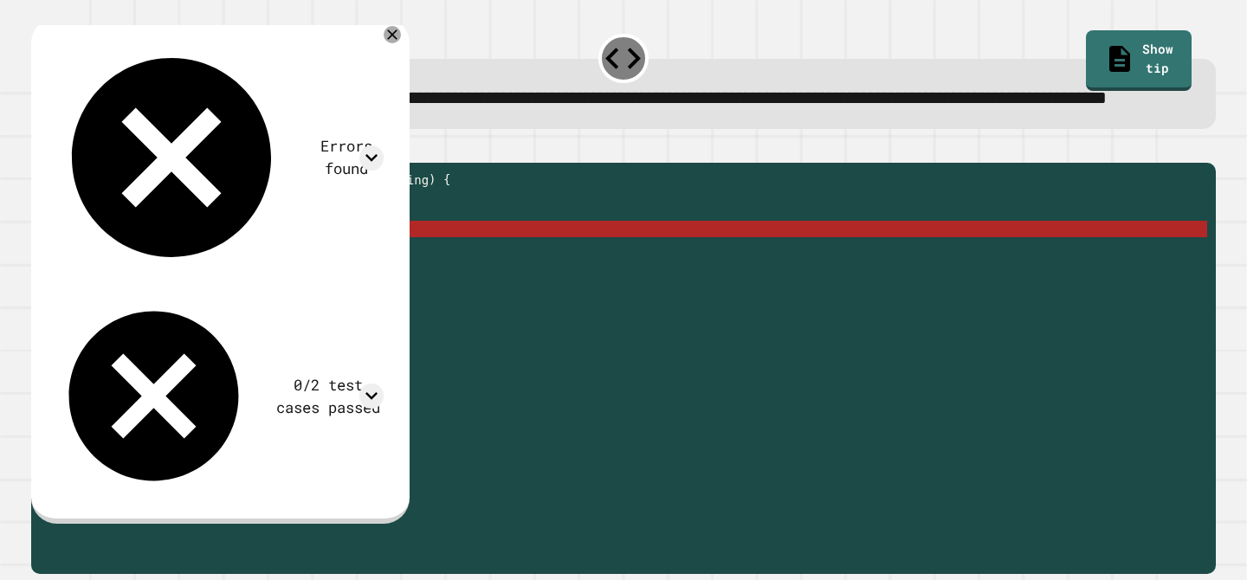
click at [372, 287] on div "public static int myFunction ( String mysteryString ) { // Fill in the code... …" at bounding box center [637, 352] width 1139 height 362
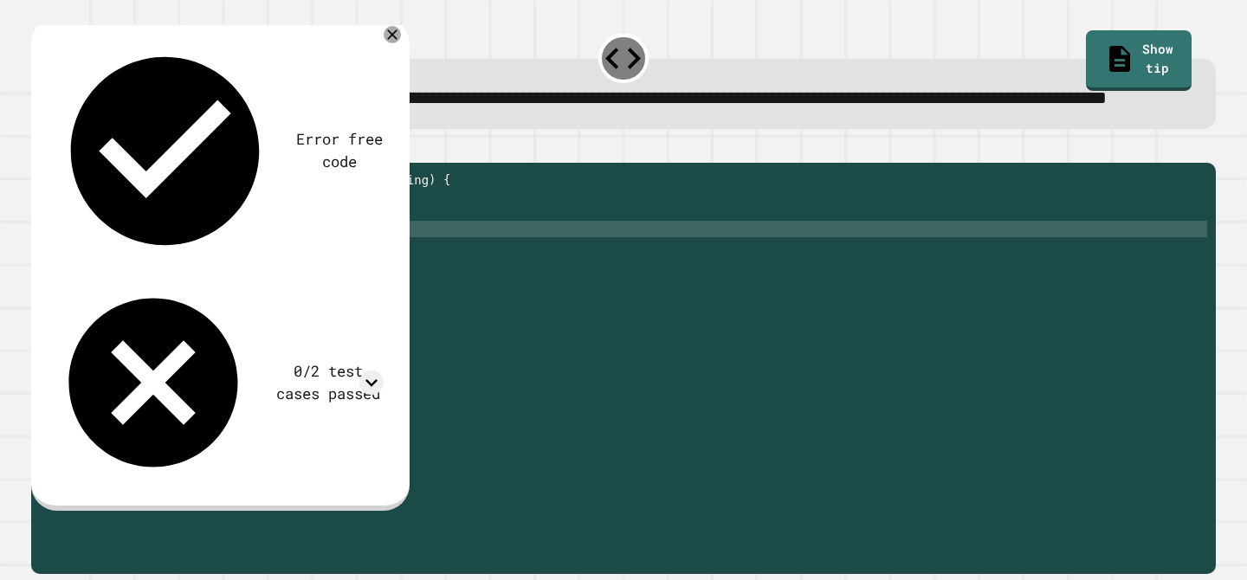
click at [361, 284] on div "public static int myFunction ( String mysteryString ) { // Fill in the code... …" at bounding box center [637, 352] width 1139 height 362
type textarea "**********"
click at [40, 148] on icon "button" at bounding box center [40, 148] width 0 height 0
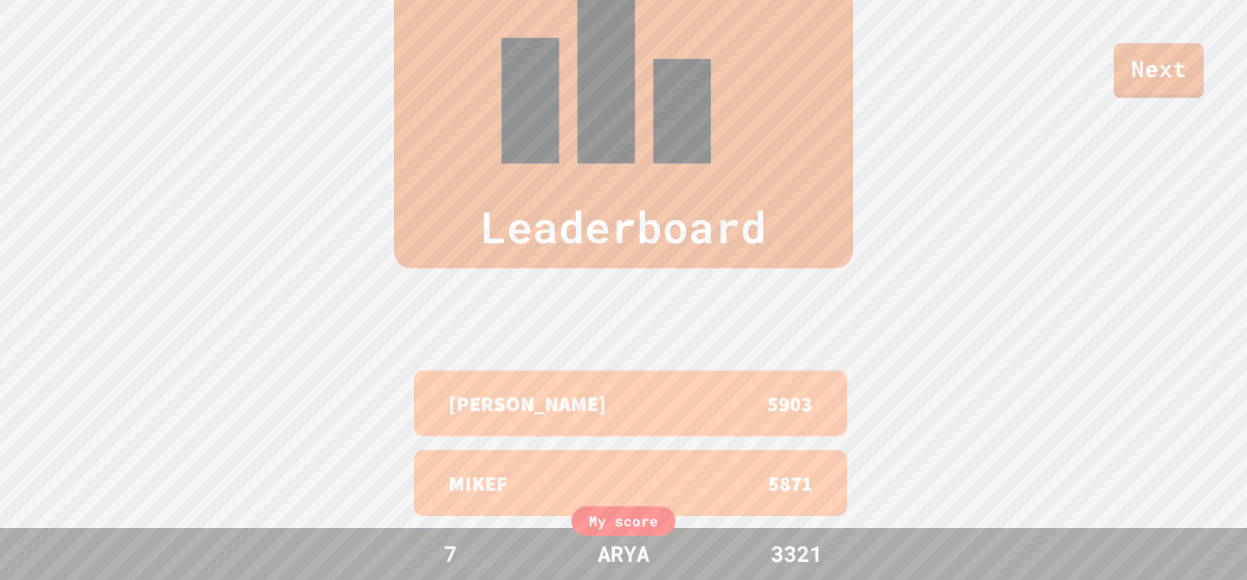
scroll to position [644, 0]
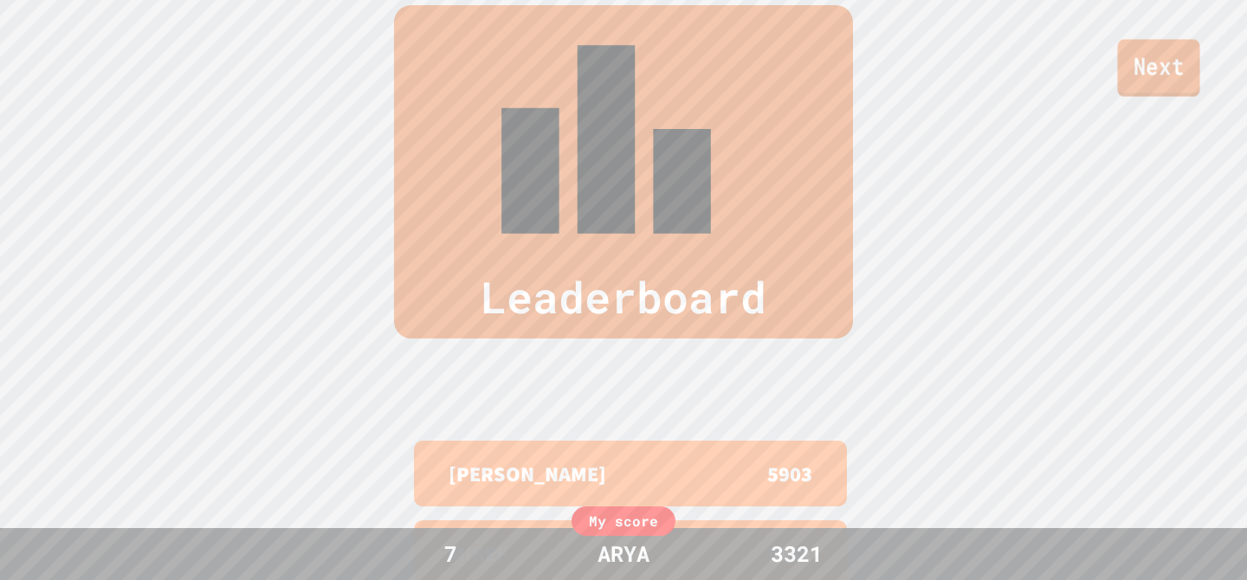
click at [1139, 66] on link "Next" at bounding box center [1158, 67] width 82 height 57
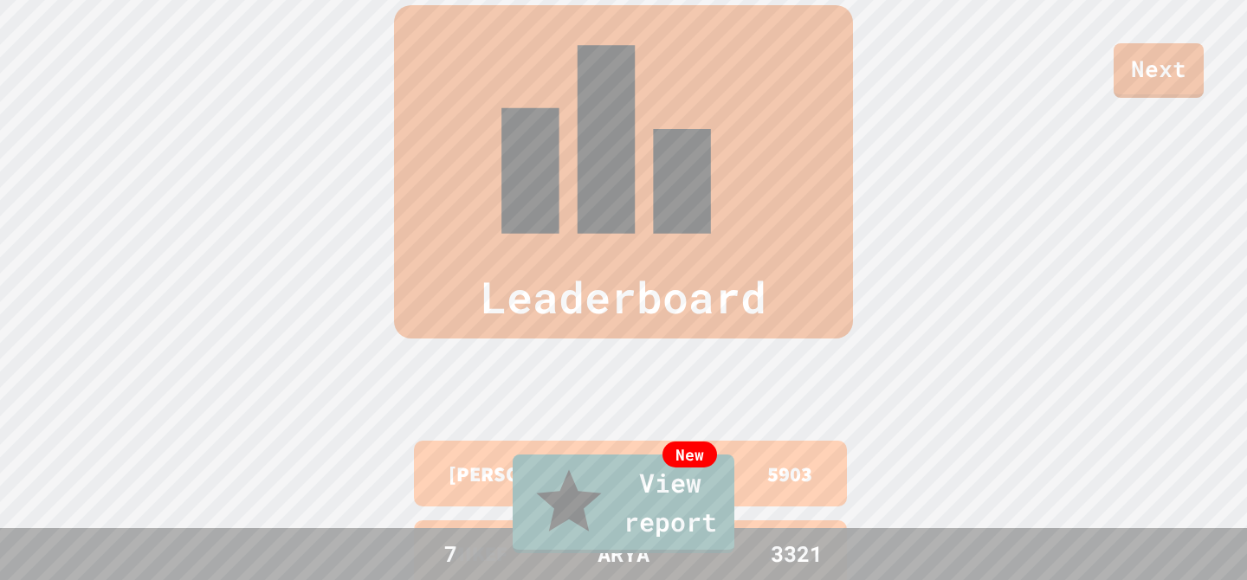
drag, startPoint x: 756, startPoint y: 291, endPoint x: 874, endPoint y: 416, distance: 172.1
drag, startPoint x: 798, startPoint y: 261, endPoint x: 906, endPoint y: 411, distance: 185.0
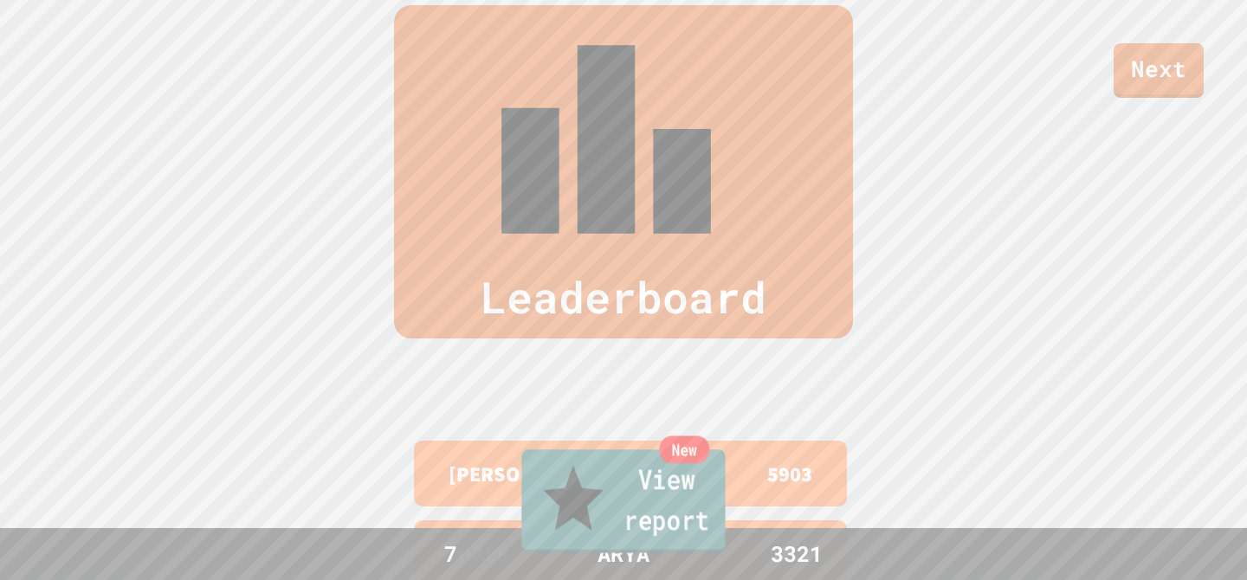
click at [719, 515] on link "New View report" at bounding box center [622, 501] width 203 height 104
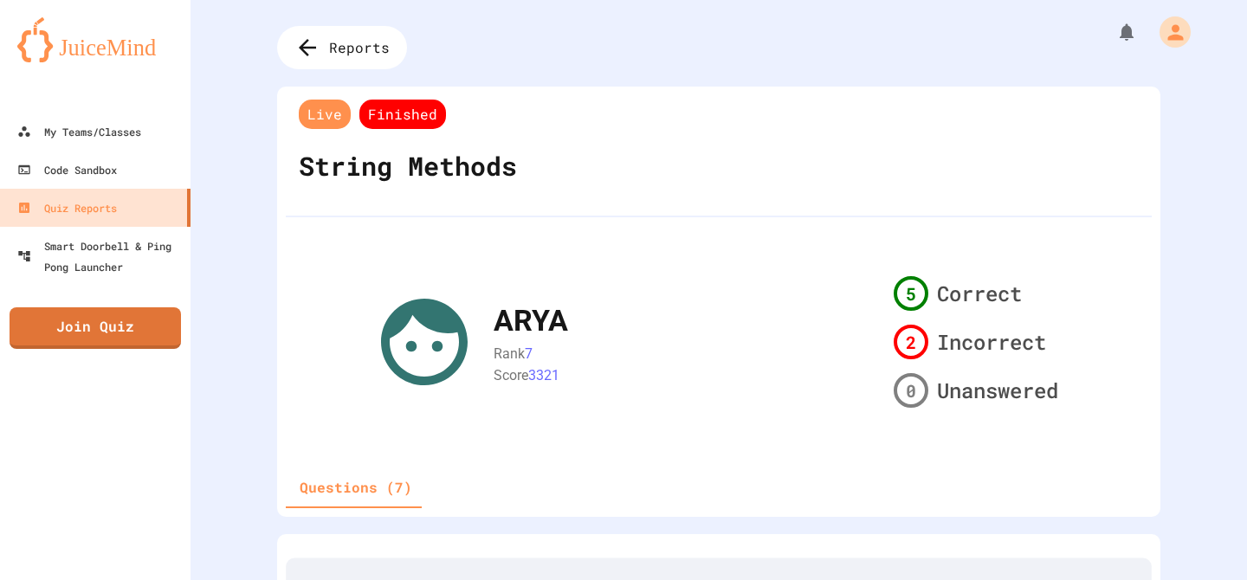
click at [416, 347] on icon at bounding box center [424, 342] width 104 height 104
click at [129, 129] on div "My Teams/Classes" at bounding box center [78, 132] width 127 height 22
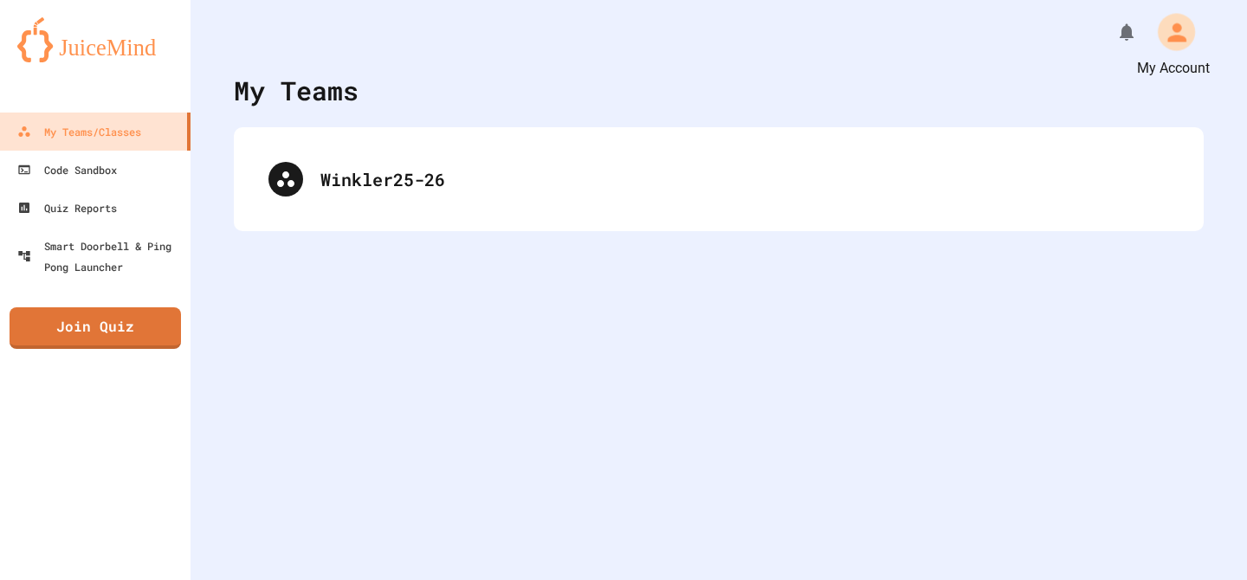
click at [1173, 30] on icon "My Account" at bounding box center [1176, 32] width 19 height 19
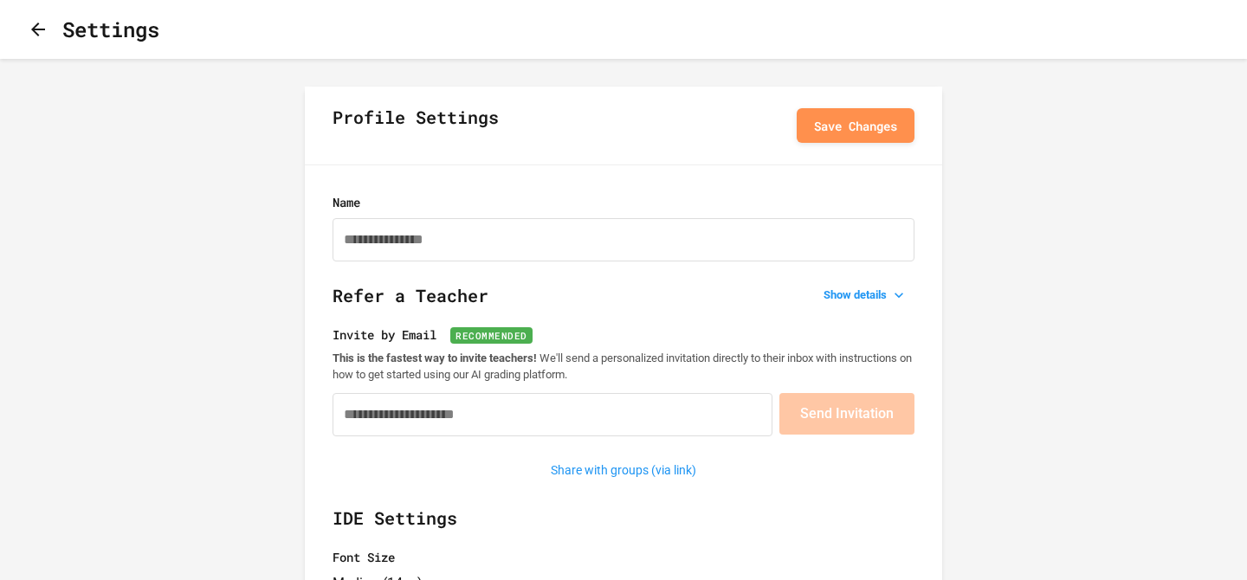
type input "********"
click at [48, 35] on icon "button" at bounding box center [38, 29] width 21 height 21
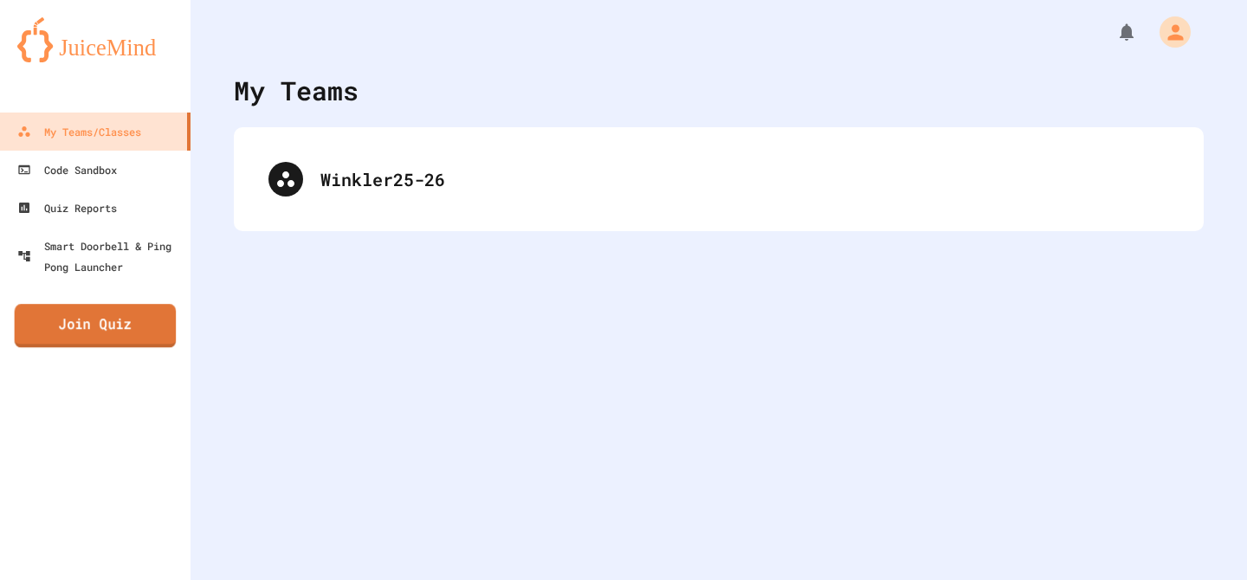
click at [132, 321] on link "Join Quiz" at bounding box center [96, 325] width 162 height 43
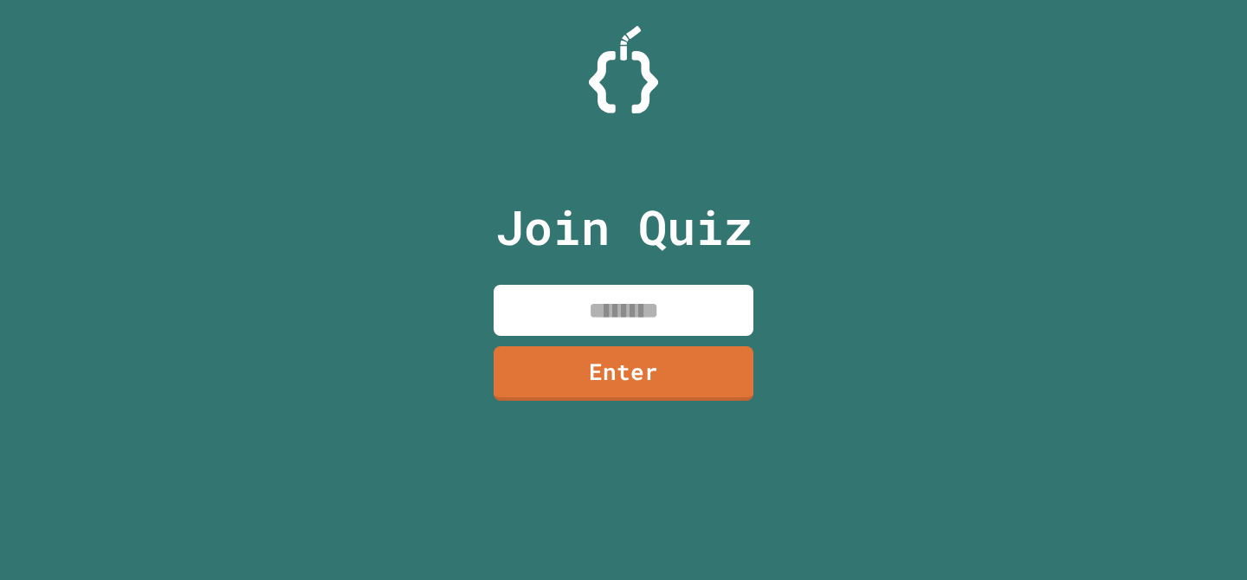
click at [576, 321] on input at bounding box center [623, 310] width 260 height 51
type input "********"
click at [638, 366] on link "Enter" at bounding box center [623, 371] width 247 height 57
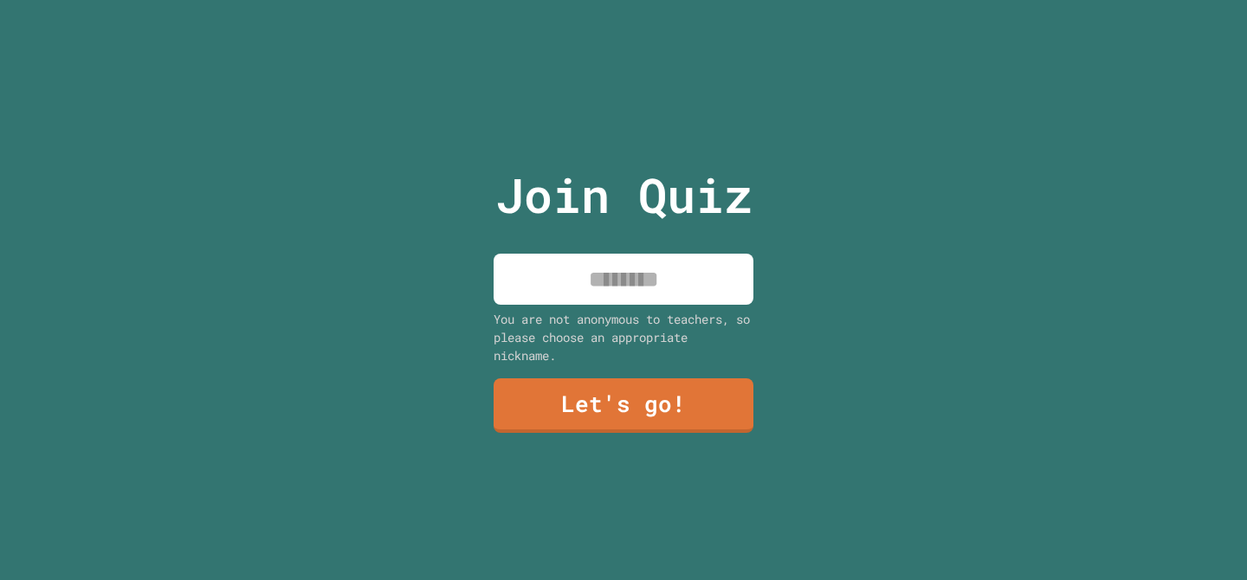
click at [601, 272] on input at bounding box center [623, 279] width 260 height 51
type input "****"
click at [682, 404] on link "Let's go!" at bounding box center [623, 405] width 260 height 55
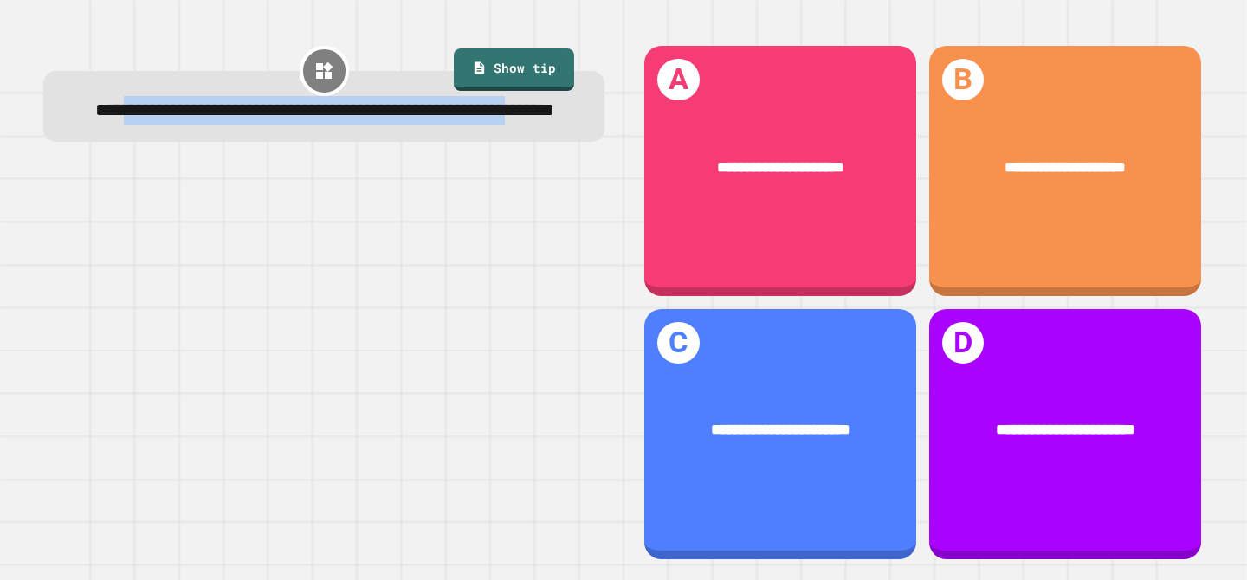
drag, startPoint x: 151, startPoint y: 113, endPoint x: 405, endPoint y: 142, distance: 256.2
click at [405, 119] on span "**********" at bounding box center [324, 109] width 459 height 19
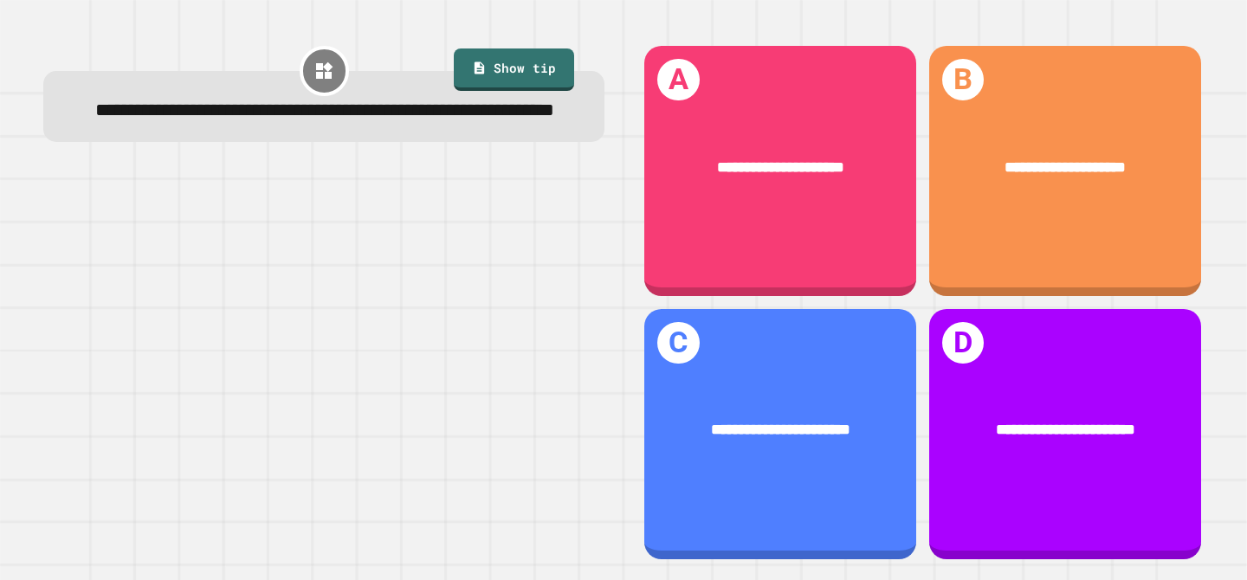
click at [504, 177] on div "**********" at bounding box center [324, 302] width 598 height 555
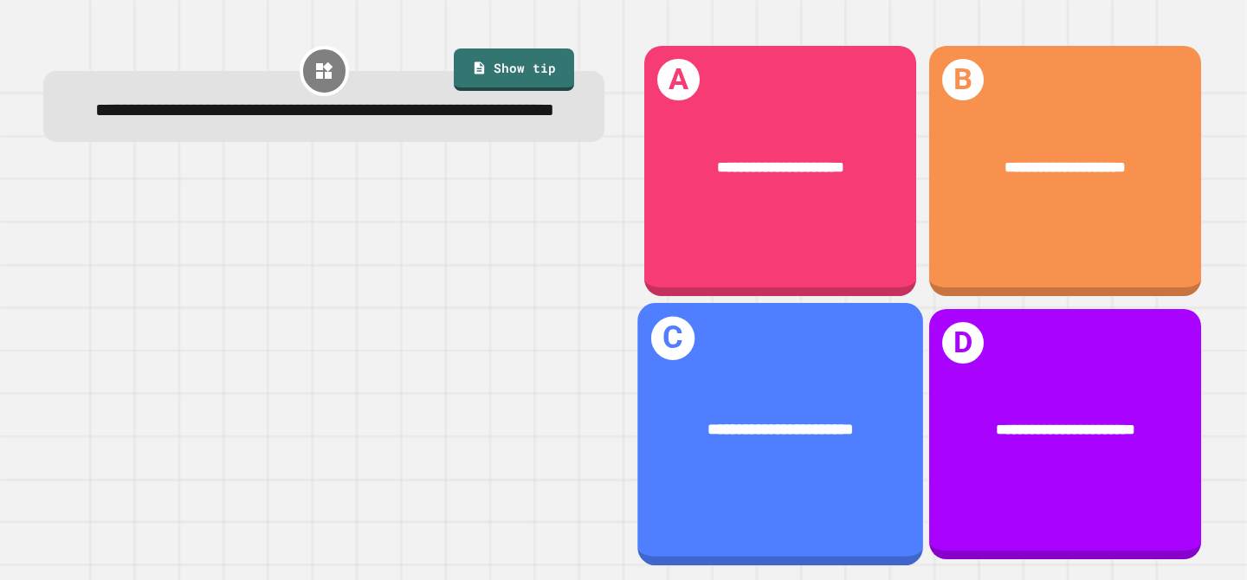
click at [773, 399] on div "**********" at bounding box center [781, 428] width 286 height 87
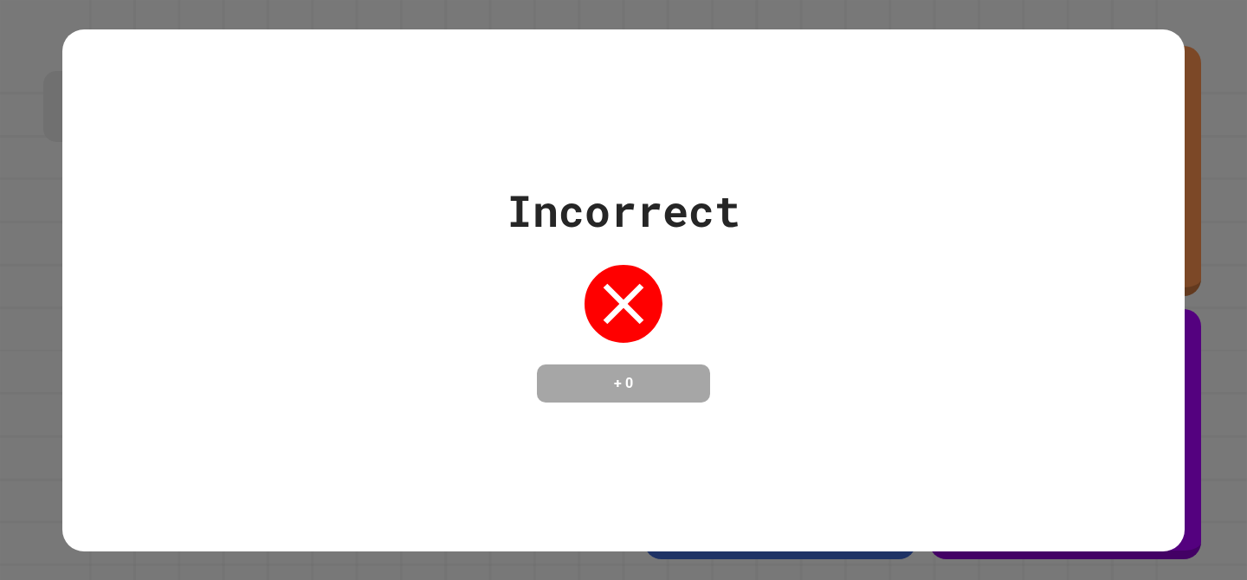
click at [773, 399] on div "Incorrect + 0" at bounding box center [623, 290] width 1122 height 224
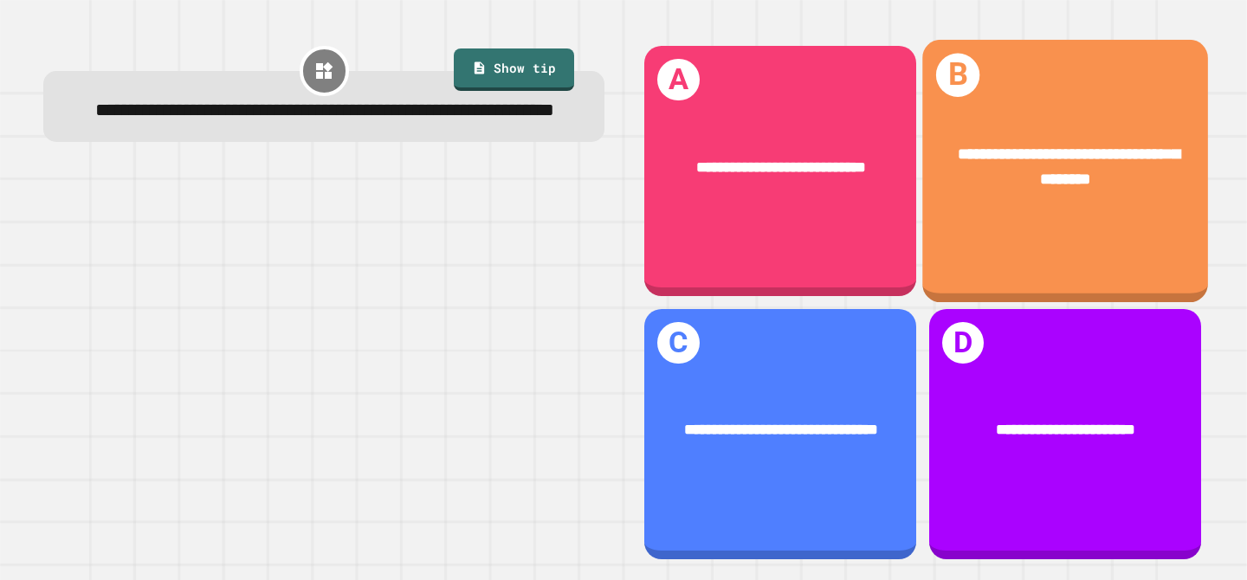
click at [1061, 267] on div "**********" at bounding box center [1065, 171] width 286 height 262
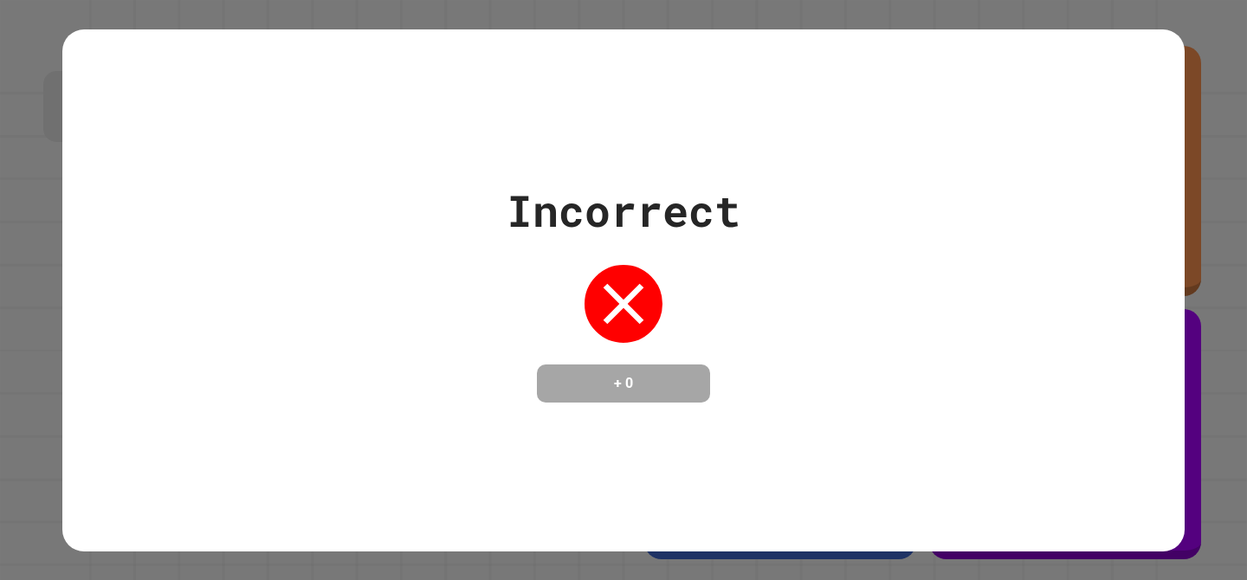
click at [771, 496] on div "Incorrect + 0" at bounding box center [623, 290] width 1122 height 522
drag, startPoint x: 587, startPoint y: 364, endPoint x: 687, endPoint y: 413, distance: 111.1
click at [687, 413] on div "Incorrect + 0" at bounding box center [623, 290] width 1122 height 522
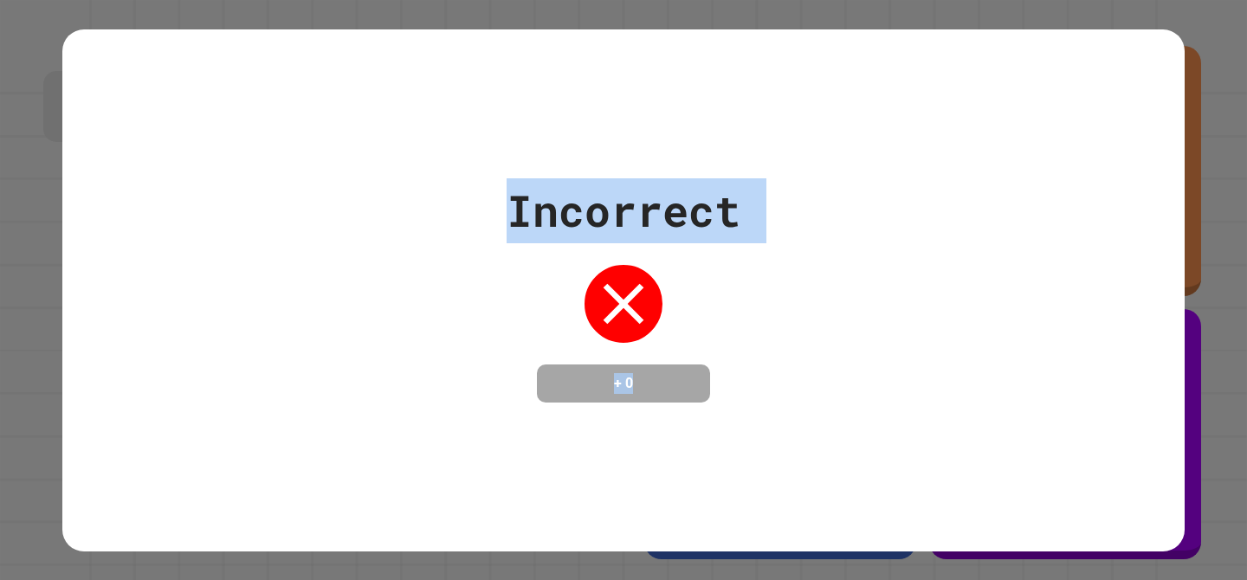
drag, startPoint x: 687, startPoint y: 413, endPoint x: 512, endPoint y: 186, distance: 286.4
click at [512, 186] on div "Incorrect + 0" at bounding box center [623, 290] width 1122 height 522
click at [512, 184] on div "Incorrect" at bounding box center [623, 210] width 234 height 65
drag, startPoint x: 512, startPoint y: 184, endPoint x: 692, endPoint y: 396, distance: 277.6
click at [692, 396] on div "Incorrect + 0" at bounding box center [623, 290] width 234 height 224
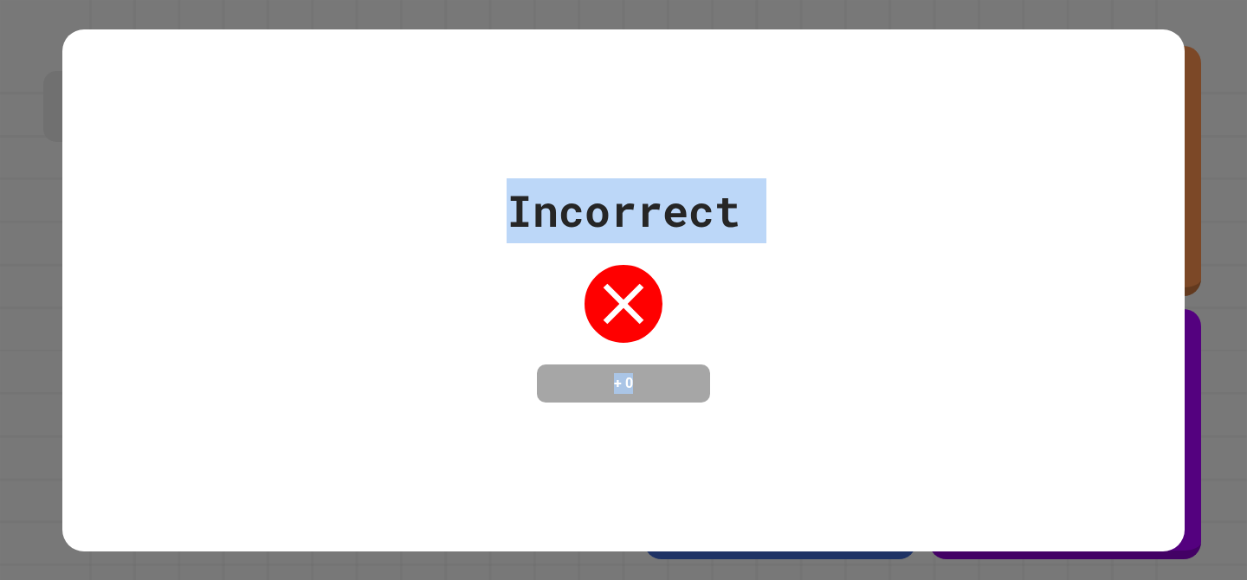
click at [692, 394] on h4 "+ 0" at bounding box center [623, 383] width 139 height 21
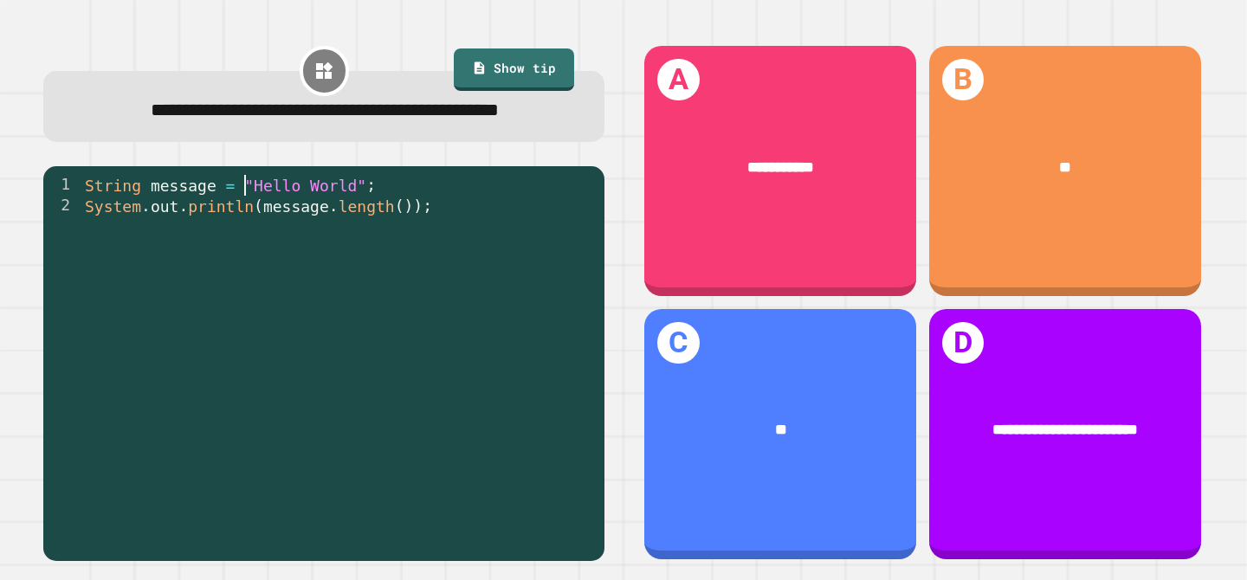
drag, startPoint x: 248, startPoint y: 219, endPoint x: 377, endPoint y: 219, distance: 129.9
click at [377, 219] on div "String message = "Hello World" ; System . out . println ( message . length ( ))…" at bounding box center [338, 362] width 514 height 374
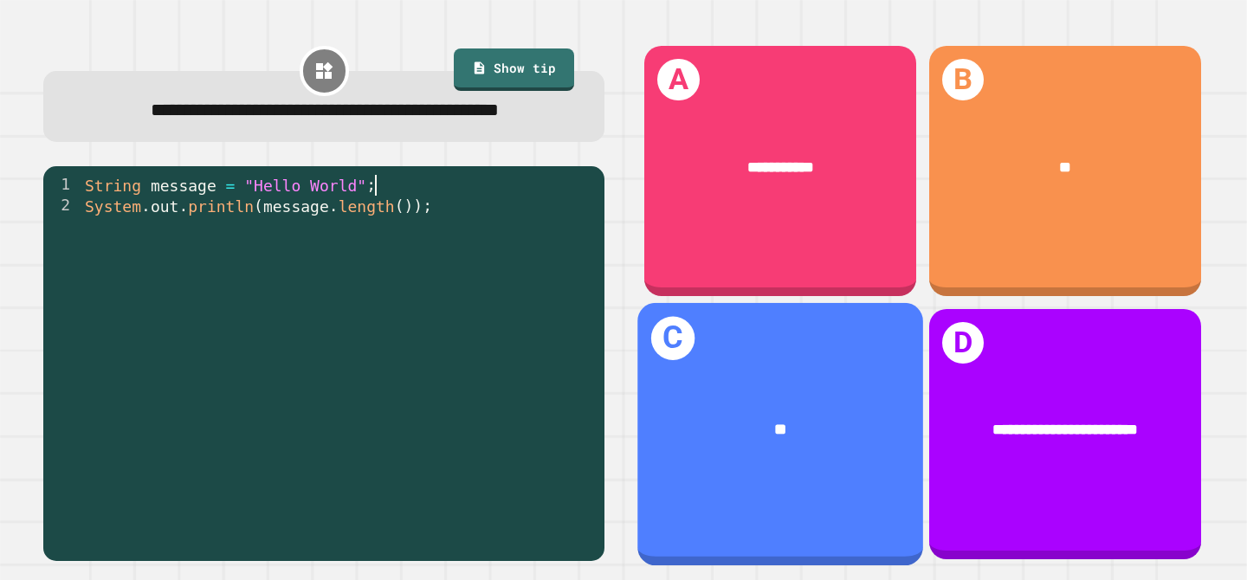
click at [822, 371] on div "C **" at bounding box center [781, 433] width 286 height 262
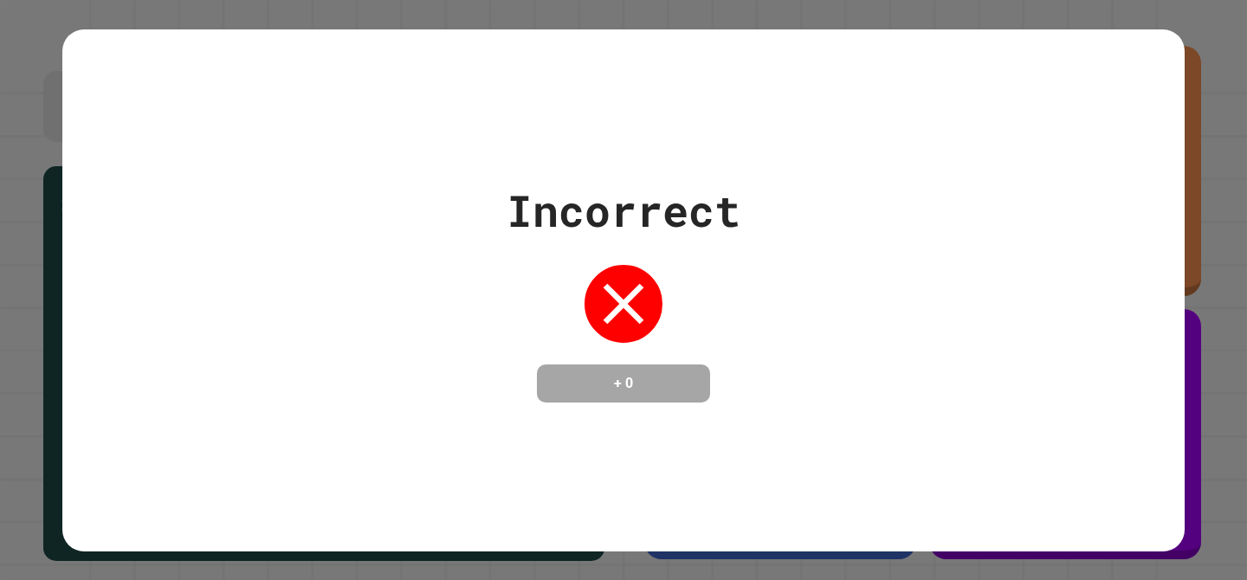
click at [769, 363] on div "Incorrect + 0" at bounding box center [623, 290] width 1122 height 224
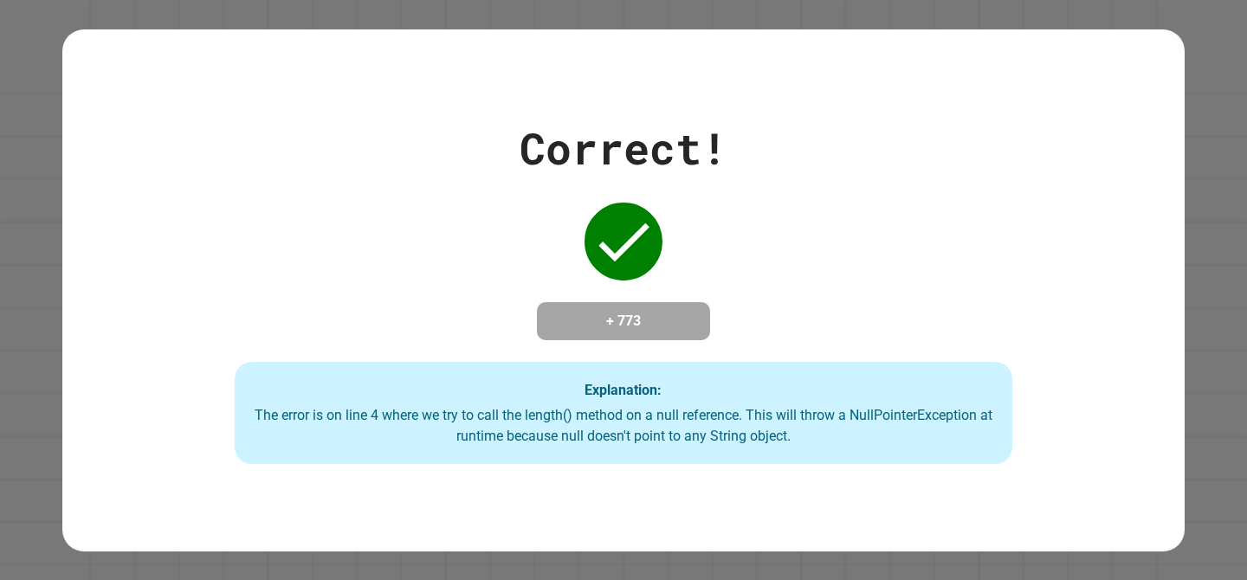
click at [765, 255] on div "Correct! + 773 Explanation: The error is on line 4 where we try to call the len…" at bounding box center [623, 290] width 1110 height 348
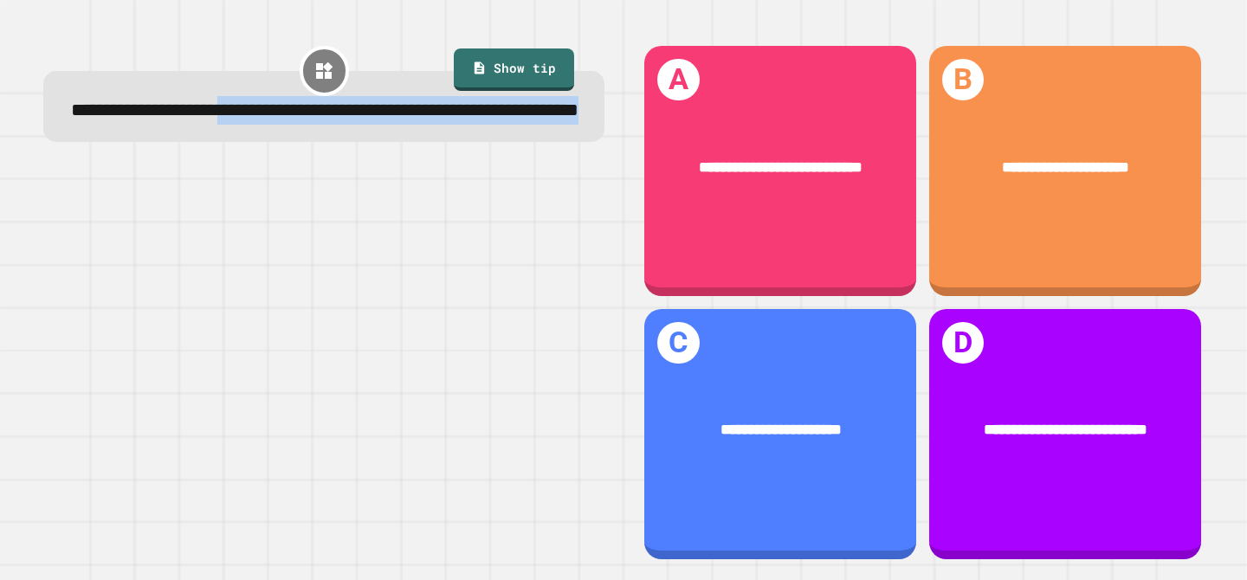
drag, startPoint x: 311, startPoint y: 110, endPoint x: 486, endPoint y: 152, distance: 180.0
click at [486, 125] on div "**********" at bounding box center [324, 110] width 510 height 29
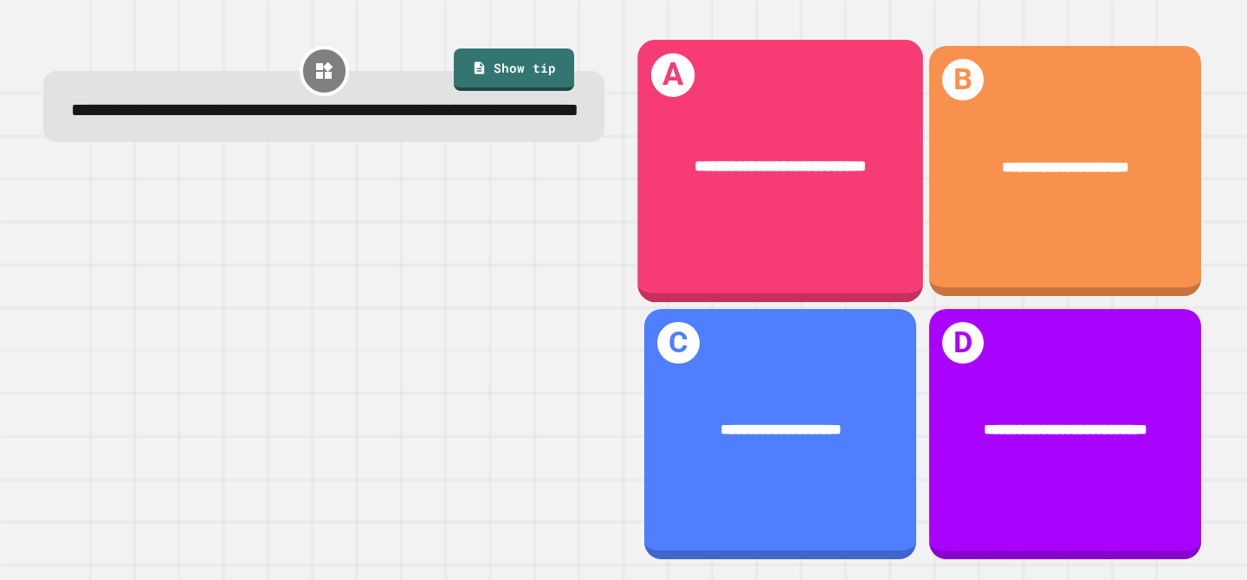
click at [835, 241] on div "**********" at bounding box center [781, 171] width 286 height 262
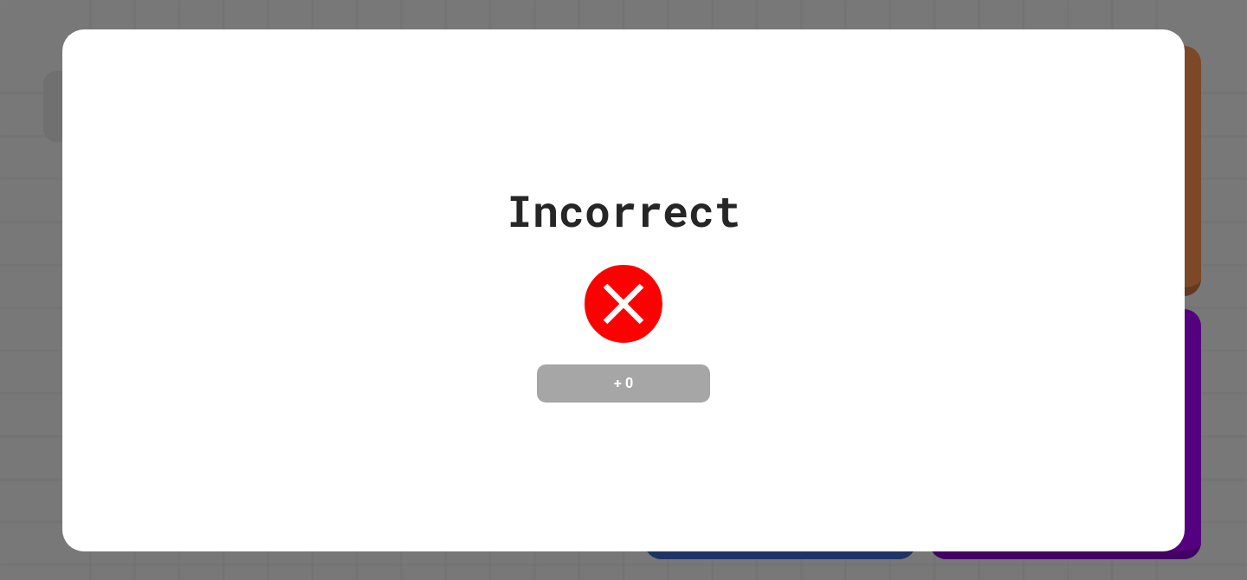
click at [773, 359] on div "Incorrect + 0" at bounding box center [623, 290] width 1122 height 224
click at [1064, 178] on div "Incorrect + 0" at bounding box center [623, 290] width 1122 height 224
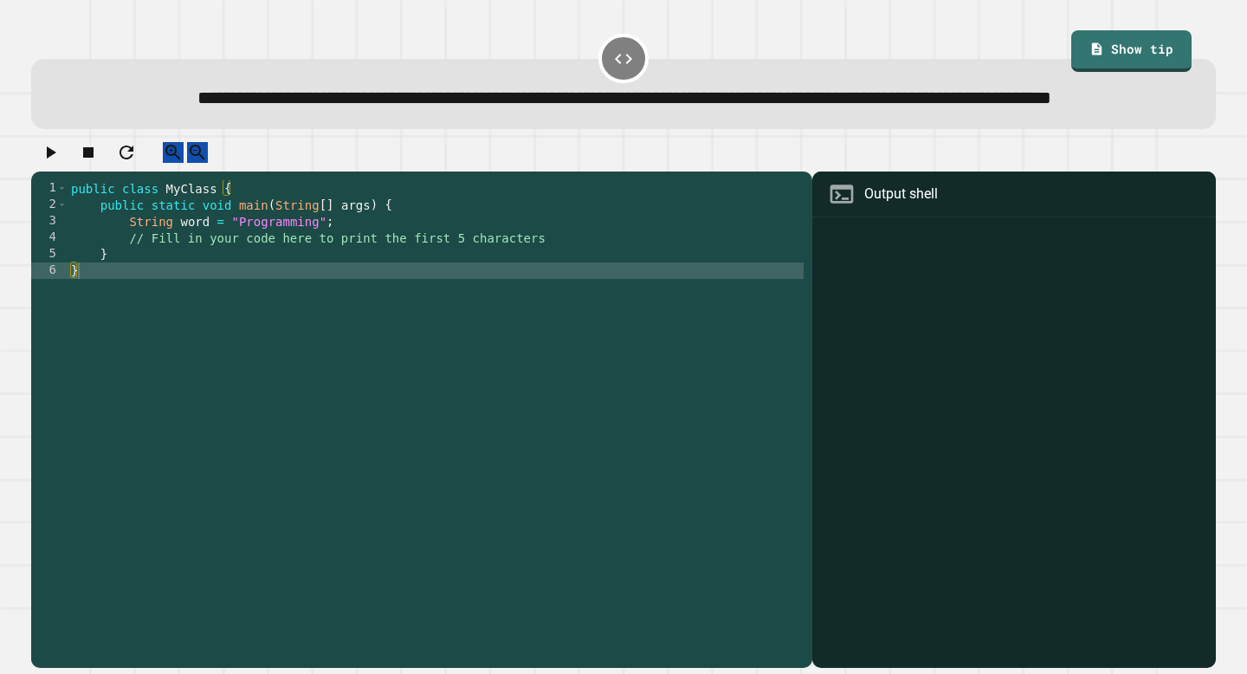
click at [554, 307] on div "public class MyClass { public static void main ( String [ ] args ) { String wor…" at bounding box center [436, 402] width 736 height 444
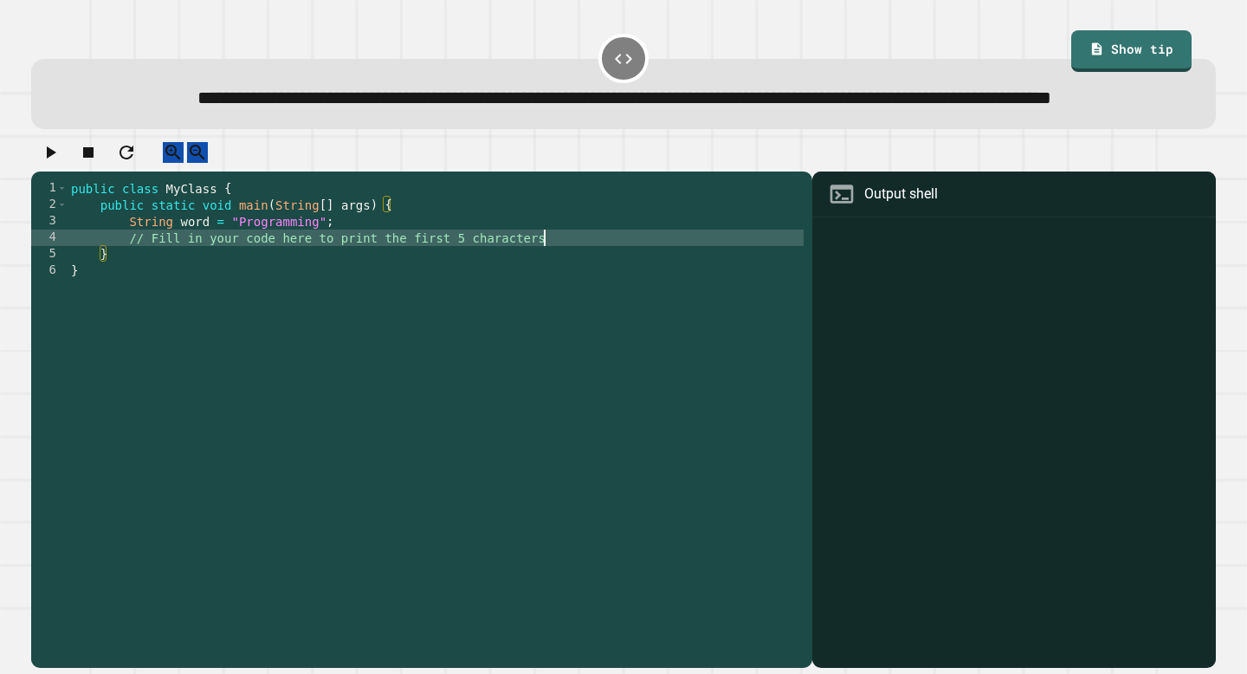
click at [562, 288] on div "public class MyClass { public static void main ( String [ ] args ) { String wor…" at bounding box center [436, 402] width 736 height 444
click at [562, 278] on div "public class MyClass { public static void main ( String [ ] args ) { String wor…" at bounding box center [436, 402] width 736 height 444
click at [552, 268] on div "public class MyClass { public static void main ( String [ ] args ) { String wor…" at bounding box center [436, 402] width 736 height 444
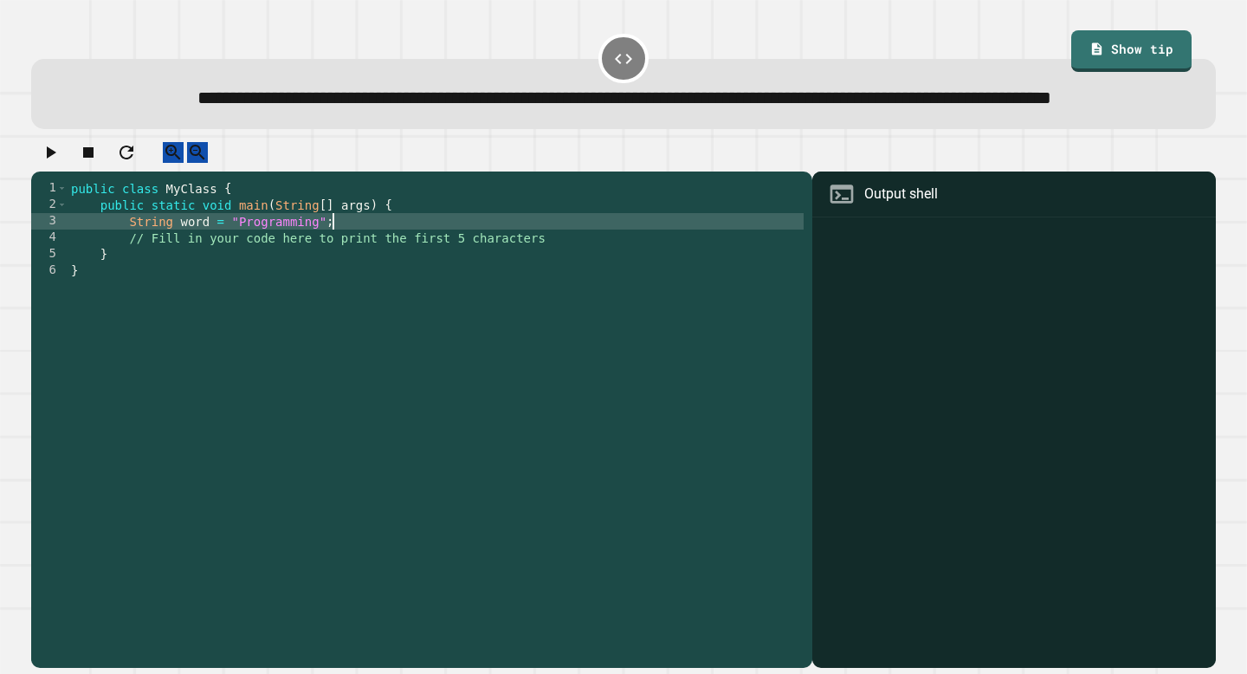
type textarea "**********"
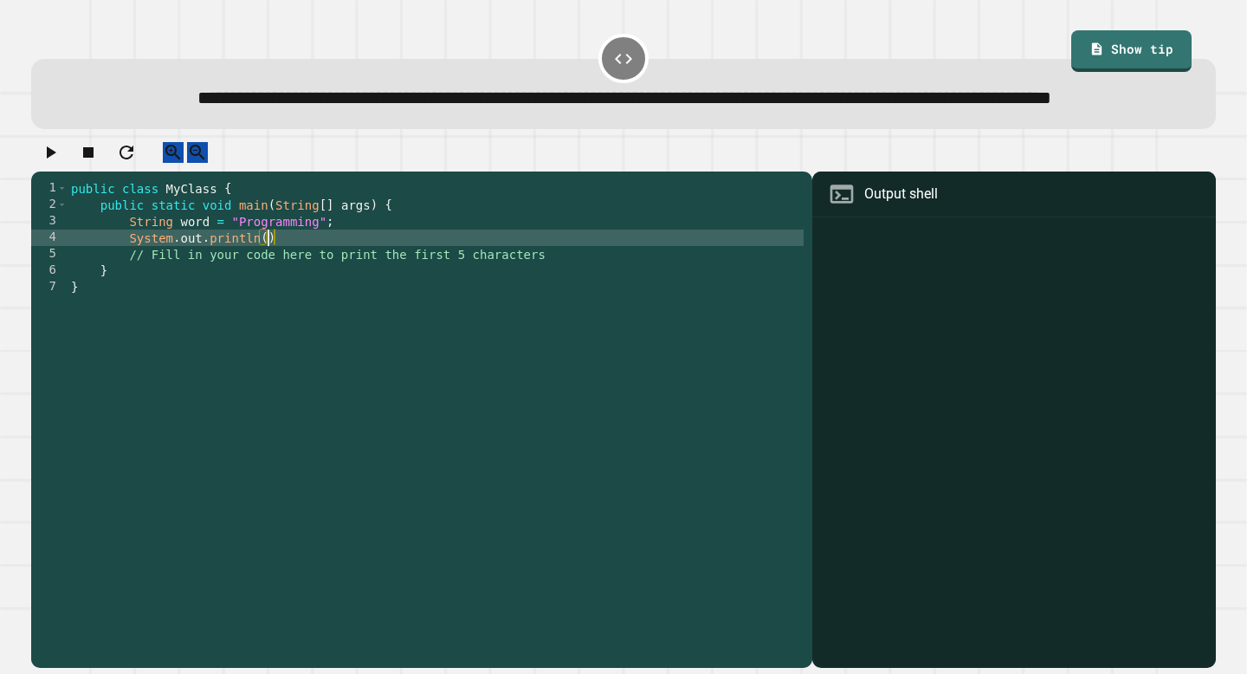
scroll to position [0, 14]
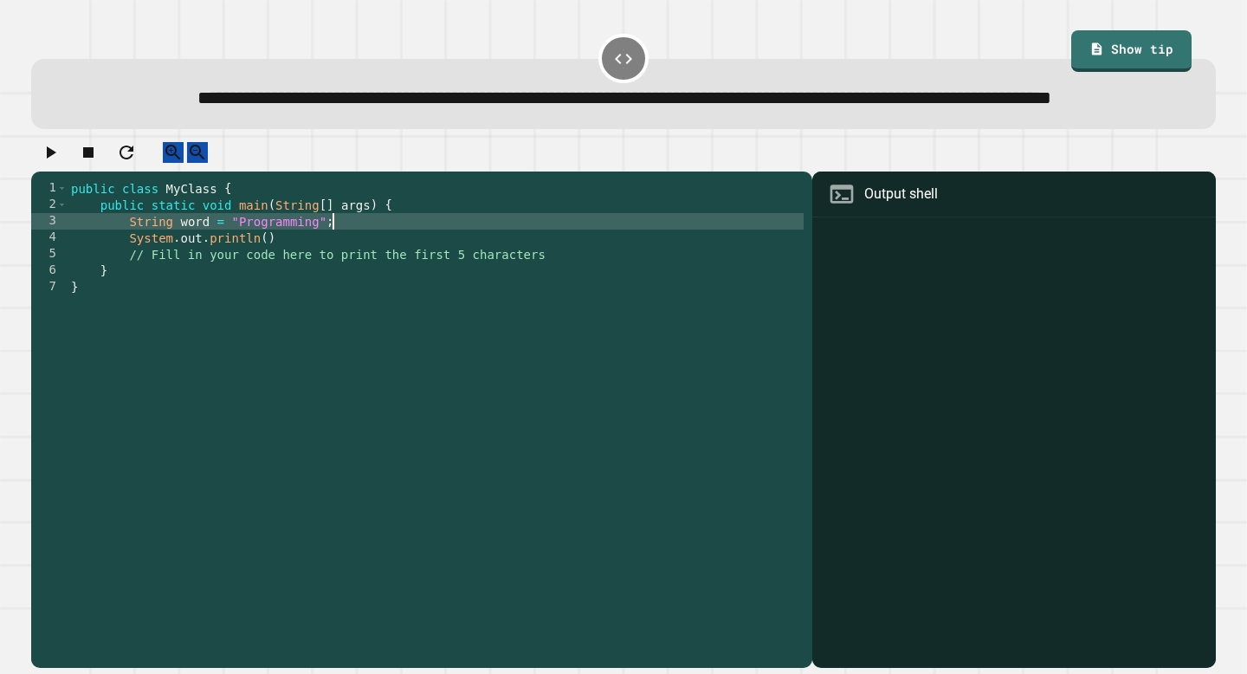
click at [472, 267] on div "public class MyClass { public static void main ( String [ ] args ) { String wor…" at bounding box center [436, 402] width 736 height 444
type textarea "**********"
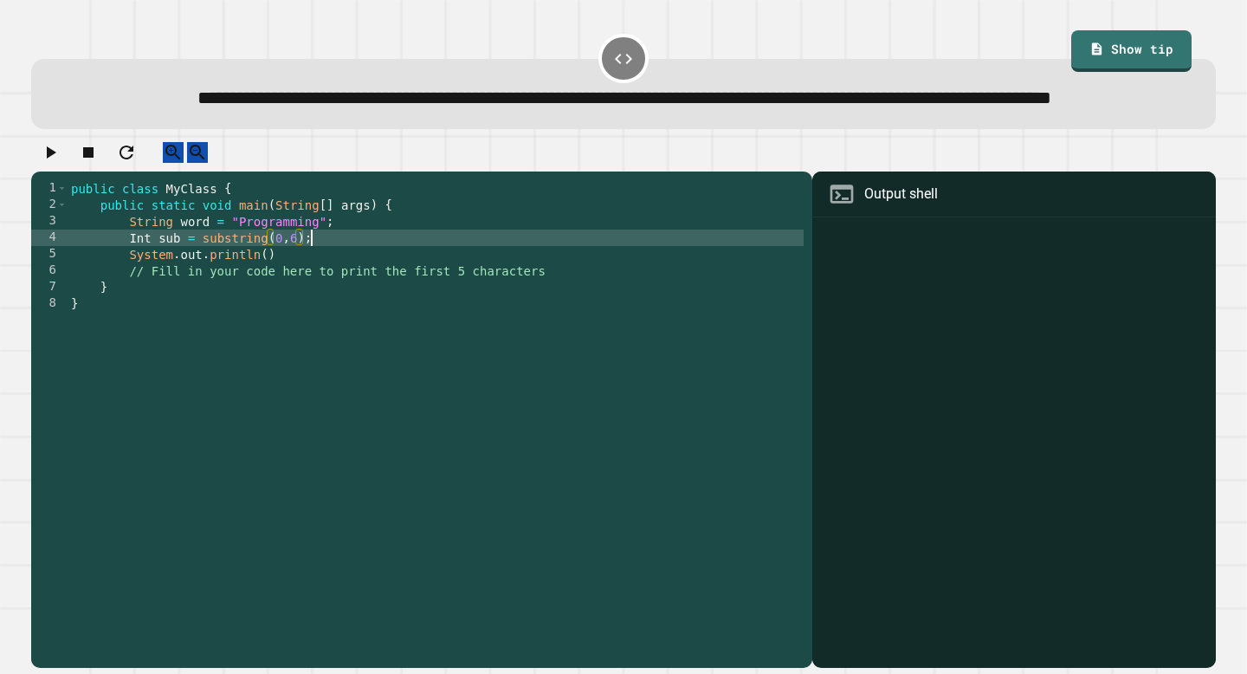
scroll to position [0, 16]
click at [264, 300] on div "public class MyClass { public static void main ( String [ ] args ) { String wor…" at bounding box center [436, 402] width 736 height 444
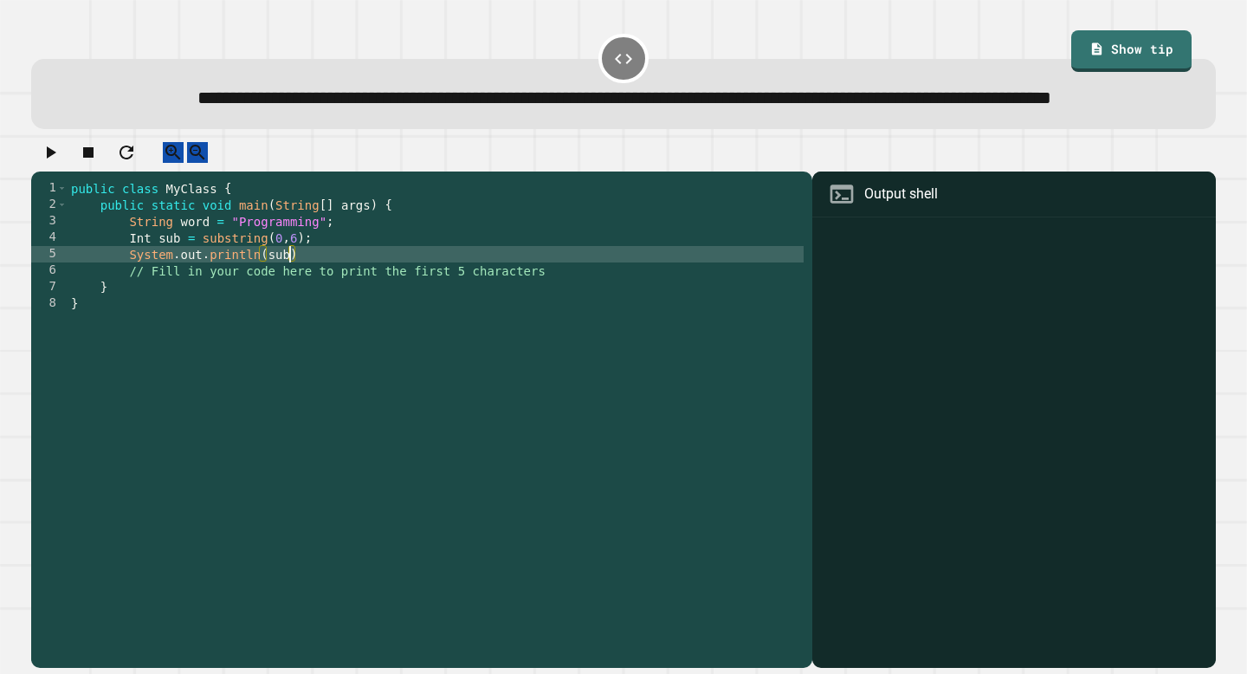
scroll to position [0, 15]
click at [136, 284] on div "public class MyClass { public static void main ( String [ ] args ) { String wor…" at bounding box center [436, 402] width 736 height 444
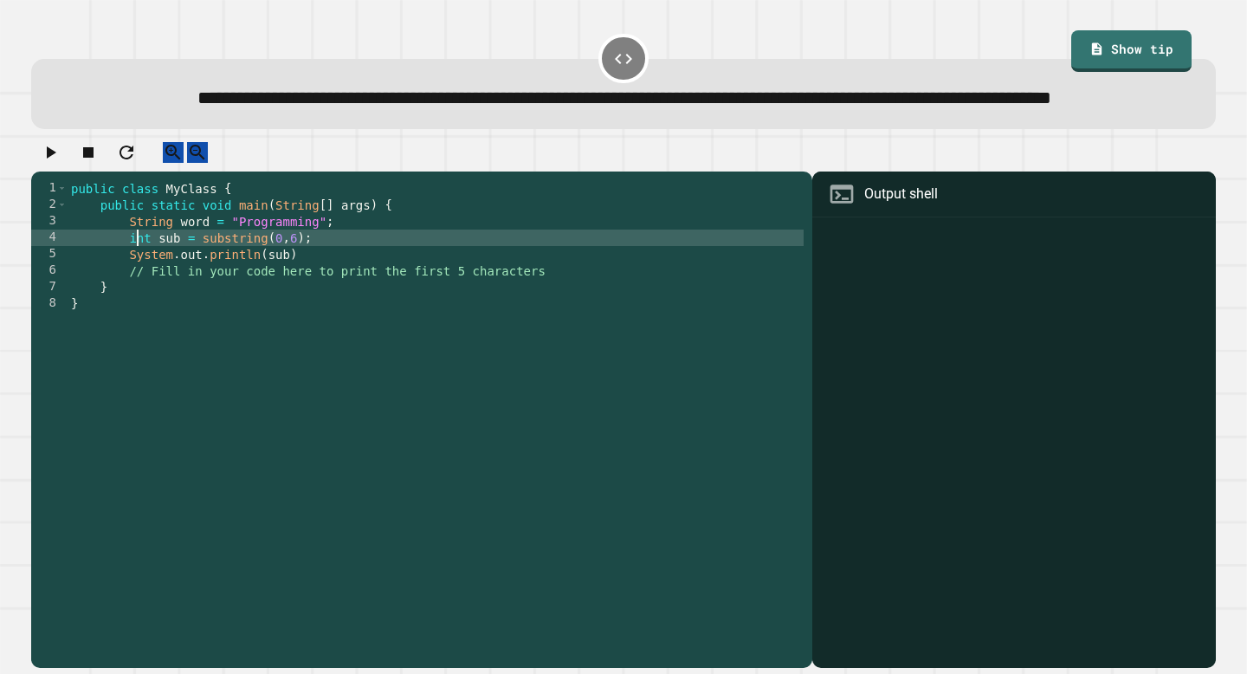
scroll to position [0, 4]
click at [313, 301] on div "public class MyClass { public static void main ( String [ ] args ) { String wor…" at bounding box center [436, 402] width 736 height 444
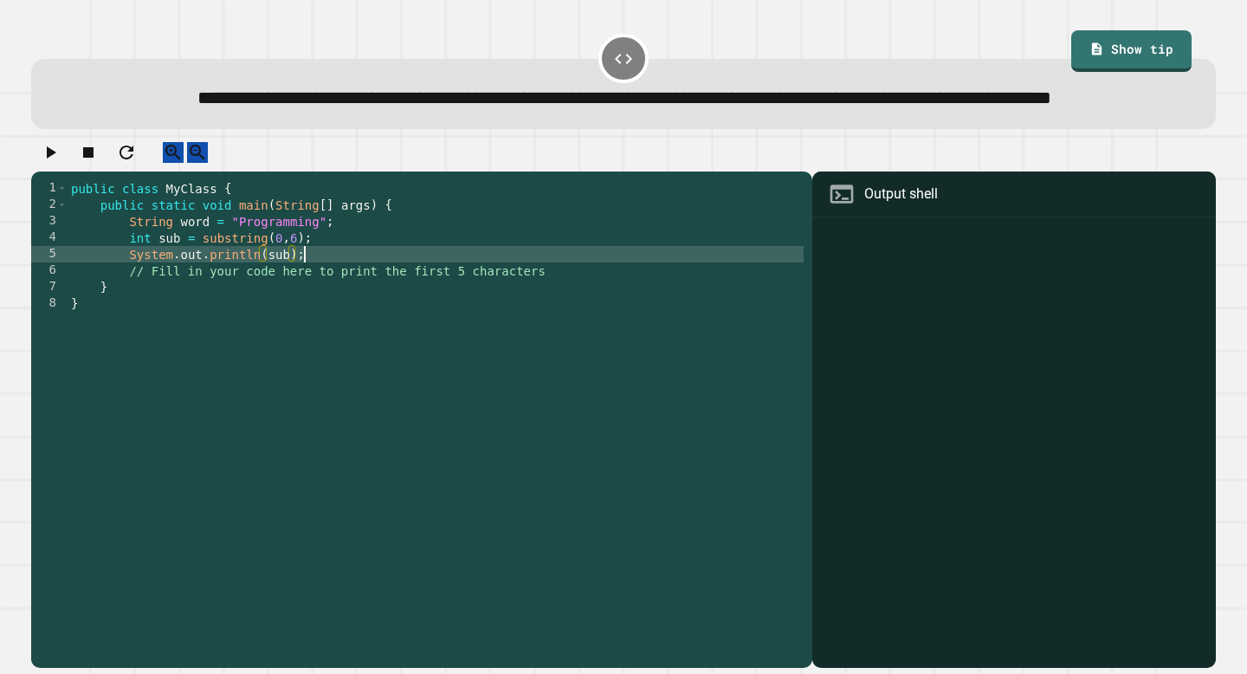
scroll to position [0, 16]
click at [55, 158] on icon "button" at bounding box center [52, 152] width 10 height 12
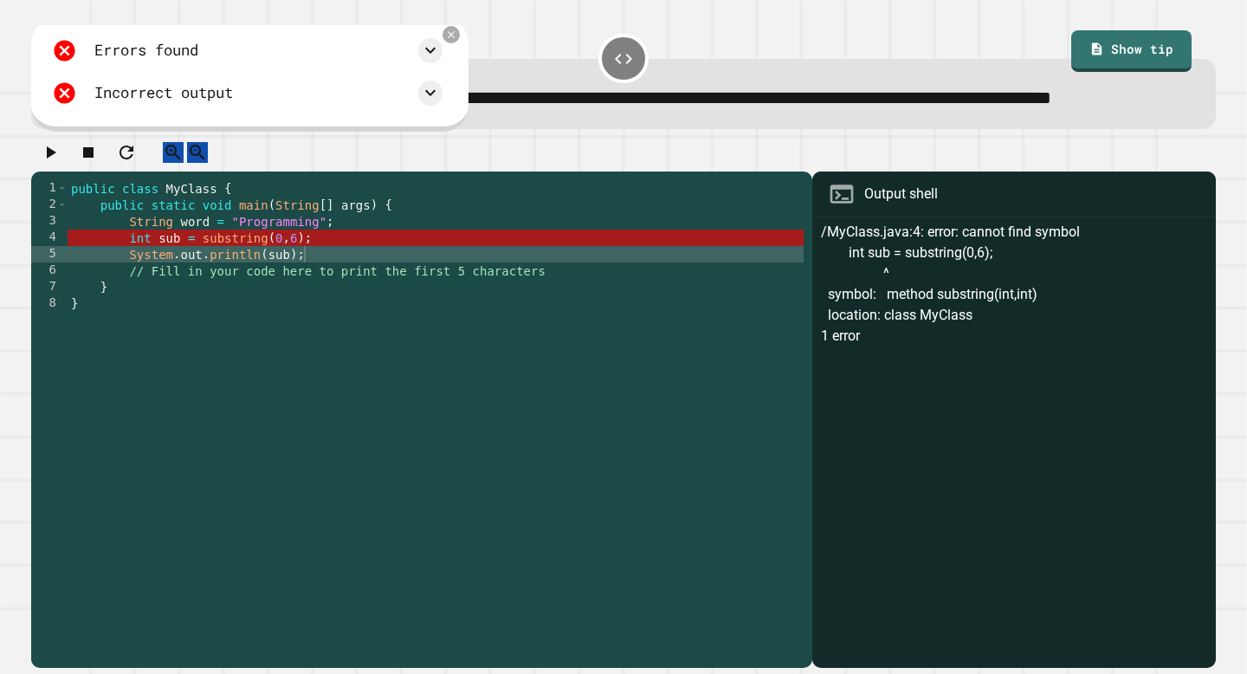
click at [178, 284] on div "public class MyClass { public static void main ( String [ ] args ) { String wor…" at bounding box center [436, 402] width 736 height 444
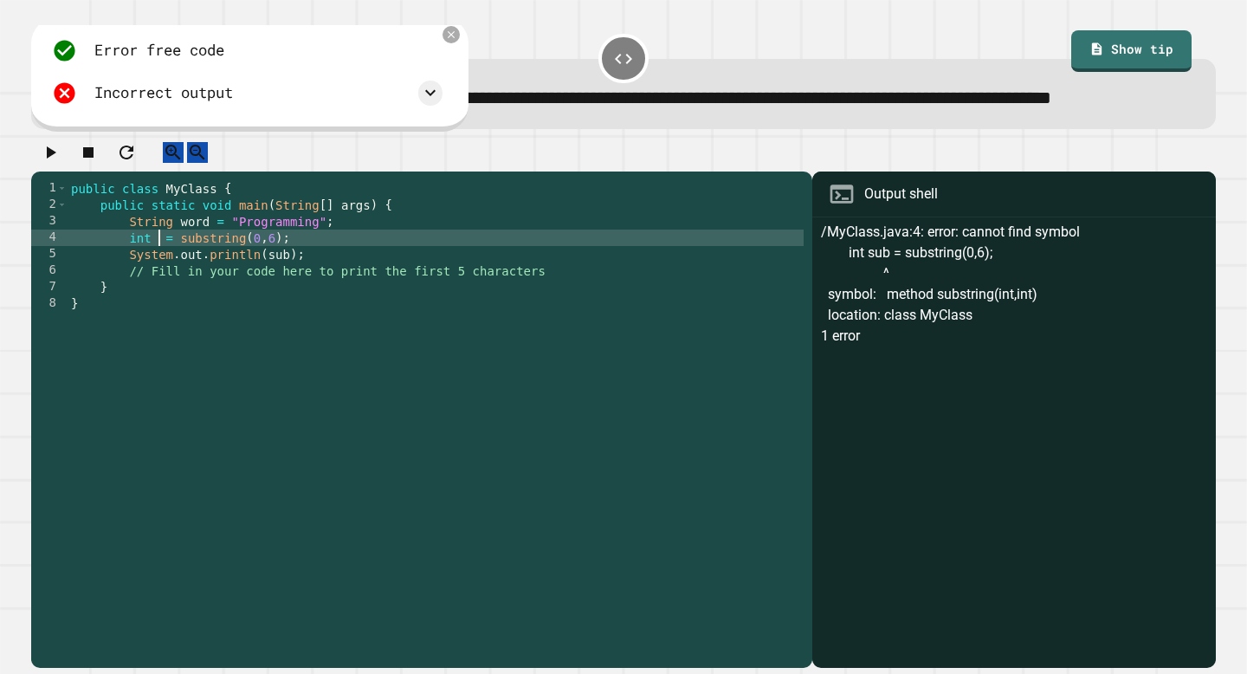
scroll to position [0, 6]
click at [458, 41] on icon at bounding box center [451, 34] width 13 height 13
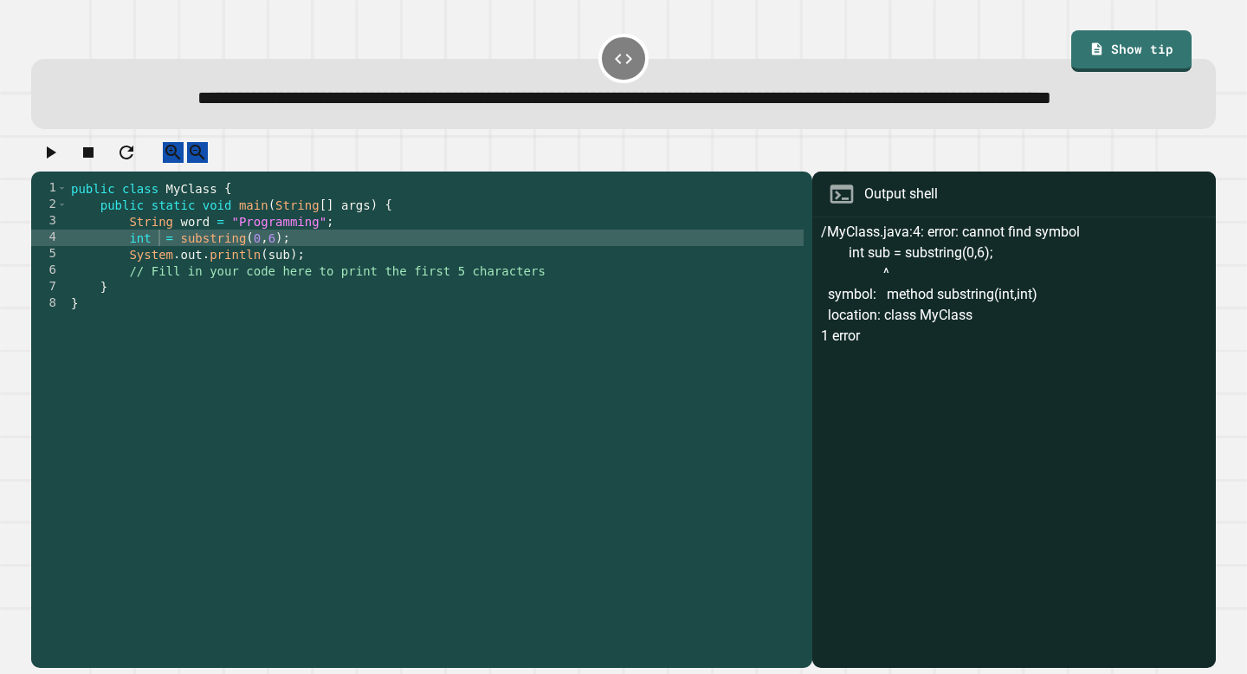
click at [56, 158] on icon "button" at bounding box center [52, 152] width 10 height 12
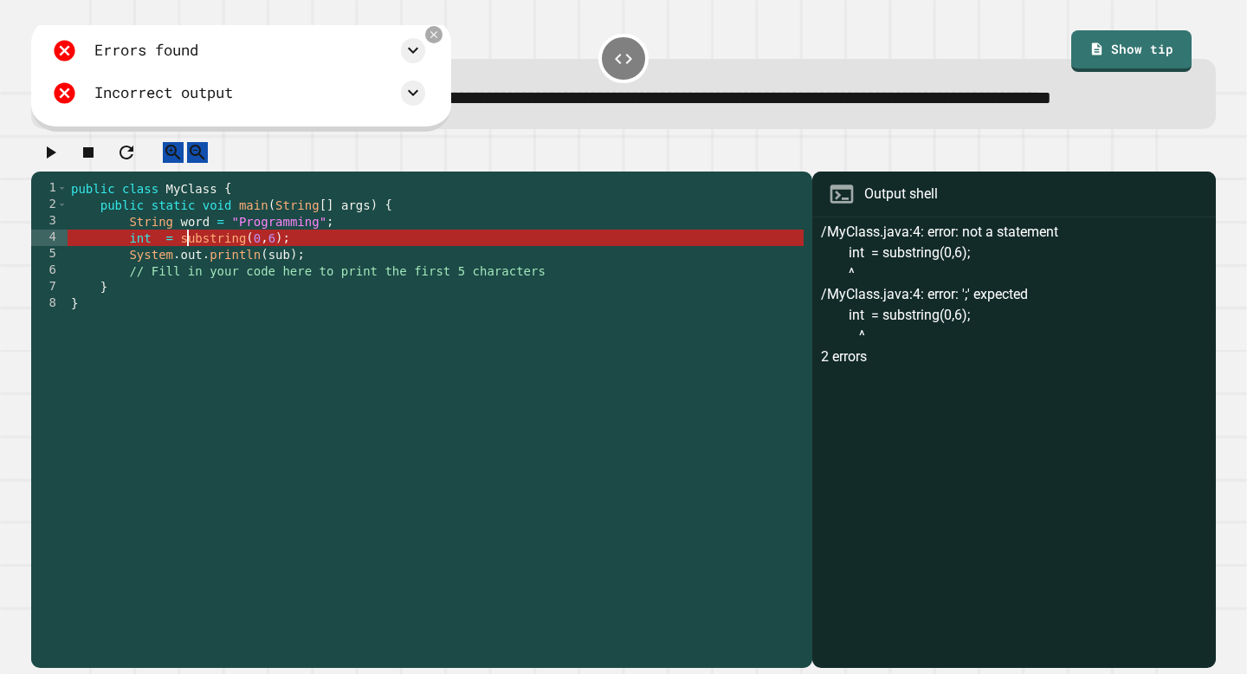
click at [185, 284] on div "public class MyClass { public static void main ( String [ ] args ) { String wor…" at bounding box center [436, 402] width 736 height 444
click at [181, 286] on div "public class MyClass { public static void main ( String [ ] args ) { String wor…" at bounding box center [436, 402] width 736 height 444
click at [153, 287] on div "public class MyClass { public static void main ( String [ ] args ) { String wor…" at bounding box center [436, 402] width 736 height 444
click at [158, 287] on div "public class MyClass { public static void main ( String [ ] args ) { String wor…" at bounding box center [436, 402] width 736 height 444
click at [169, 287] on div "public class MyClass { public static void main ( String [ ] args ) { String wor…" at bounding box center [436, 402] width 736 height 444
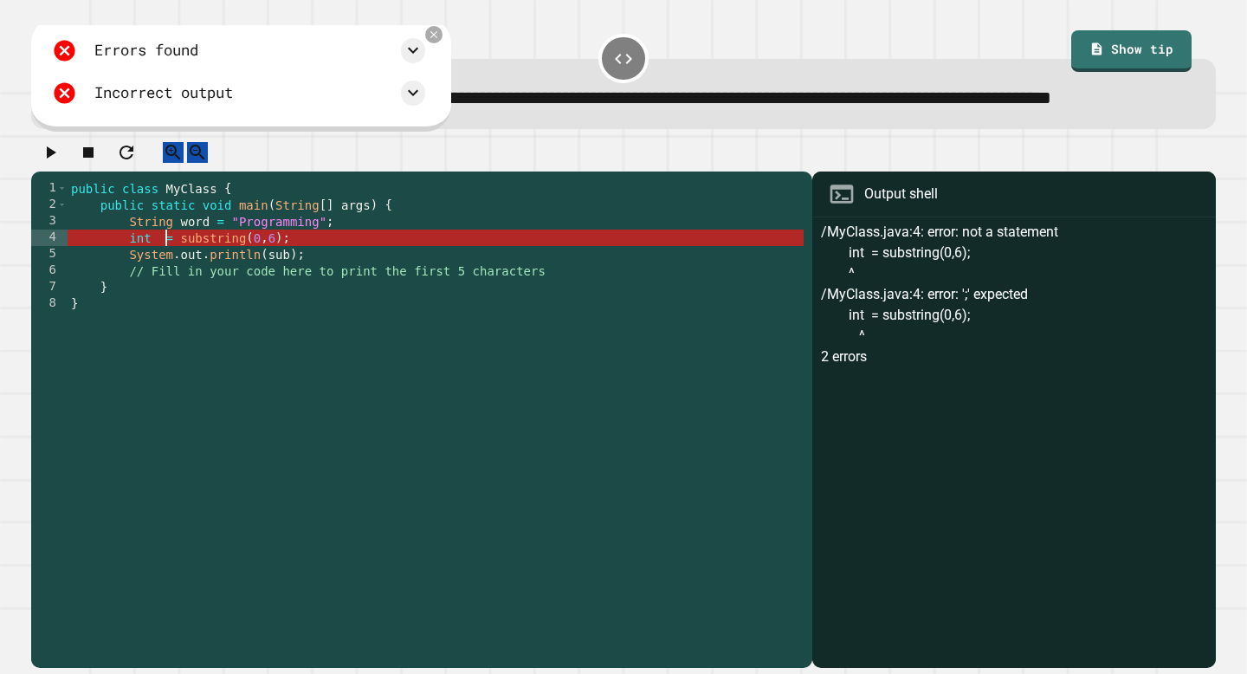
click at [152, 287] on div "public class MyClass { public static void main ( String [ ] args ) { String wor…" at bounding box center [436, 402] width 736 height 444
click at [164, 290] on div "public class MyClass { public static void main ( String [ ] args ) { String wor…" at bounding box center [436, 402] width 736 height 444
drag, startPoint x: 184, startPoint y: 287, endPoint x: 166, endPoint y: 288, distance: 17.4
click at [166, 288] on div "public class MyClass { public static void main ( String [ ] args ) { String wor…" at bounding box center [436, 402] width 736 height 444
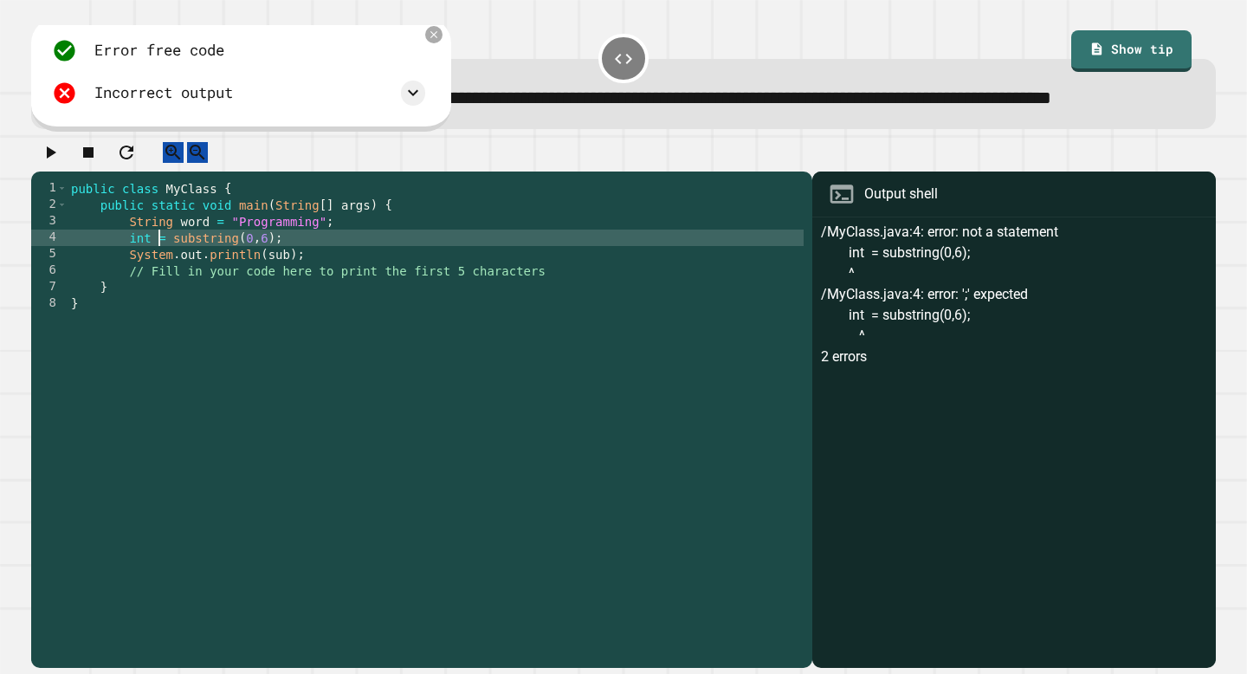
click at [48, 163] on icon "button" at bounding box center [50, 152] width 21 height 21
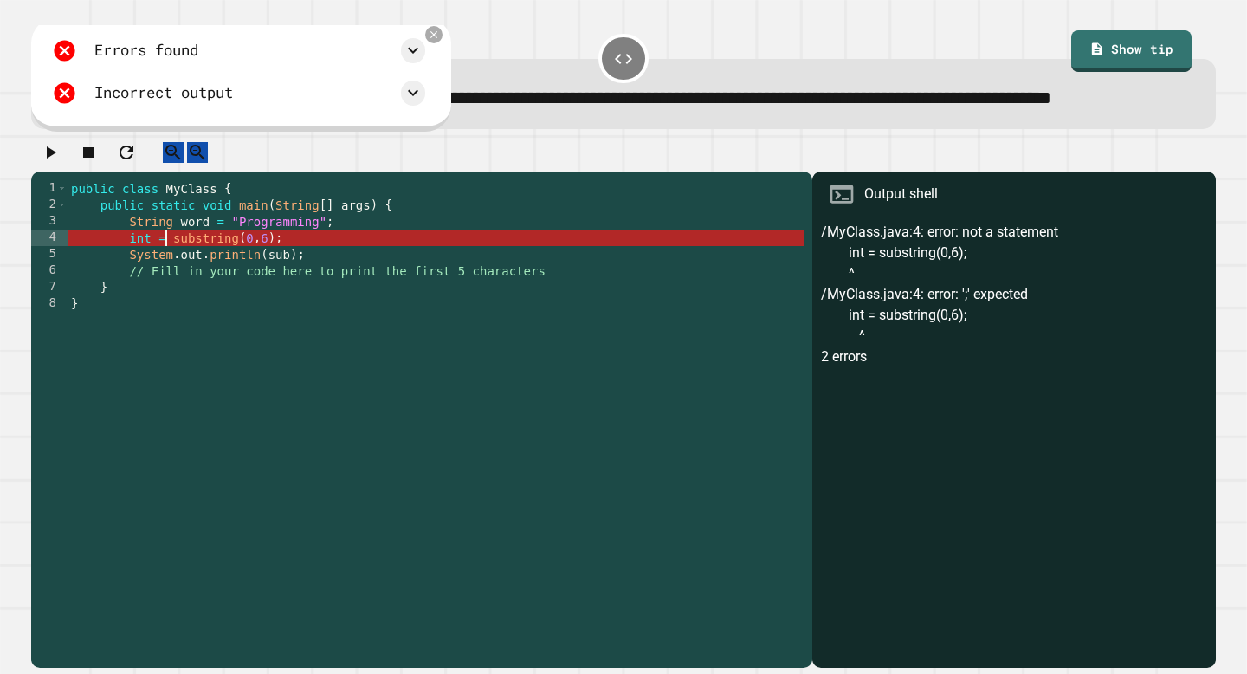
click at [169, 289] on div "public class MyClass { public static void main ( String [ ] args ) { String wor…" at bounding box center [436, 402] width 736 height 444
click at [287, 299] on div "public class MyClass { public static void main ( String [ ] args ) { String wor…" at bounding box center [436, 402] width 736 height 444
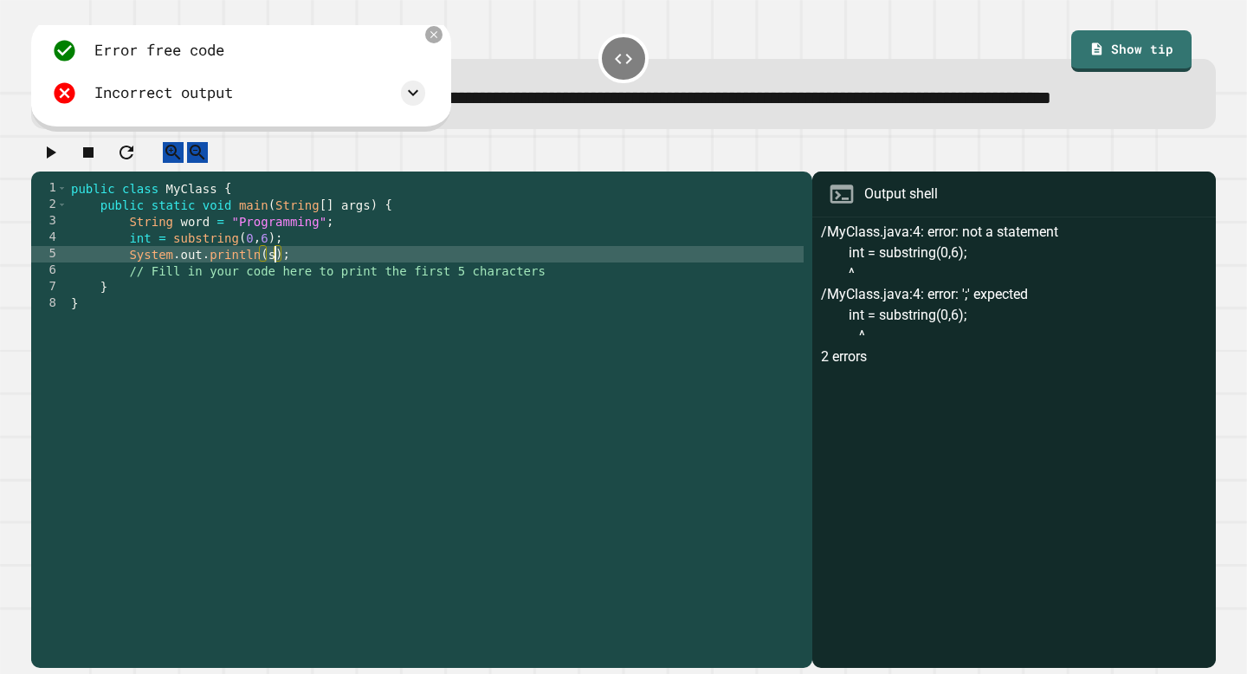
type textarea "**********"
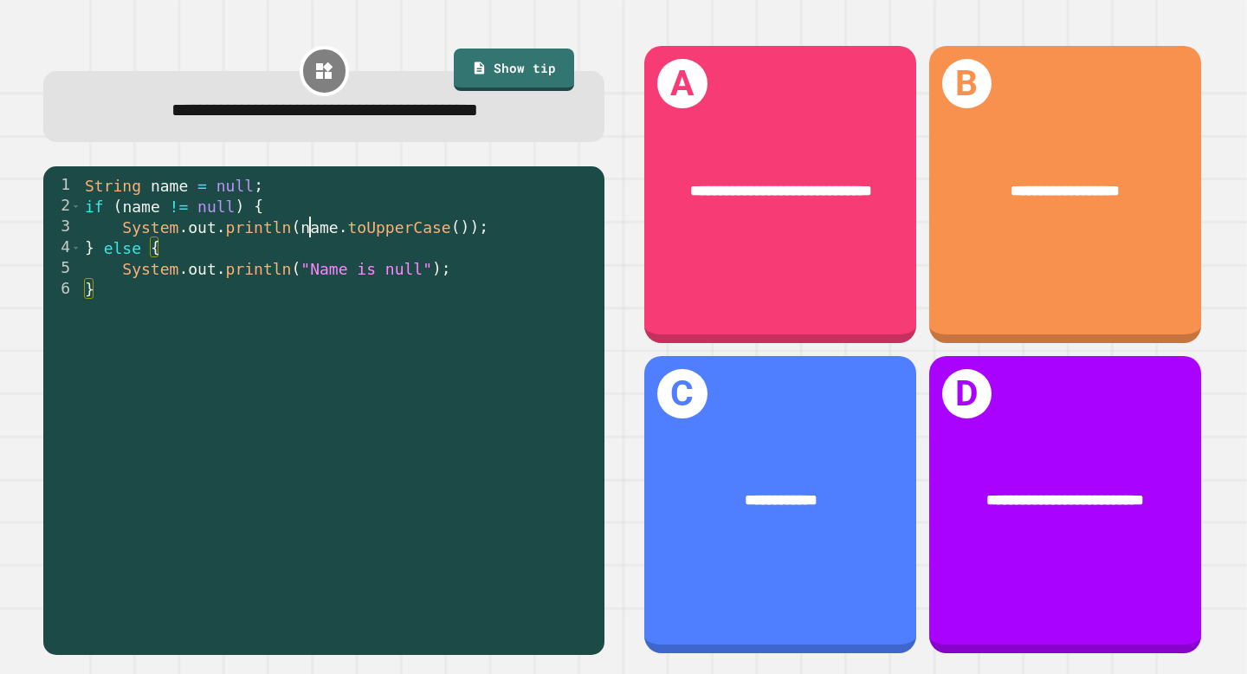
click at [311, 227] on div "String name = null ; if ( name != null ) { System . out . println ( name . toUp…" at bounding box center [338, 424] width 514 height 499
click at [354, 227] on div "String name = null ; if ( name != null ) { System . out . println ( name . toUp…" at bounding box center [338, 424] width 514 height 499
click at [389, 227] on div "String name = null ; if ( name != null ) { System . out . println ( name . toUp…" at bounding box center [338, 424] width 514 height 499
click at [131, 256] on div "String name = null ; if ( name != null ) { System . out . println ( name . toUp…" at bounding box center [338, 424] width 514 height 499
click at [206, 261] on div "String name = null ; if ( name != null ) { System . out . println ( name . toUp…" at bounding box center [338, 424] width 514 height 499
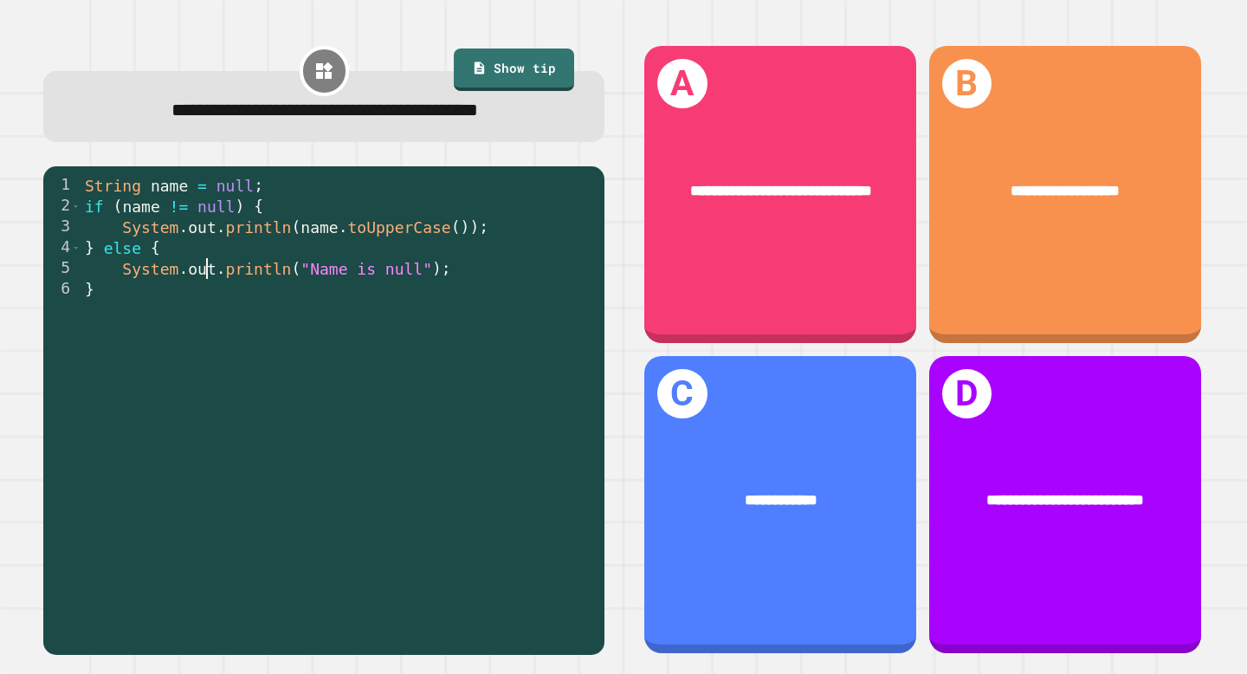
click at [206, 285] on div "String name = null ; if ( name != null ) { System . out . println ( name . toUp…" at bounding box center [338, 424] width 514 height 499
click at [257, 285] on div "String name = null ; if ( name != null ) { System . out . println ( name . toUp…" at bounding box center [338, 424] width 514 height 499
click at [318, 285] on div "String name = null ; if ( name != null ) { System . out . println ( name . toUp…" at bounding box center [338, 424] width 514 height 499
click at [403, 271] on div "String name = null ; if ( name != null ) { System . out . println ( name . toUp…" at bounding box center [338, 424] width 514 height 499
click at [460, 265] on div "String name = null ; if ( name != null ) { System . out . println ( name . toUp…" at bounding box center [338, 424] width 514 height 499
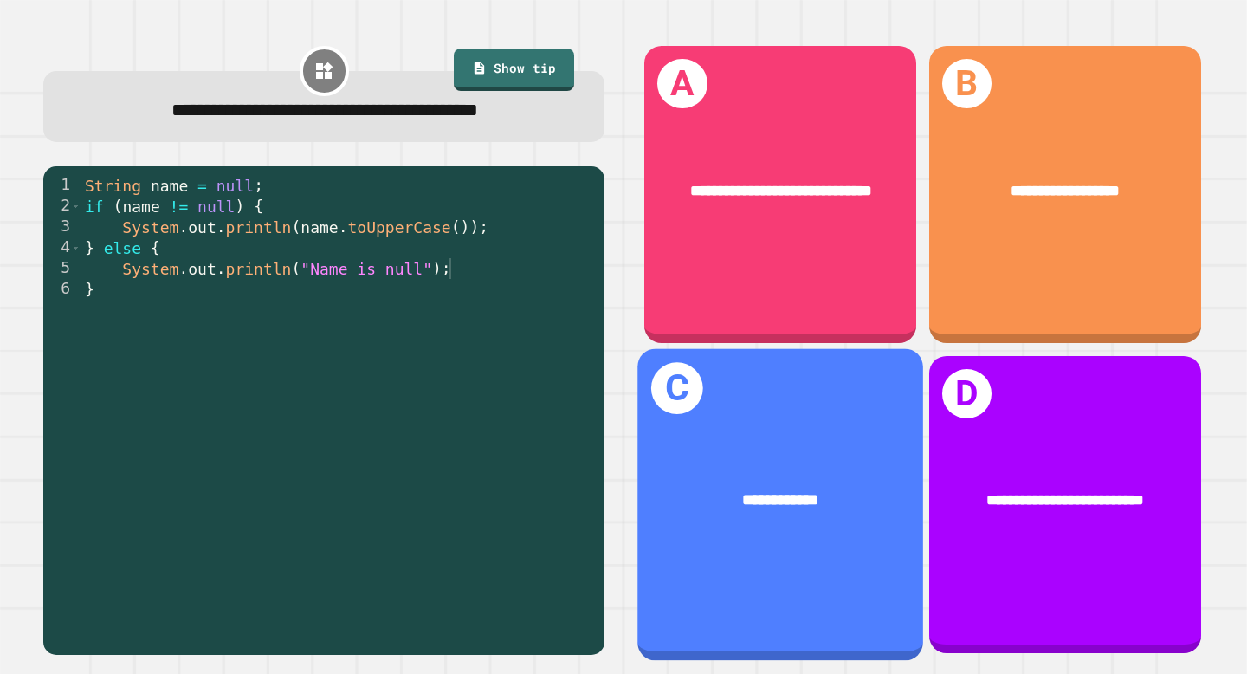
click at [810, 437] on div "**********" at bounding box center [781, 504] width 286 height 312
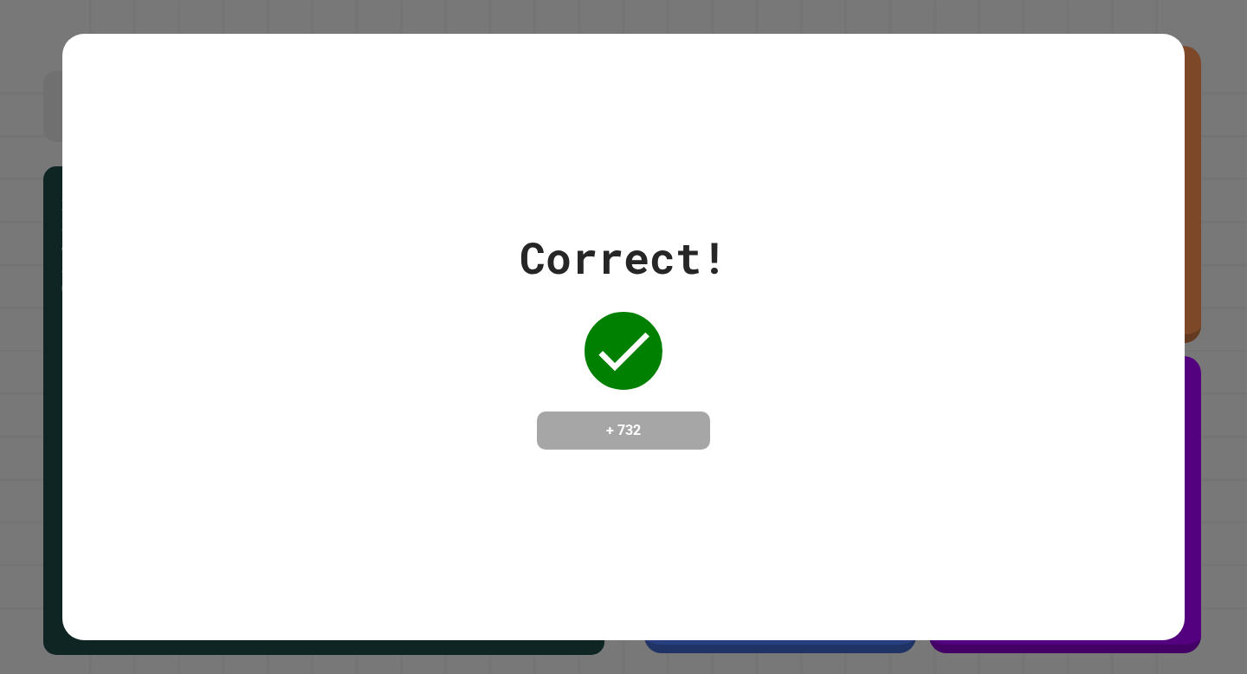
click at [810, 437] on div "Correct! + 732" at bounding box center [623, 337] width 1122 height 224
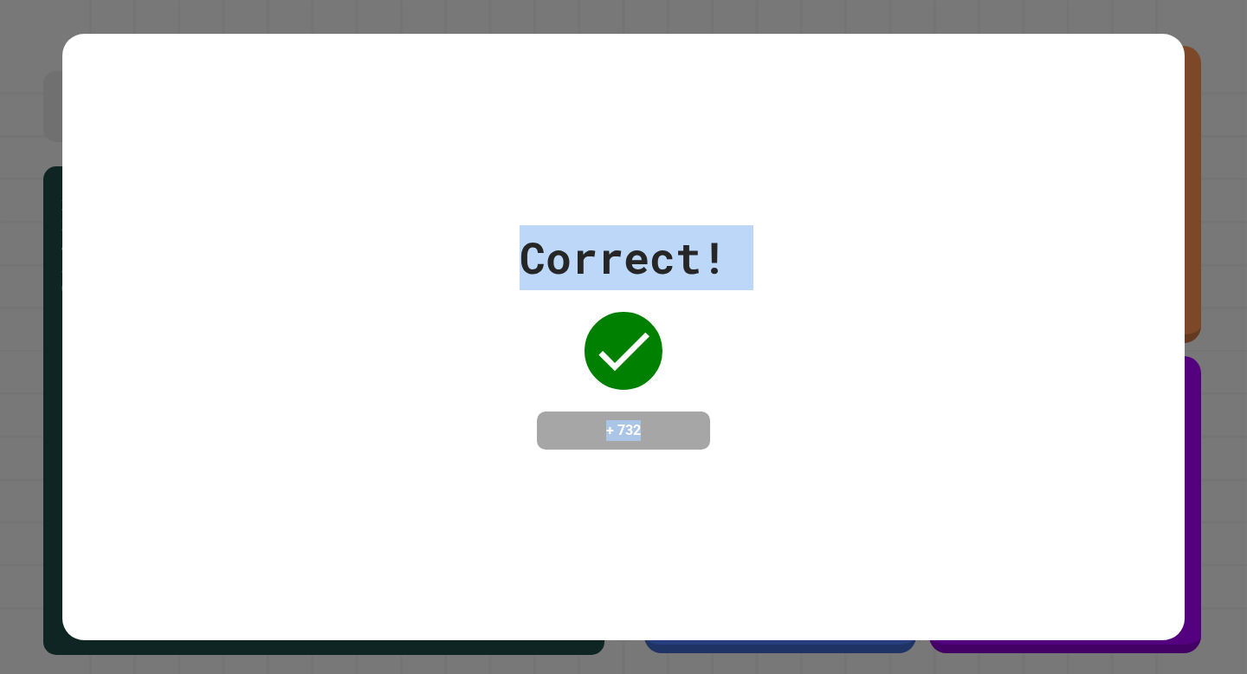
drag, startPoint x: 523, startPoint y: 270, endPoint x: 759, endPoint y: 478, distance: 314.7
click at [759, 478] on div "Correct! + 732" at bounding box center [623, 337] width 1122 height 606
drag, startPoint x: 752, startPoint y: 431, endPoint x: 453, endPoint y: 262, distance: 343.9
click at [453, 262] on div "Correct! + 732" at bounding box center [623, 337] width 1122 height 224
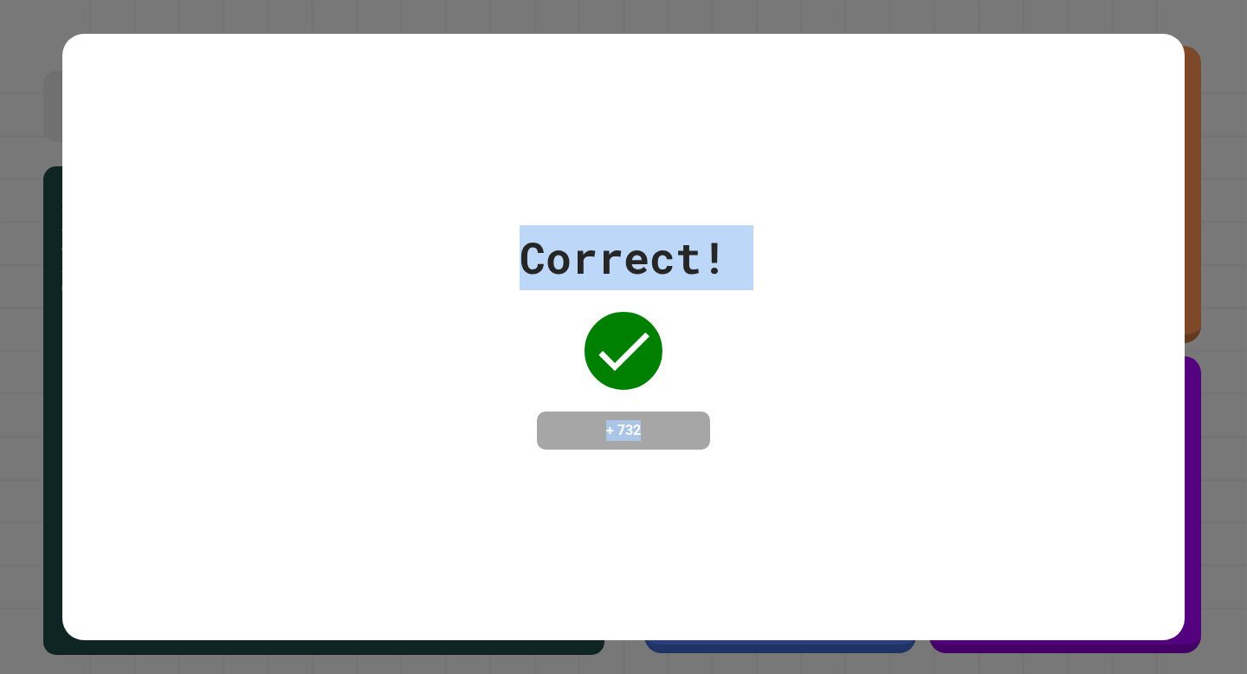
click at [453, 262] on div "Correct! + 732" at bounding box center [623, 337] width 1122 height 224
drag, startPoint x: 487, startPoint y: 286, endPoint x: 647, endPoint y: 391, distance: 191.1
click at [647, 391] on div "Correct! + 732" at bounding box center [623, 337] width 1122 height 224
click at [647, 391] on div "Correct! + 732" at bounding box center [623, 337] width 208 height 224
drag, startPoint x: 607, startPoint y: 402, endPoint x: 455, endPoint y: 217, distance: 239.2
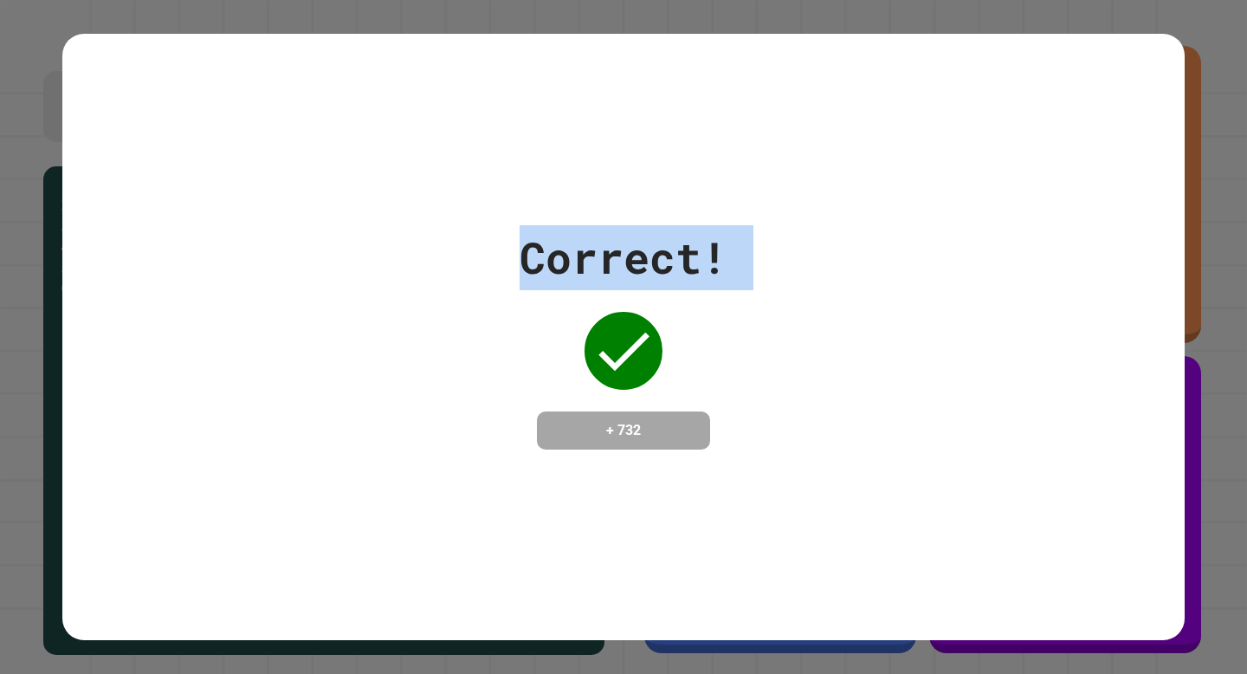
click at [455, 225] on div "Correct! + 732" at bounding box center [623, 337] width 1122 height 224
drag, startPoint x: 502, startPoint y: 184, endPoint x: 687, endPoint y: 423, distance: 303.1
click at [687, 423] on div "Correct! + 732" at bounding box center [623, 337] width 1122 height 606
click at [687, 423] on h4 "+ 732" at bounding box center [623, 430] width 139 height 21
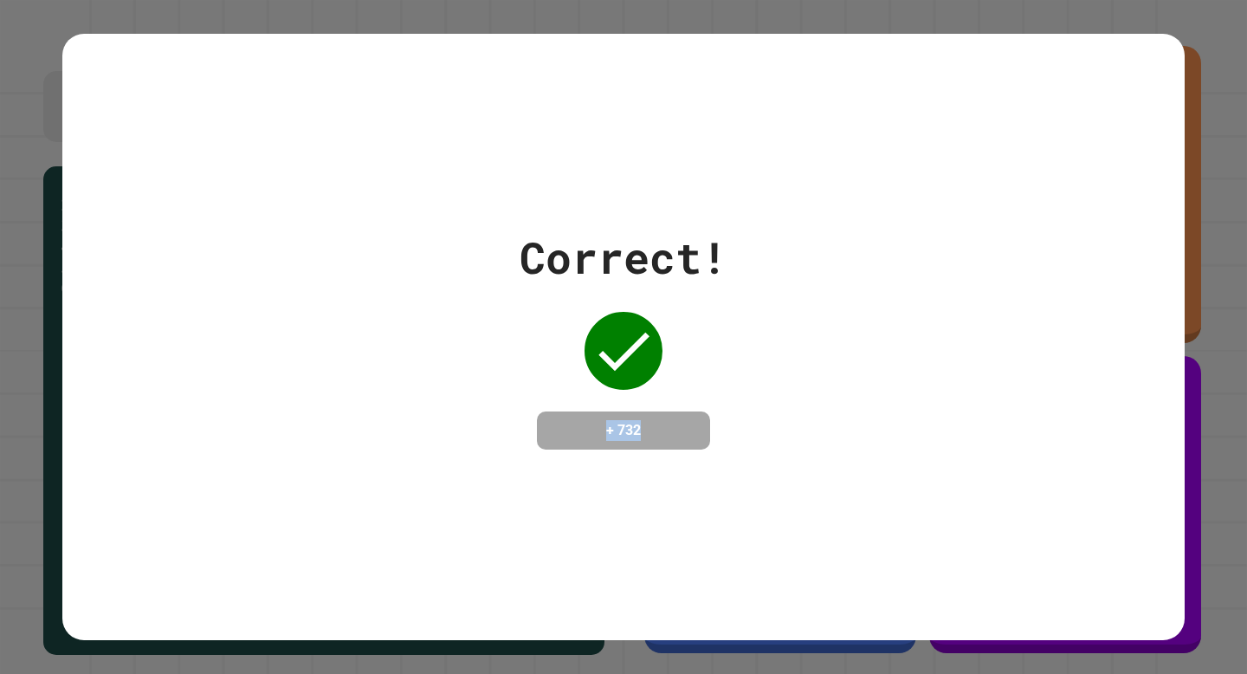
drag, startPoint x: 687, startPoint y: 423, endPoint x: 543, endPoint y: 319, distance: 178.5
click at [545, 324] on div "Correct! + 732" at bounding box center [623, 337] width 208 height 224
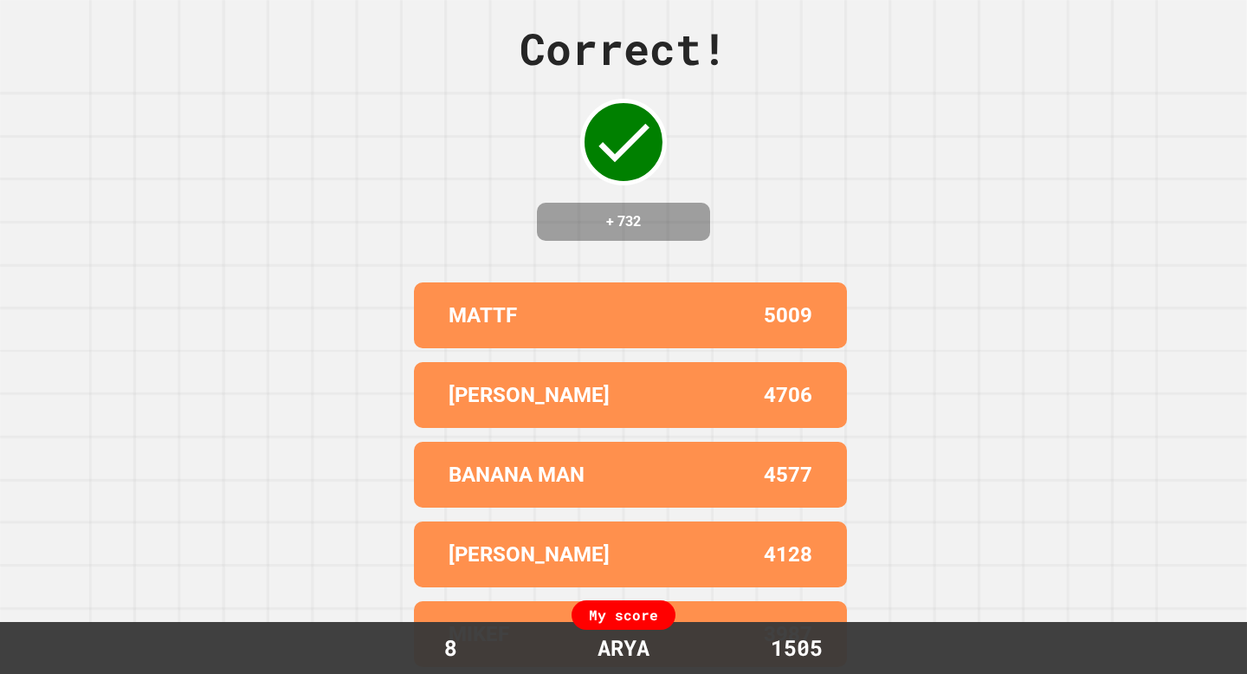
scroll to position [0, 0]
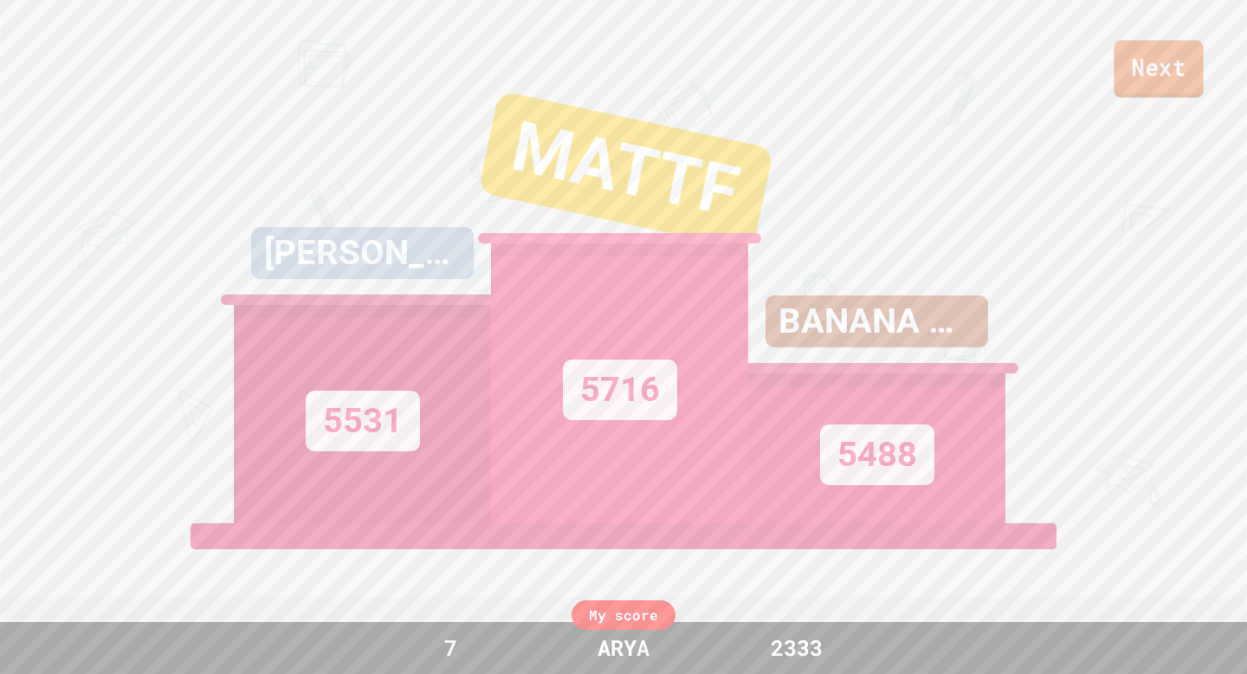
click at [1148, 75] on link "Next" at bounding box center [1157, 69] width 89 height 57
